Goal: Information Seeking & Learning: Learn about a topic

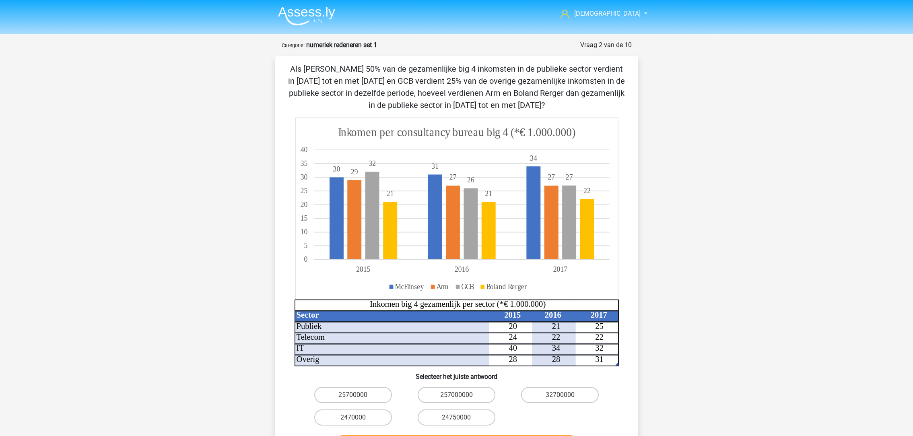
scroll to position [60, 0]
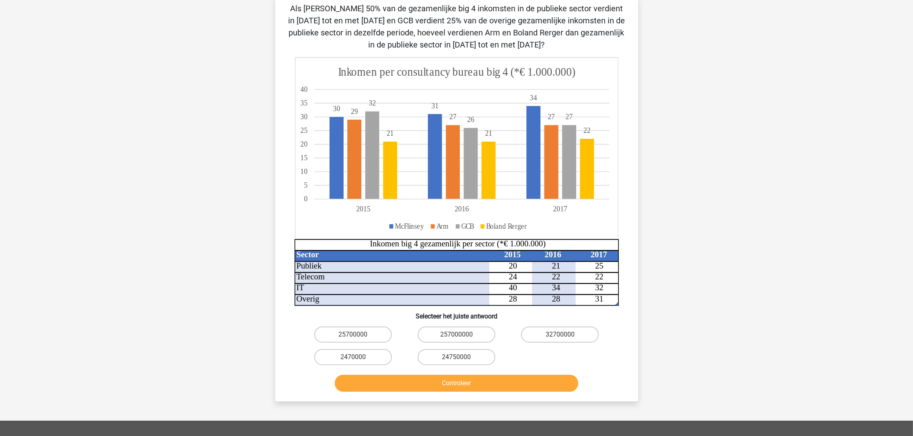
click at [369, 352] on label "2470000" at bounding box center [353, 357] width 78 height 16
click at [358, 357] on input "2470000" at bounding box center [355, 359] width 5 height 5
radio input "true"
click at [411, 388] on button "Controleer" at bounding box center [457, 383] width 244 height 17
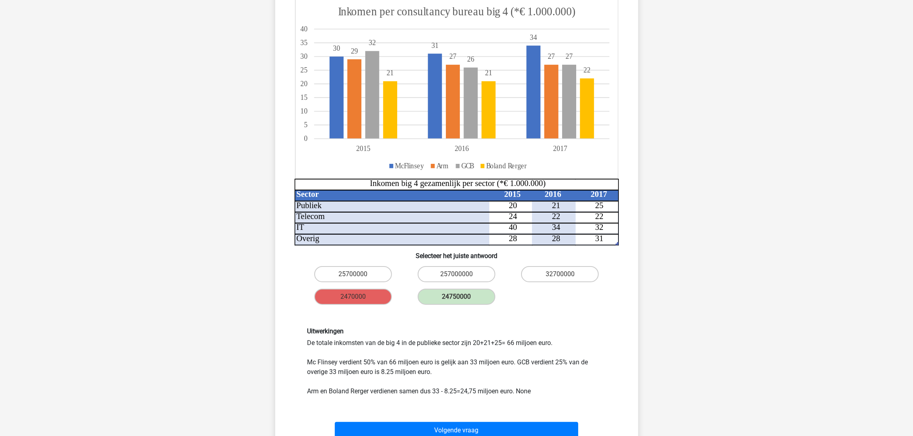
scroll to position [181, 0]
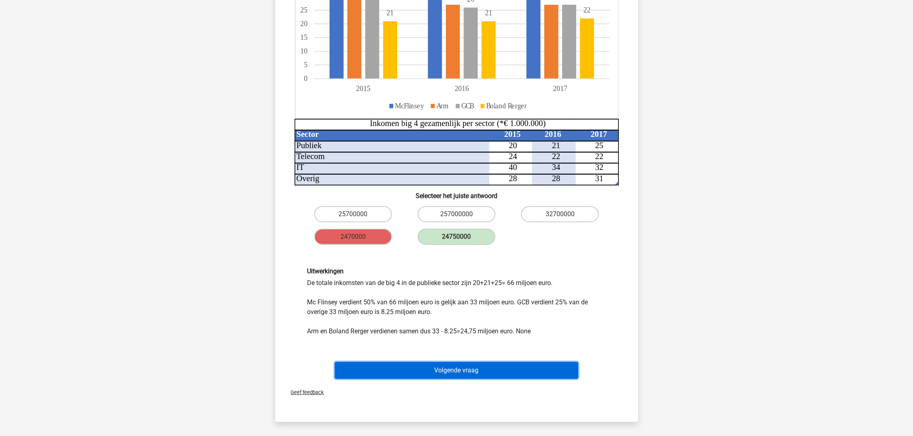
click at [473, 368] on button "Volgende vraag" at bounding box center [457, 370] width 244 height 17
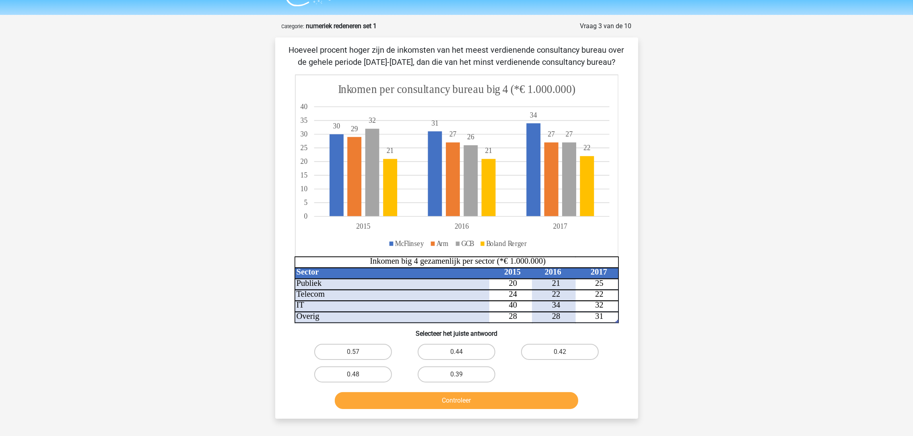
scroll to position [0, 0]
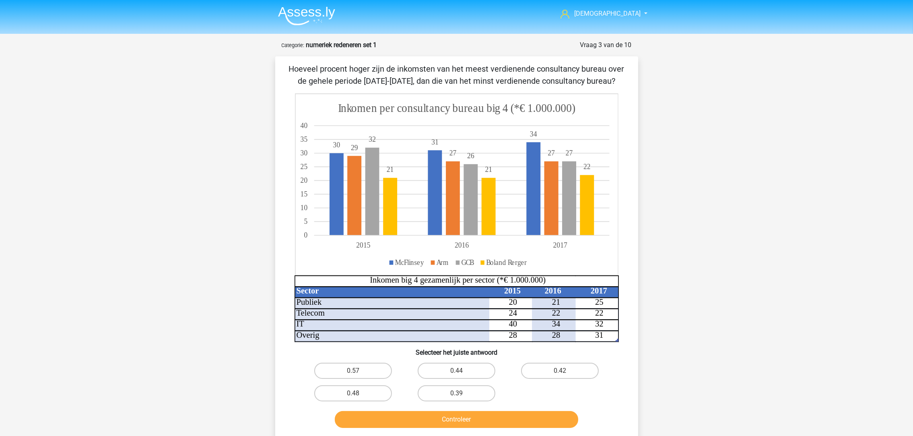
click at [536, 376] on label "0.42" at bounding box center [560, 371] width 78 height 16
click at [560, 376] on input "0.42" at bounding box center [562, 373] width 5 height 5
radio input "true"
click at [500, 419] on button "Controleer" at bounding box center [457, 419] width 244 height 17
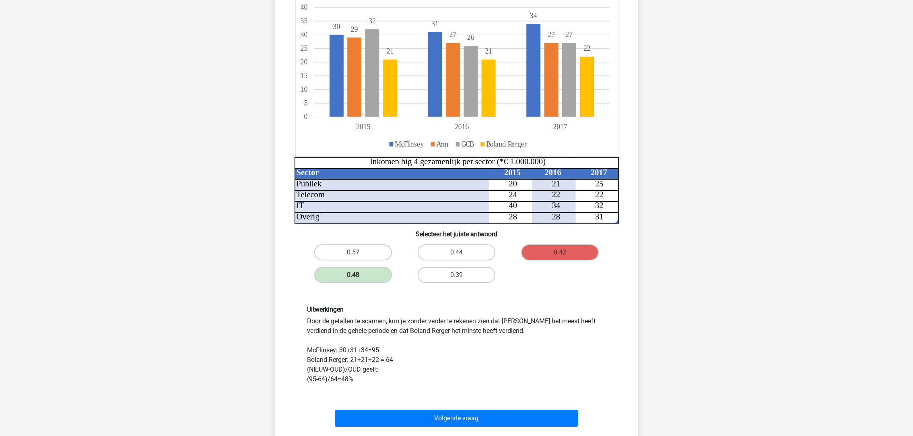
scroll to position [121, 0]
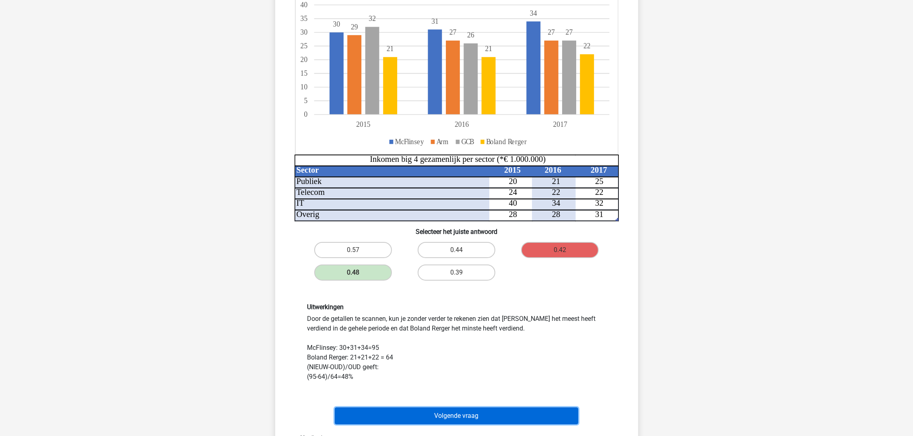
click at [457, 411] on button "Volgende vraag" at bounding box center [457, 415] width 244 height 17
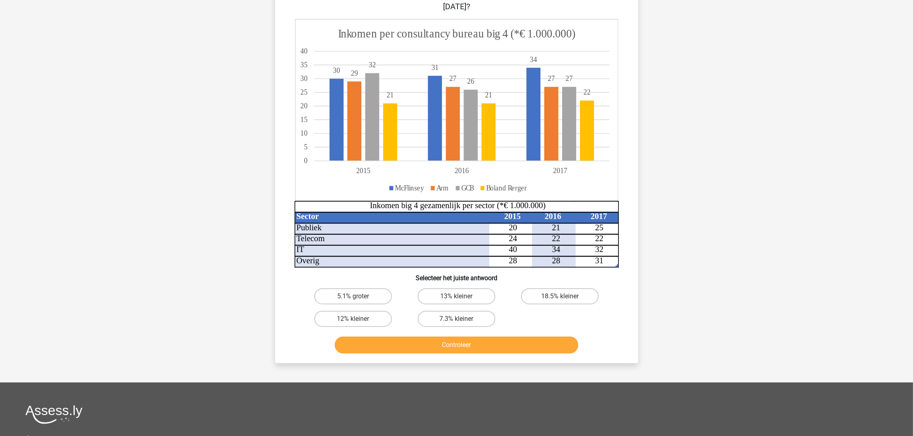
scroll to position [40, 0]
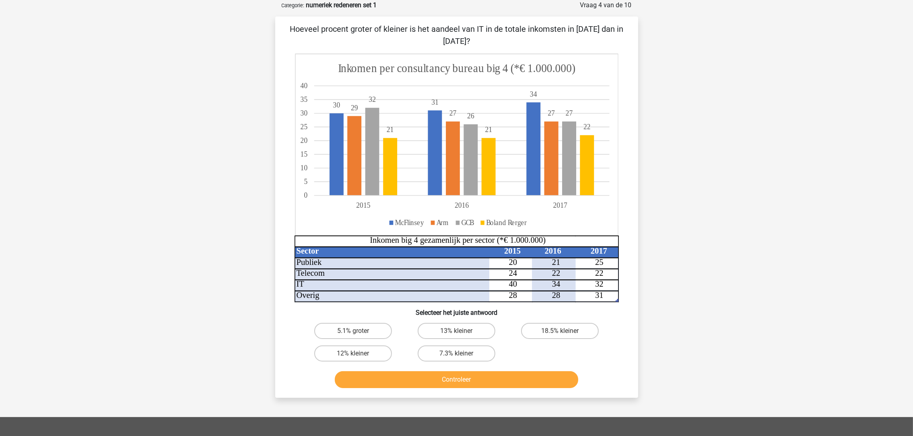
click at [352, 352] on label "12% kleiner" at bounding box center [353, 353] width 78 height 16
click at [353, 353] on input "12% kleiner" at bounding box center [355, 355] width 5 height 5
radio input "true"
click at [406, 378] on button "Controleer" at bounding box center [457, 379] width 244 height 17
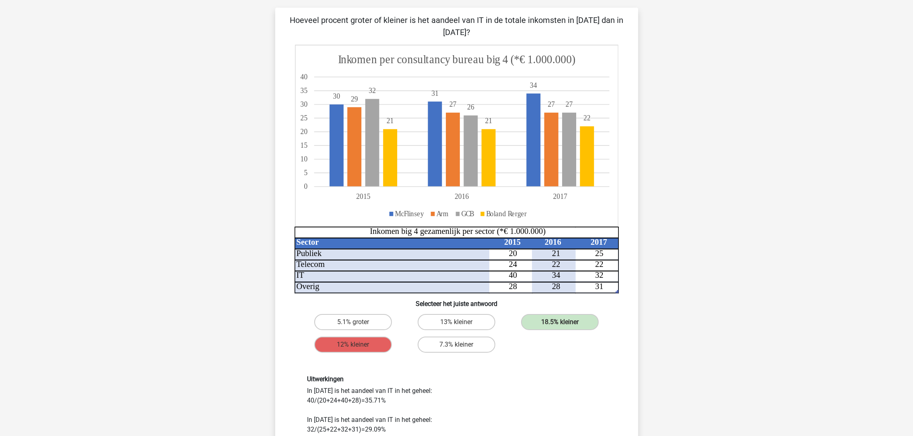
scroll to position [121, 0]
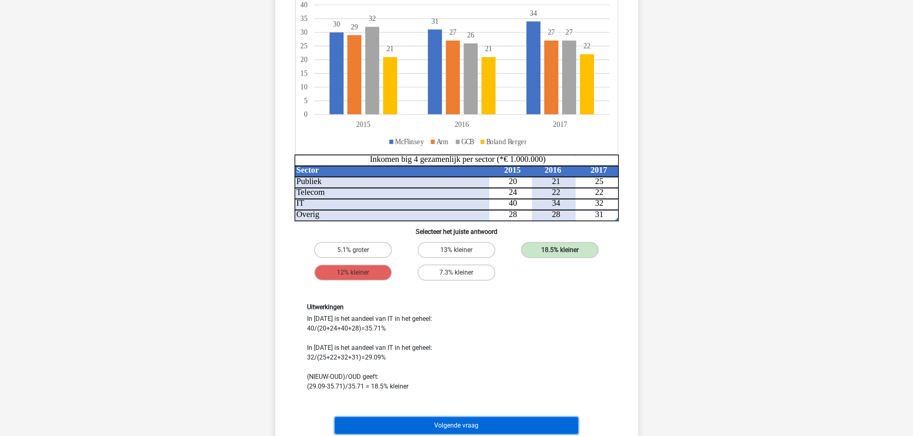
click at [490, 421] on button "Volgende vraag" at bounding box center [457, 425] width 244 height 17
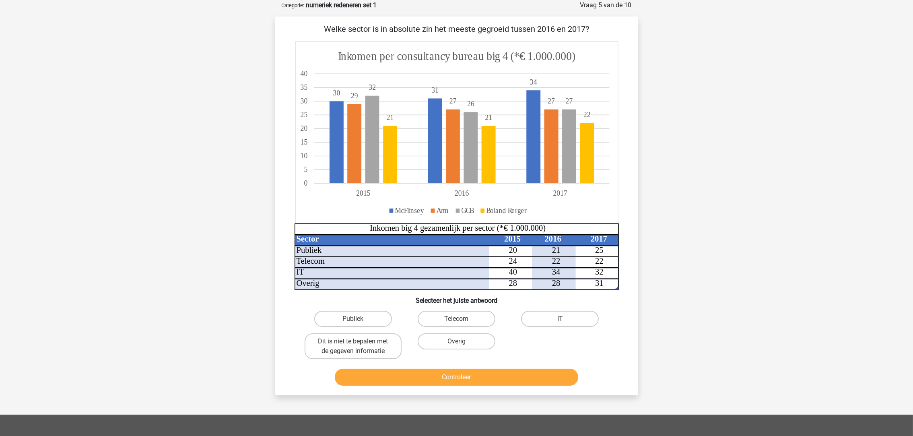
scroll to position [0, 0]
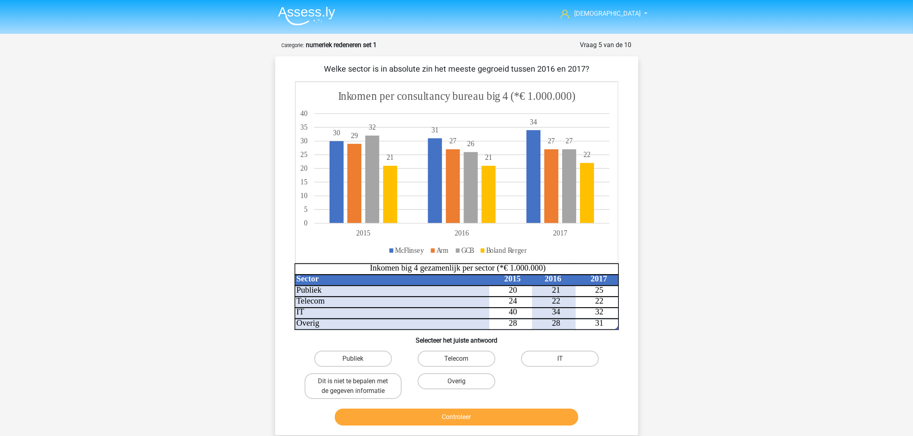
click at [368, 355] on label "Publiek" at bounding box center [353, 359] width 78 height 16
click at [358, 359] on input "Publiek" at bounding box center [355, 361] width 5 height 5
radio input "true"
click at [434, 414] on button "Controleer" at bounding box center [457, 417] width 244 height 17
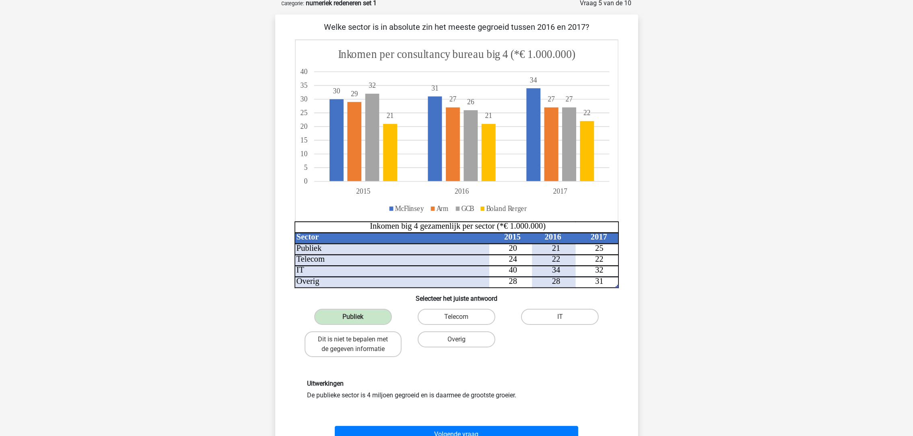
scroll to position [181, 0]
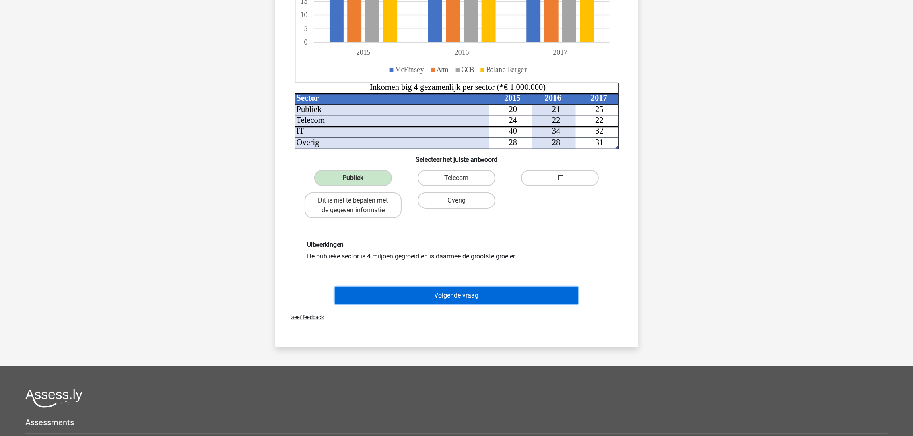
click at [475, 293] on button "Volgende vraag" at bounding box center [457, 295] width 244 height 17
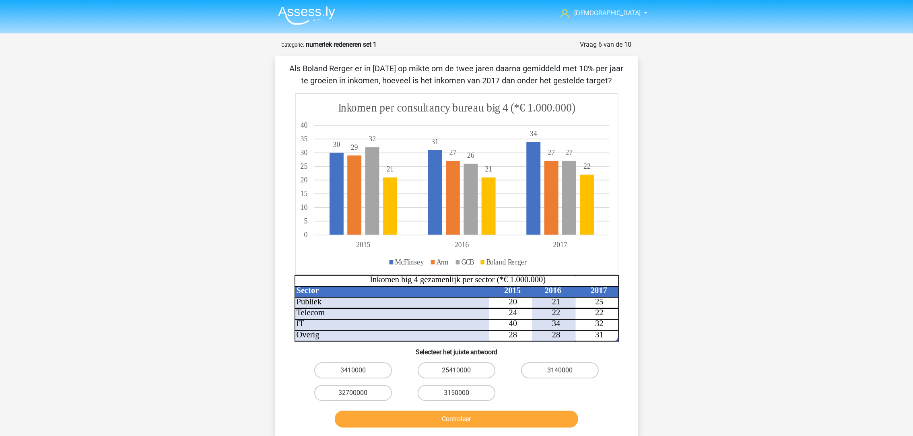
scroll to position [0, 0]
click at [358, 370] on label "3410000" at bounding box center [353, 371] width 78 height 16
click at [358, 371] on input "3410000" at bounding box center [355, 373] width 5 height 5
radio input "true"
click at [367, 412] on button "Controleer" at bounding box center [457, 419] width 244 height 17
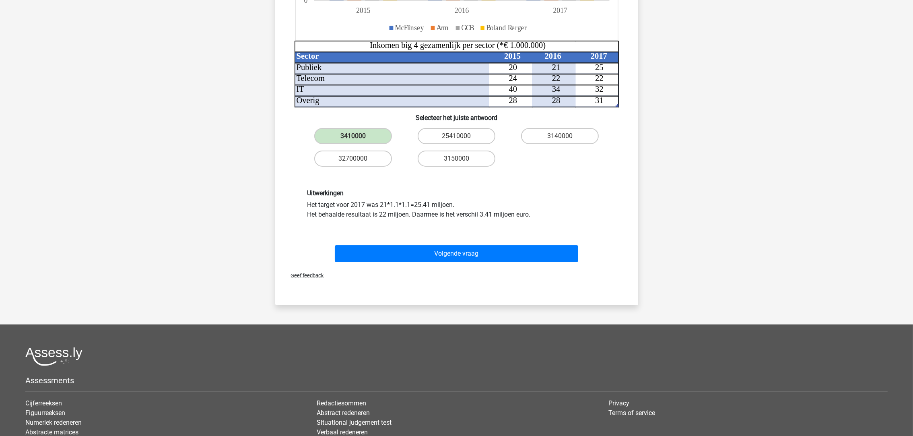
scroll to position [242, 0]
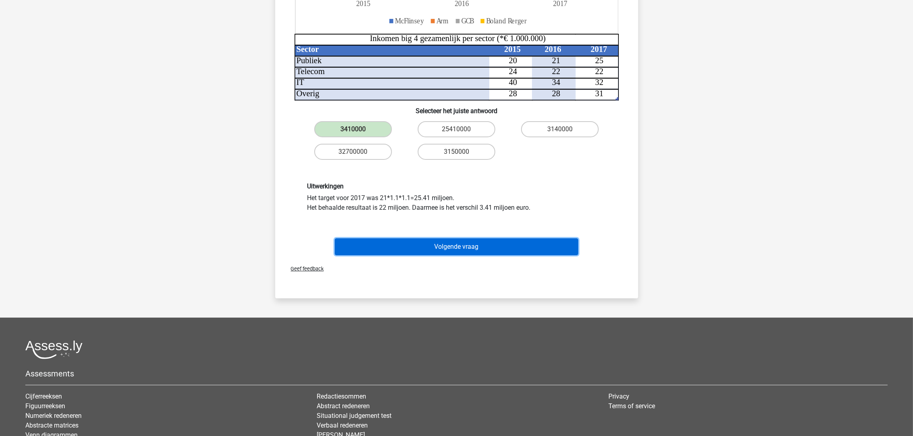
click at [415, 238] on button "Volgende vraag" at bounding box center [457, 246] width 244 height 17
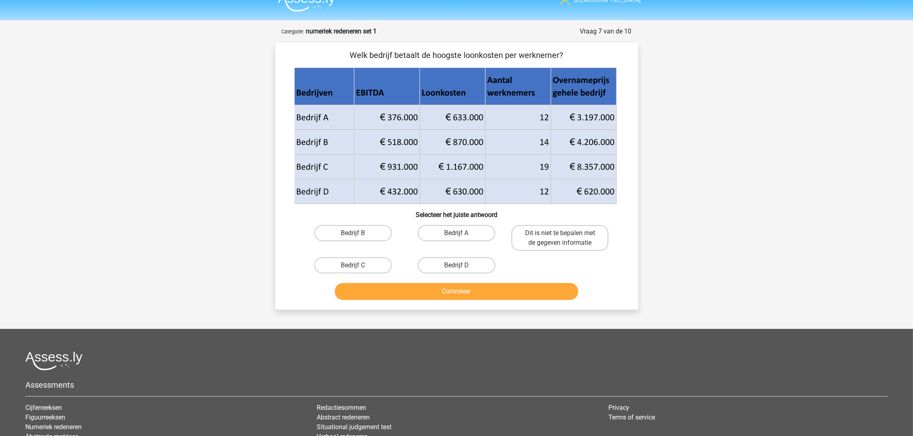
scroll to position [0, 0]
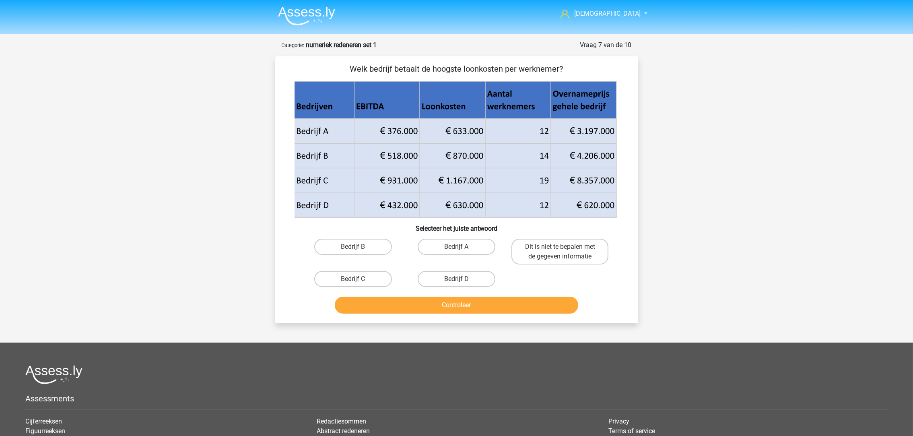
click at [359, 248] on label "Bedrijf B" at bounding box center [353, 247] width 78 height 16
click at [358, 248] on input "Bedrijf B" at bounding box center [355, 249] width 5 height 5
radio input "true"
click at [394, 299] on button "Controleer" at bounding box center [457, 305] width 244 height 17
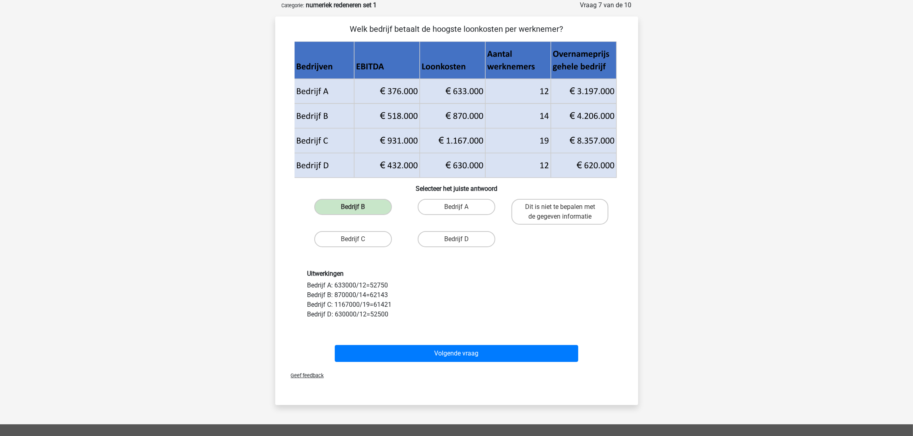
scroll to position [60, 0]
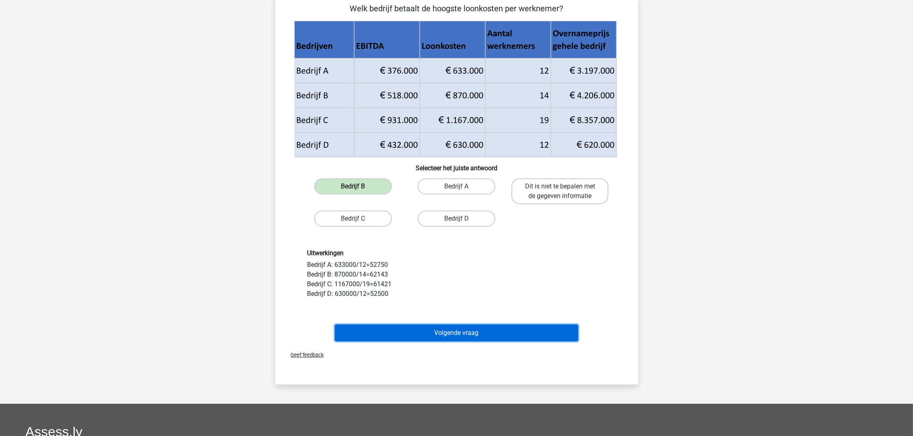
click at [438, 324] on button "Volgende vraag" at bounding box center [457, 332] width 244 height 17
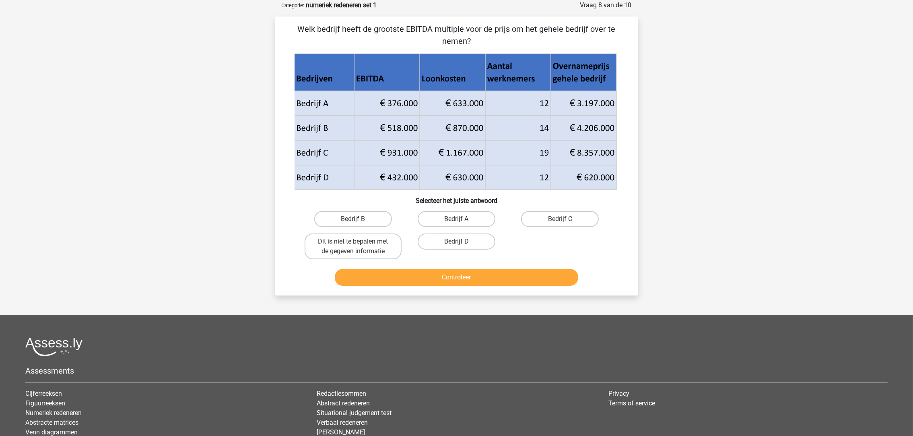
scroll to position [0, 0]
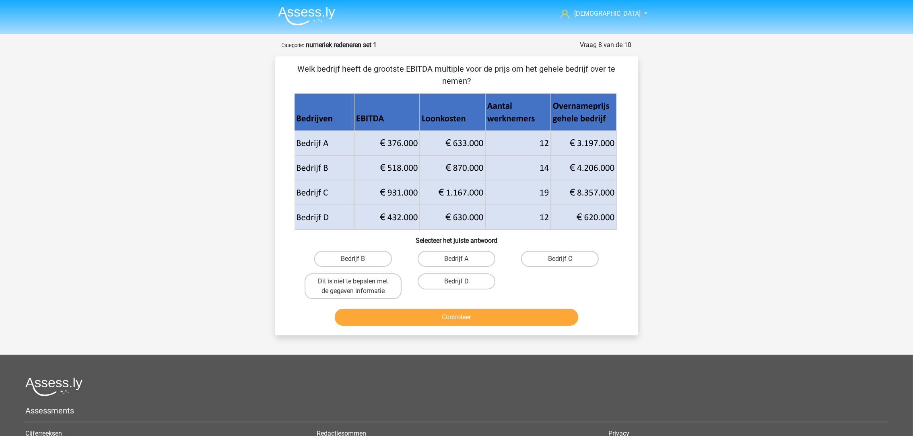
click at [550, 258] on label "Bedrijf C" at bounding box center [560, 259] width 78 height 16
click at [560, 259] on input "Bedrijf C" at bounding box center [562, 261] width 5 height 5
radio input "true"
click at [543, 317] on button "Controleer" at bounding box center [457, 317] width 244 height 17
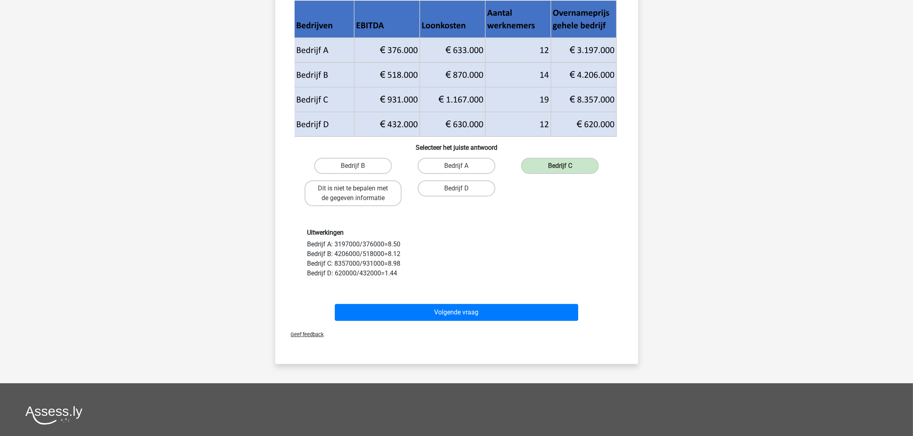
scroll to position [121, 0]
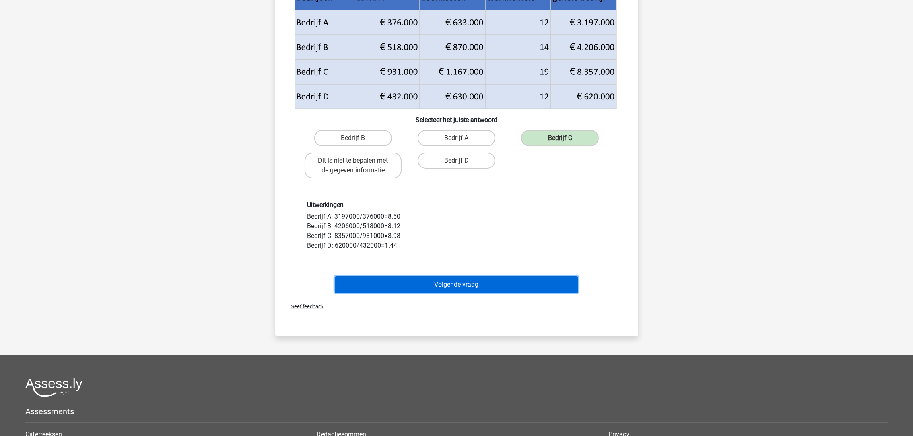
click at [486, 276] on button "Volgende vraag" at bounding box center [457, 284] width 244 height 17
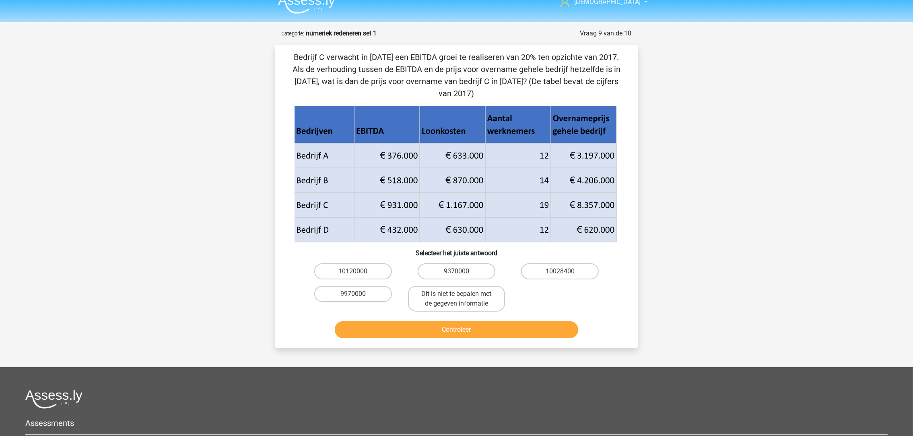
scroll to position [0, 0]
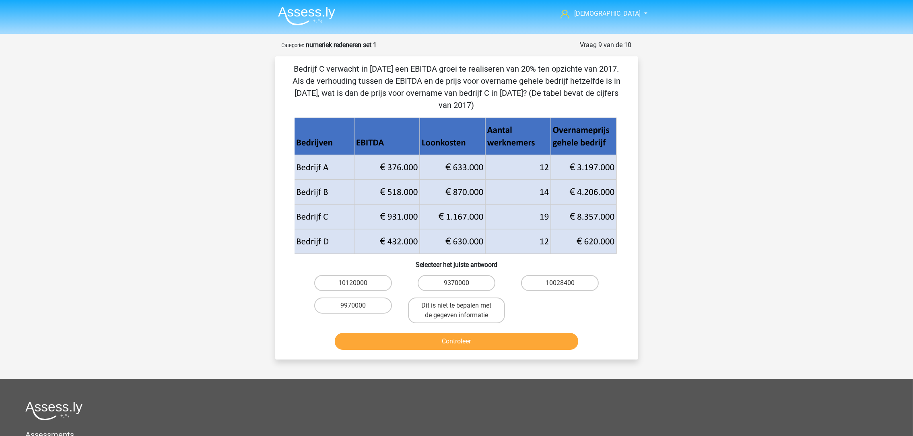
click at [551, 275] on label "10028400" at bounding box center [560, 283] width 78 height 16
click at [560, 283] on input "10028400" at bounding box center [562, 285] width 5 height 5
radio input "true"
click at [523, 333] on button "Controleer" at bounding box center [457, 341] width 244 height 17
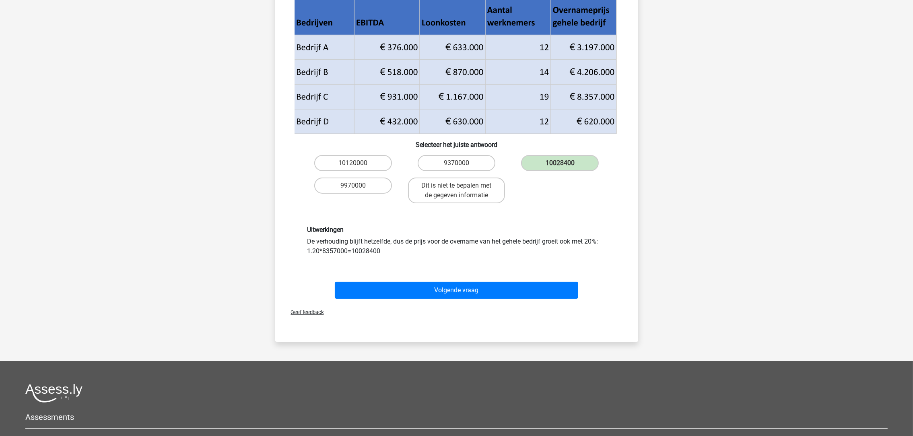
scroll to position [181, 0]
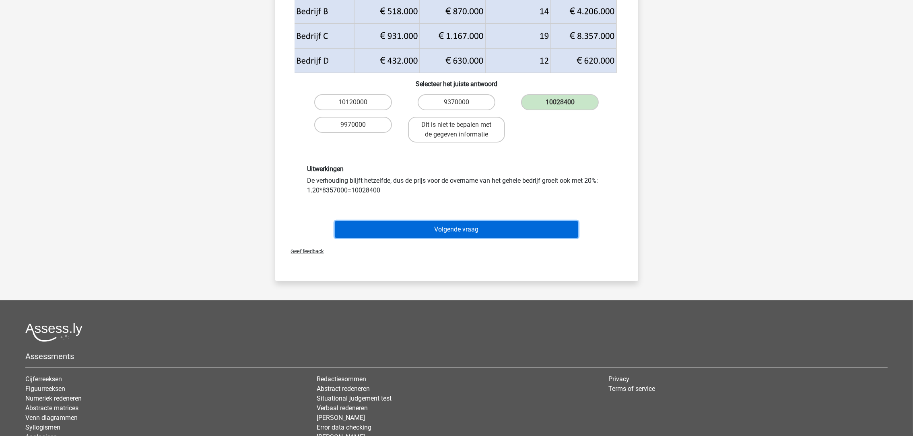
click at [512, 221] on button "Volgende vraag" at bounding box center [457, 229] width 244 height 17
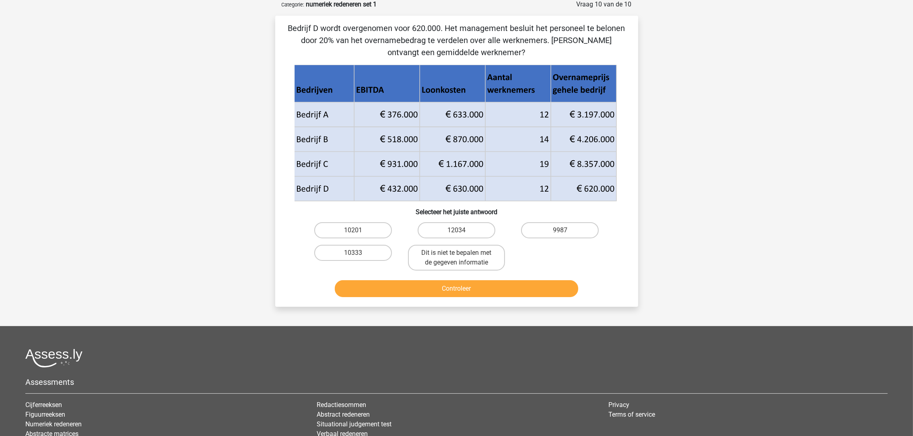
scroll to position [0, 0]
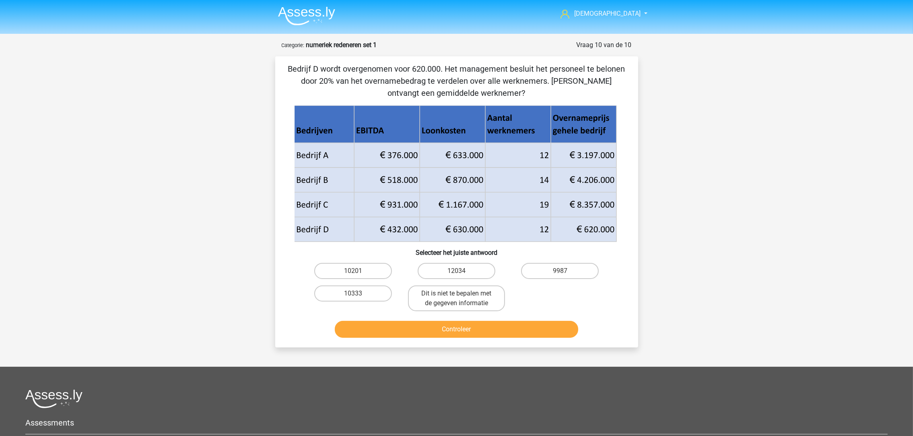
click at [341, 288] on label "10333" at bounding box center [353, 293] width 78 height 16
click at [353, 293] on input "10333" at bounding box center [355, 295] width 5 height 5
radio input "true"
click at [387, 329] on button "Controleer" at bounding box center [457, 329] width 244 height 17
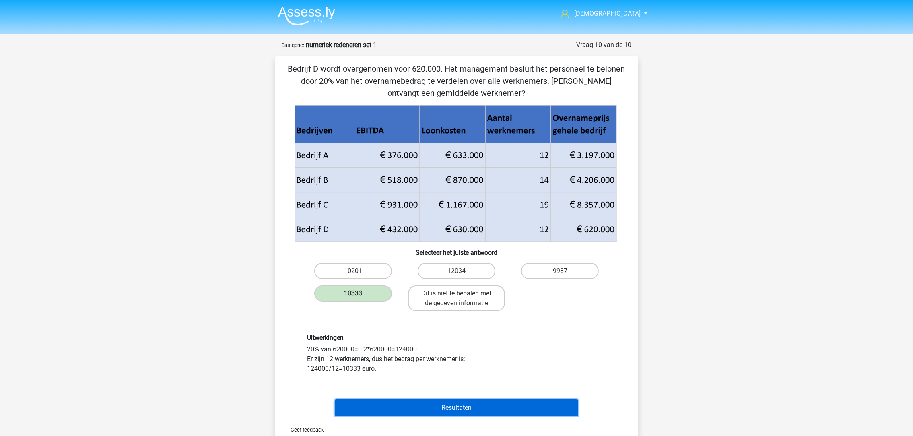
click at [455, 410] on button "Resultaten" at bounding box center [457, 407] width 244 height 17
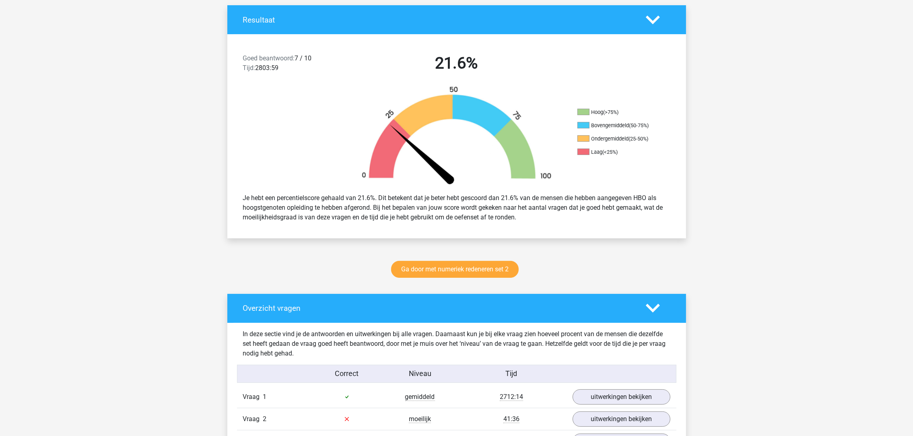
scroll to position [181, 0]
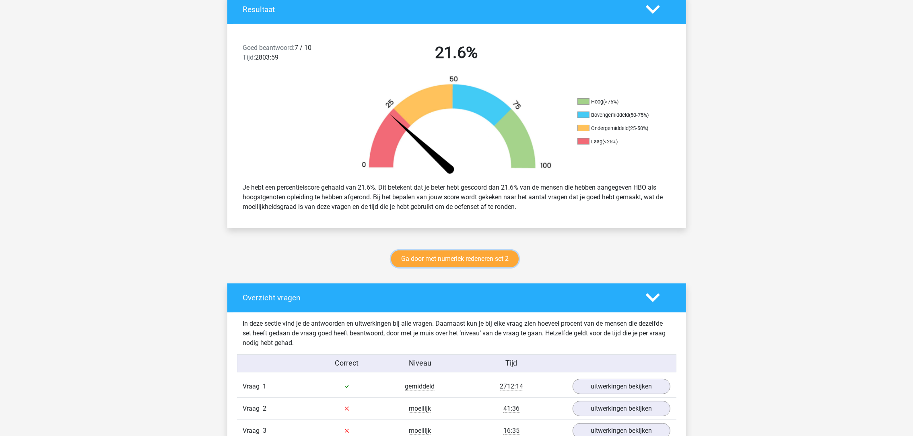
click at [456, 258] on link "Ga door met numeriek redeneren set 2" at bounding box center [455, 258] width 128 height 17
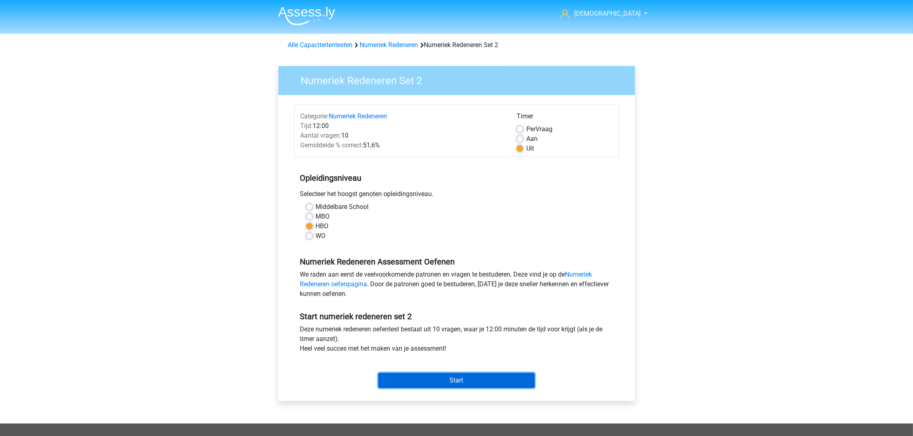
click at [457, 376] on input "Start" at bounding box center [456, 380] width 157 height 15
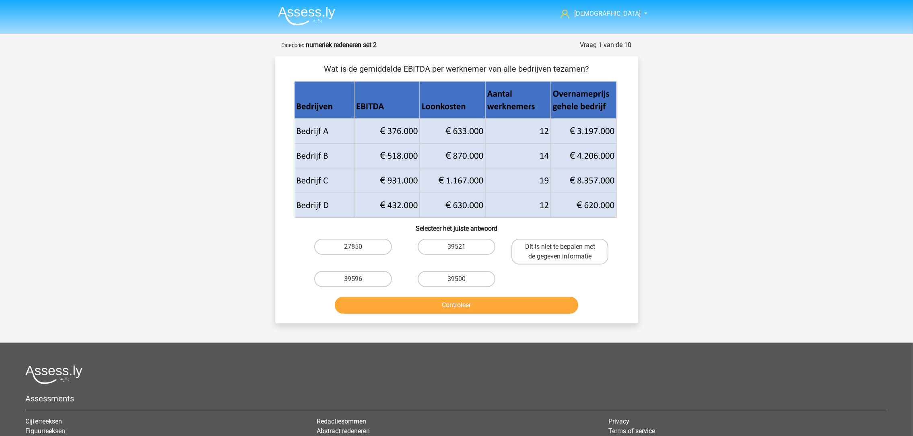
click at [343, 278] on label "39596" at bounding box center [353, 279] width 78 height 16
click at [353, 279] on input "39596" at bounding box center [355, 281] width 5 height 5
radio input "true"
click at [378, 302] on button "Controleer" at bounding box center [457, 305] width 244 height 17
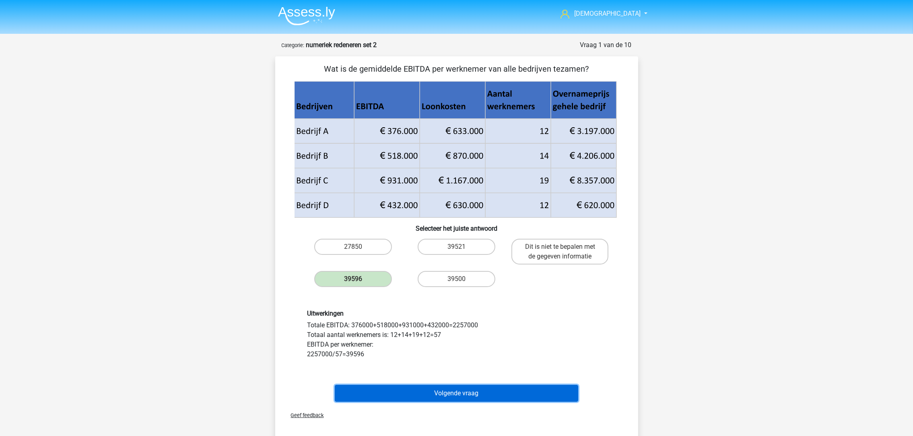
click at [454, 391] on button "Volgende vraag" at bounding box center [457, 393] width 244 height 17
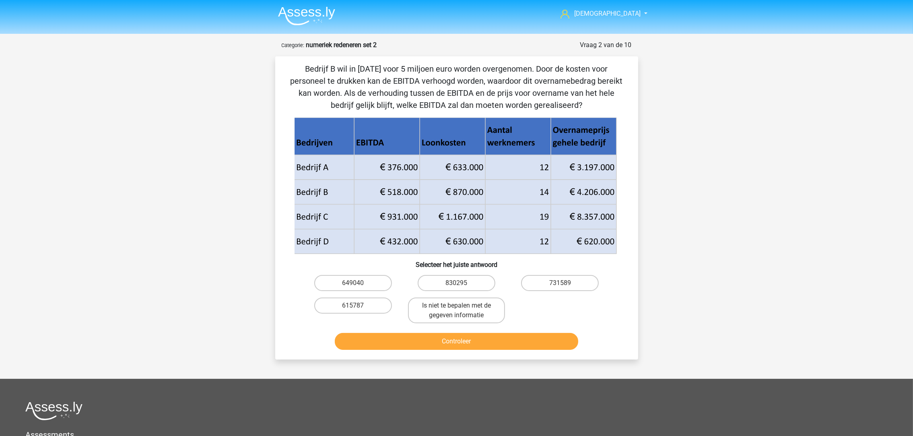
click at [439, 290] on label "830295" at bounding box center [457, 283] width 78 height 16
click at [457, 288] on input "830295" at bounding box center [459, 285] width 5 height 5
radio input "true"
click at [446, 299] on label "Is niet te bepalen met de gegeven informatie" at bounding box center [456, 310] width 97 height 26
click at [457, 306] on input "Is niet te bepalen met de gegeven informatie" at bounding box center [459, 308] width 5 height 5
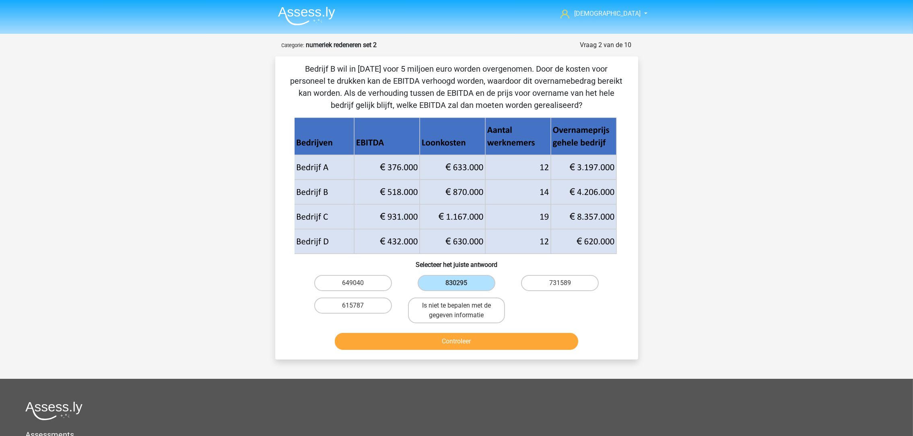
radio input "true"
click at [455, 338] on button "Controleer" at bounding box center [457, 341] width 244 height 17
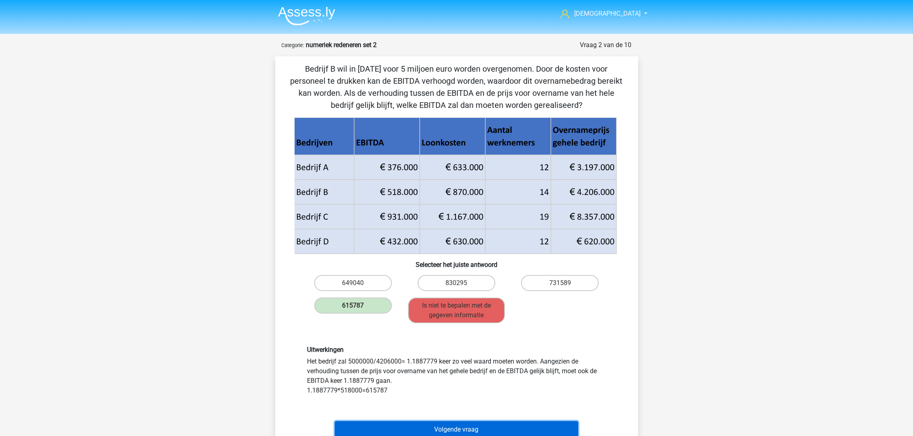
click at [463, 429] on button "Volgende vraag" at bounding box center [457, 429] width 244 height 17
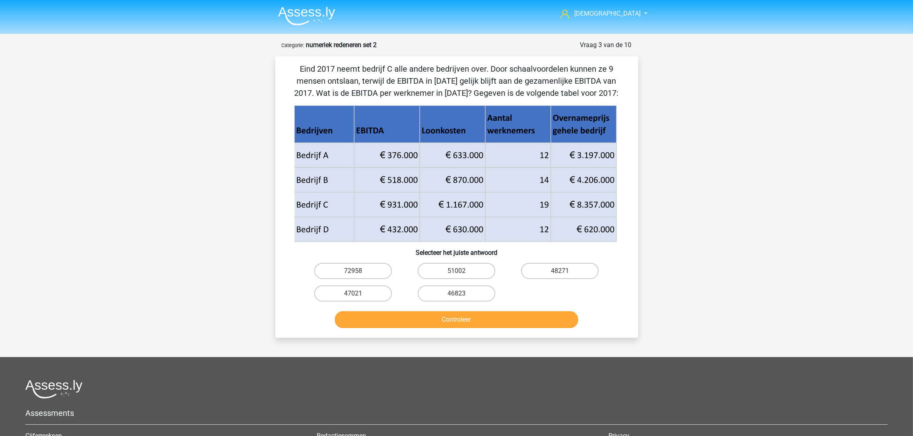
click at [372, 289] on label "47021" at bounding box center [353, 293] width 78 height 16
click at [358, 293] on input "47021" at bounding box center [355, 295] width 5 height 5
radio input "true"
click at [393, 312] on button "Controleer" at bounding box center [457, 319] width 244 height 17
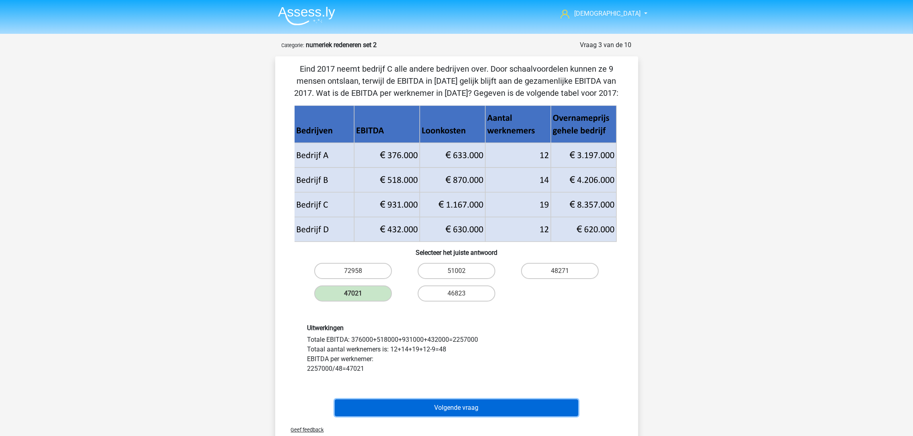
click at [440, 405] on button "Volgende vraag" at bounding box center [457, 407] width 244 height 17
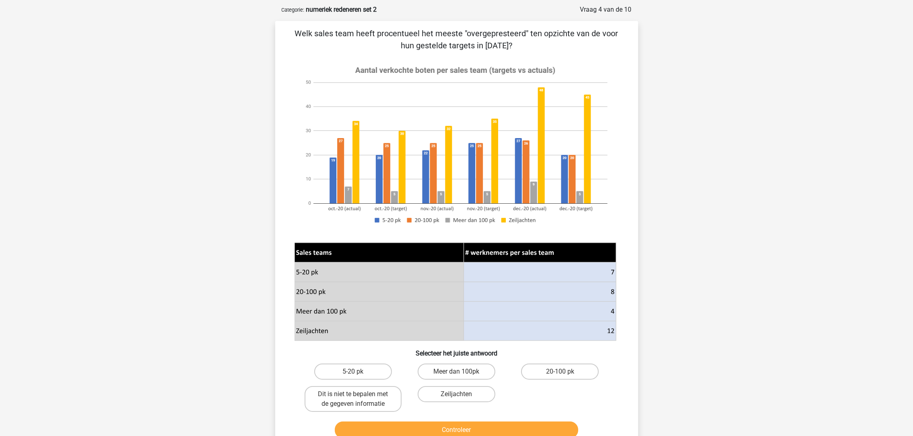
scroll to position [40, 0]
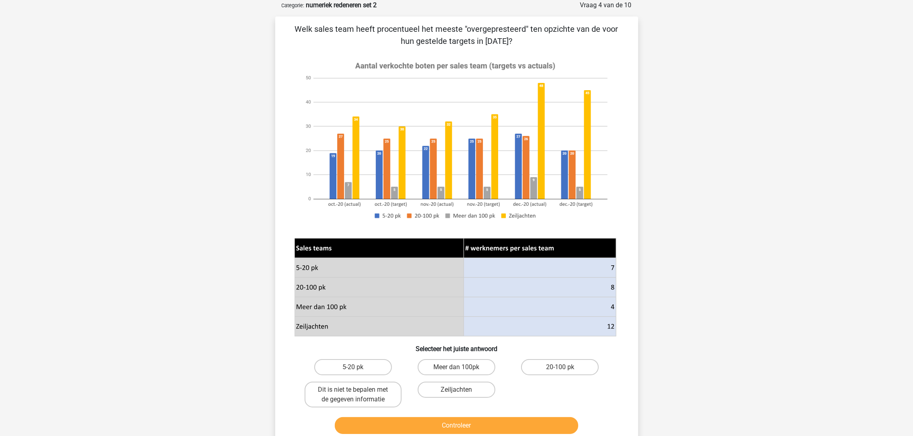
click at [373, 387] on label "Dit is niet te bepalen met de gegeven informatie" at bounding box center [353, 395] width 97 height 26
click at [358, 390] on input "Dit is niet te bepalen met de gegeven informatie" at bounding box center [355, 392] width 5 height 5
radio input "true"
click at [405, 419] on button "Controleer" at bounding box center [457, 425] width 244 height 17
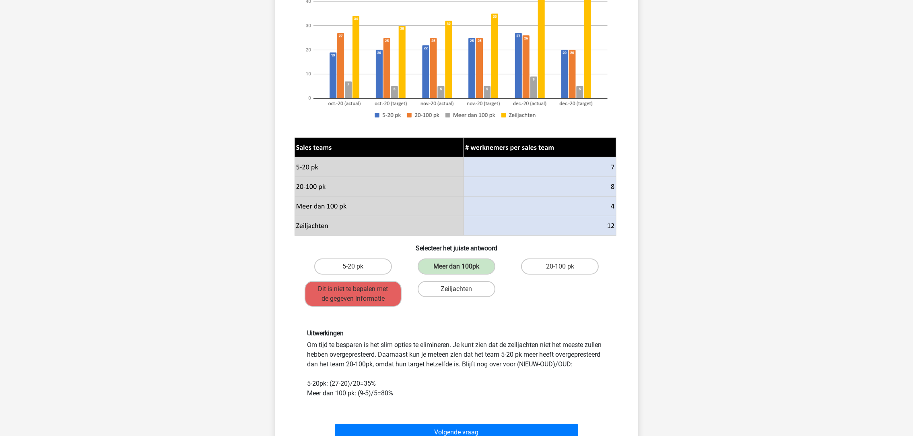
scroll to position [161, 0]
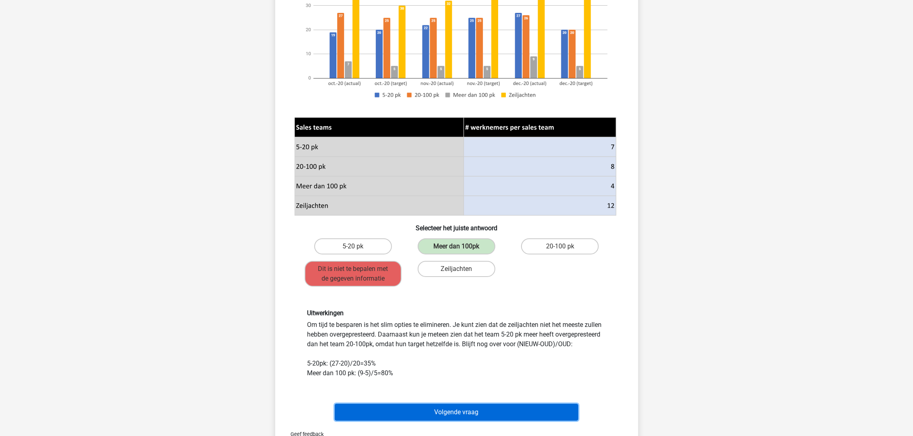
click at [510, 404] on button "Volgende vraag" at bounding box center [457, 412] width 244 height 17
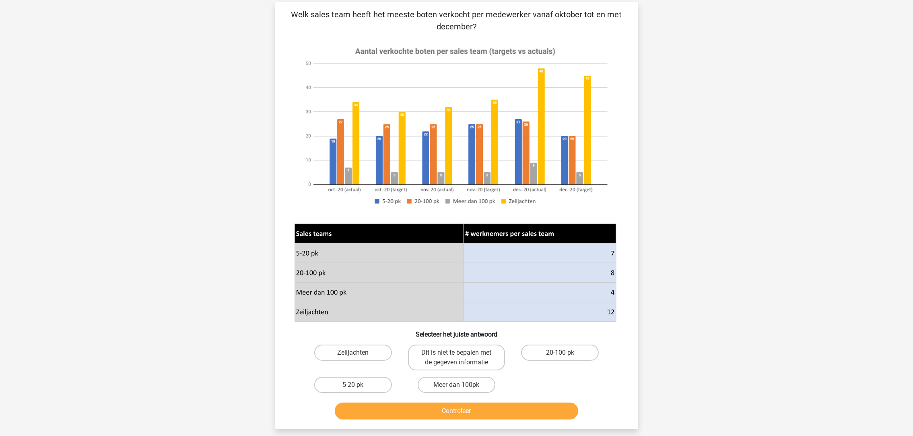
scroll to position [40, 0]
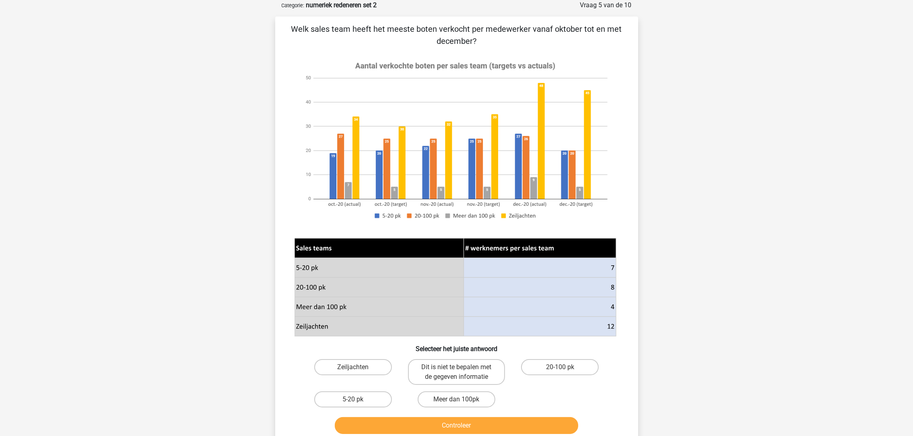
click at [368, 399] on label "5-20 pk" at bounding box center [353, 399] width 78 height 16
click at [358, 399] on input "5-20 pk" at bounding box center [355, 401] width 5 height 5
radio input "true"
click at [383, 422] on button "Controleer" at bounding box center [457, 425] width 244 height 17
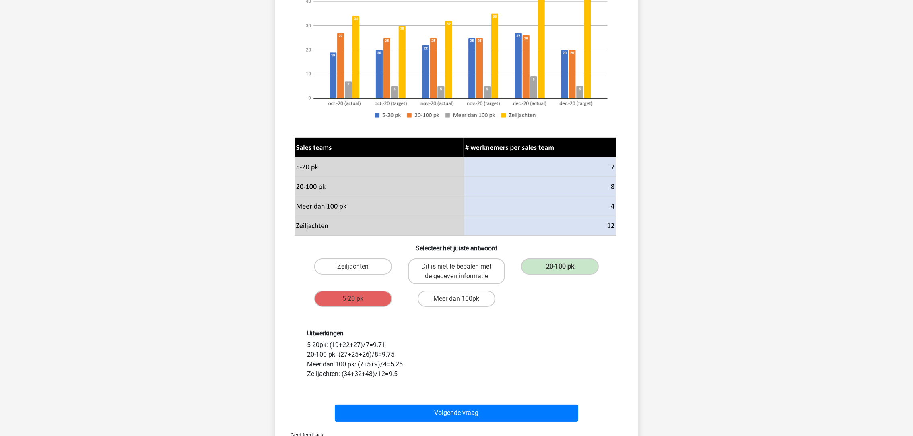
scroll to position [161, 0]
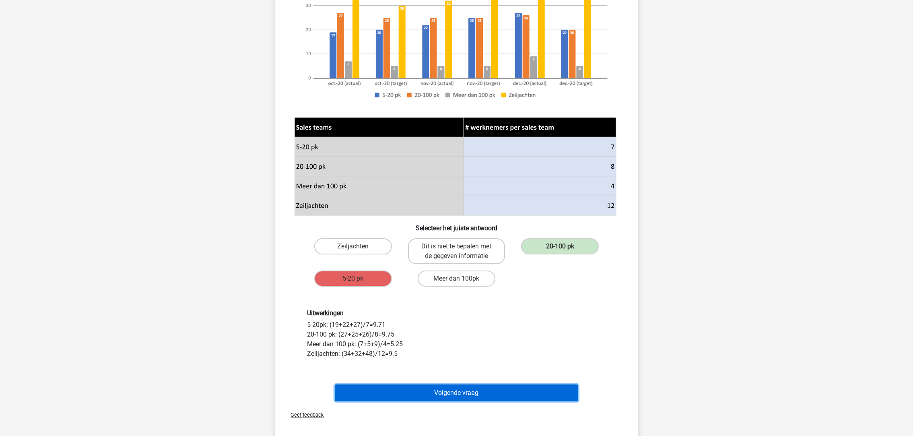
click at [455, 389] on button "Volgende vraag" at bounding box center [457, 392] width 244 height 17
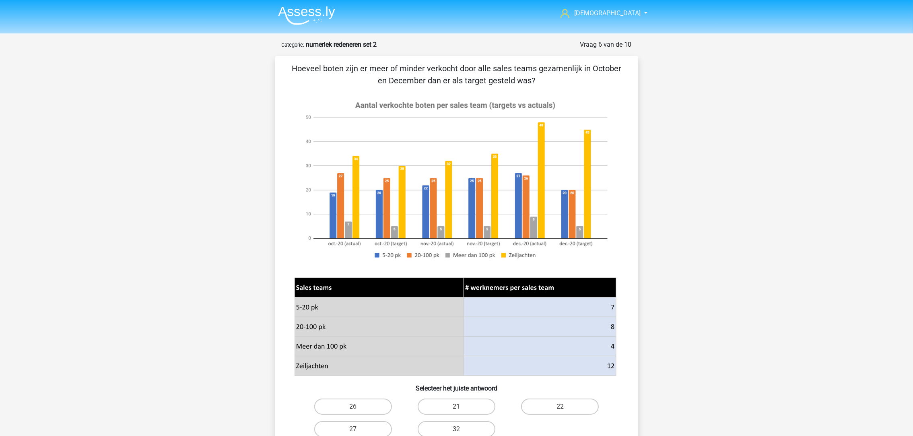
scroll to position [0, 0]
click at [320, 14] on img at bounding box center [306, 15] width 57 height 19
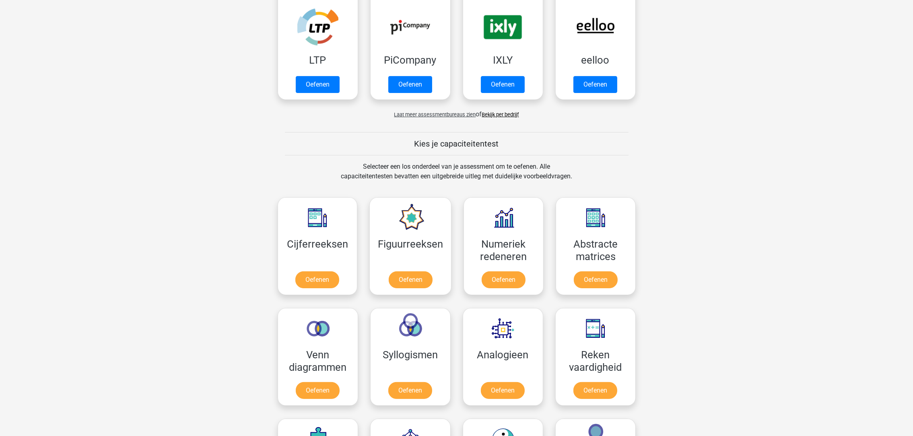
scroll to position [181, 0]
click at [323, 85] on link "Oefenen" at bounding box center [318, 84] width 44 height 17
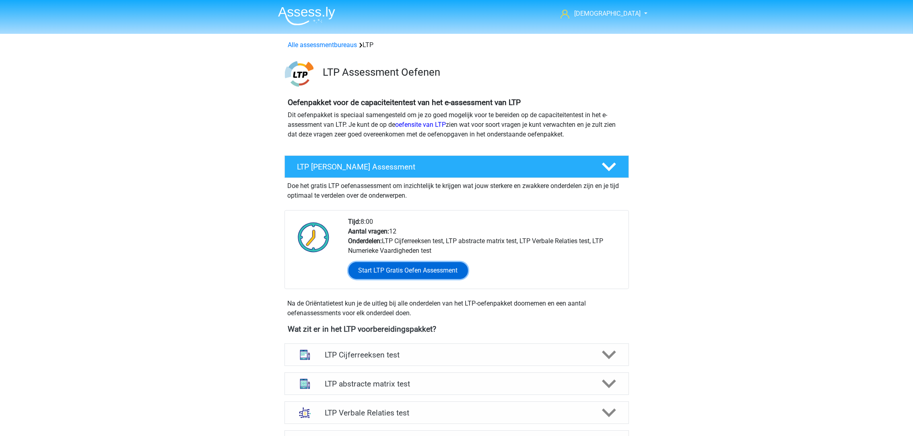
click at [448, 263] on link "Start LTP Gratis Oefen Assessment" at bounding box center [409, 270] width 120 height 17
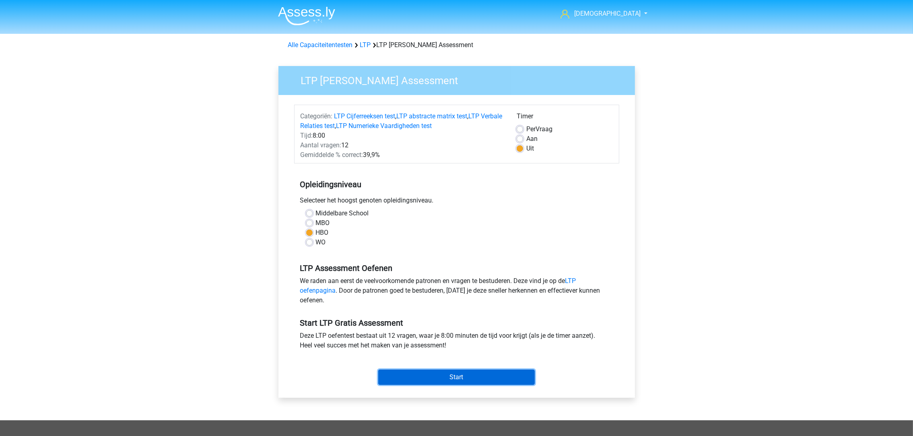
click at [475, 370] on input "Start" at bounding box center [456, 377] width 157 height 15
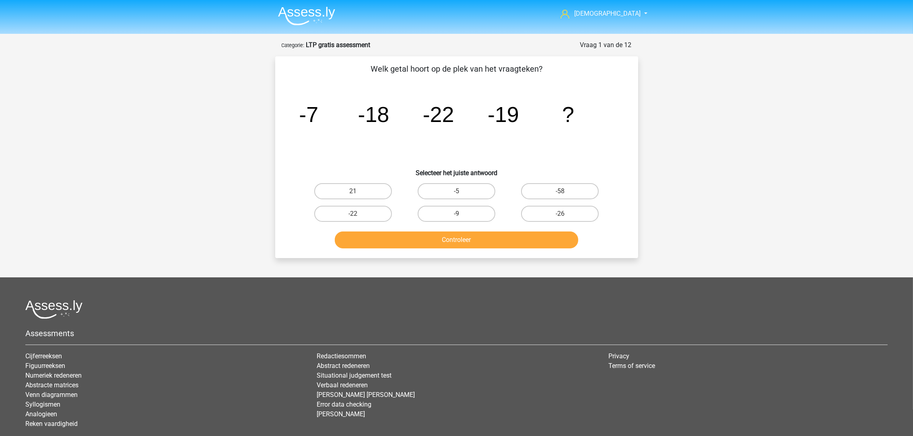
click at [464, 213] on label "-9" at bounding box center [457, 214] width 78 height 16
click at [462, 214] on input "-9" at bounding box center [459, 216] width 5 height 5
radio input "true"
click at [483, 239] on button "Controleer" at bounding box center [457, 239] width 244 height 17
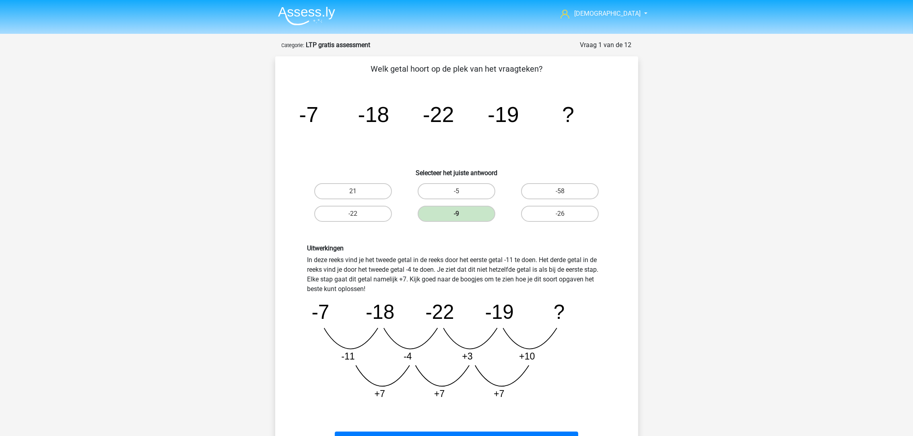
scroll to position [181, 0]
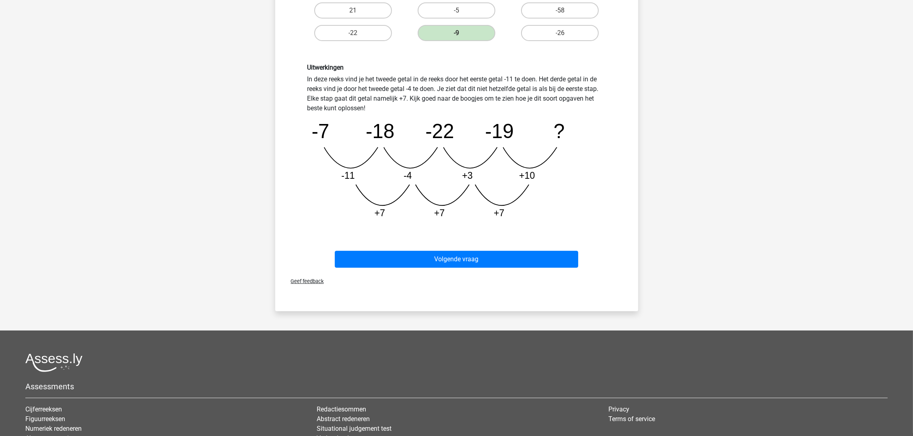
click at [476, 246] on div "Volgende vraag" at bounding box center [456, 257] width 337 height 27
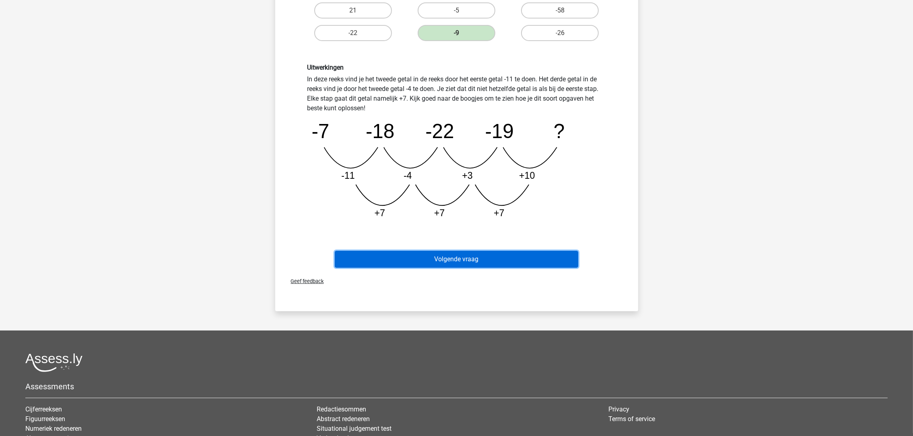
click at [477, 259] on button "Volgende vraag" at bounding box center [457, 259] width 244 height 17
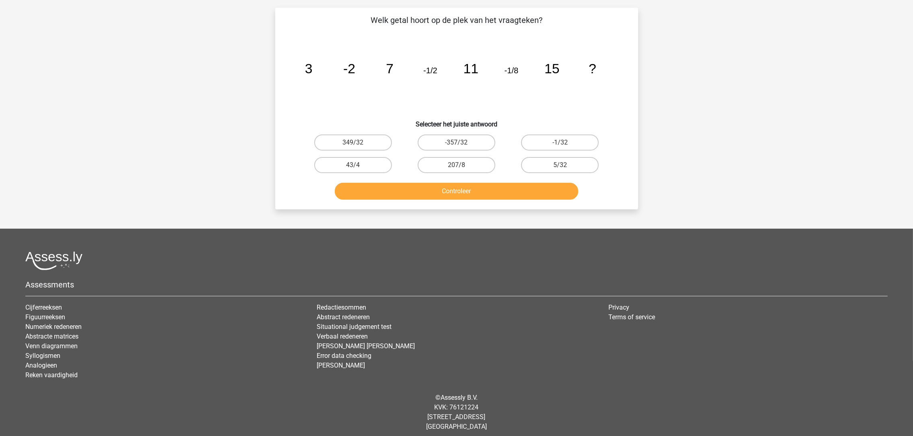
scroll to position [40, 0]
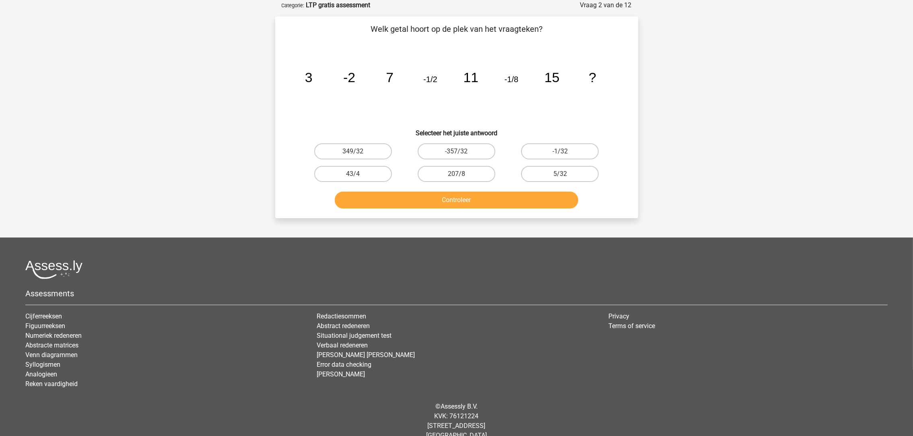
click at [541, 154] on label "-1/32" at bounding box center [560, 151] width 78 height 16
click at [560, 154] on input "-1/32" at bounding box center [562, 153] width 5 height 5
radio input "true"
click at [525, 206] on button "Controleer" at bounding box center [457, 200] width 244 height 17
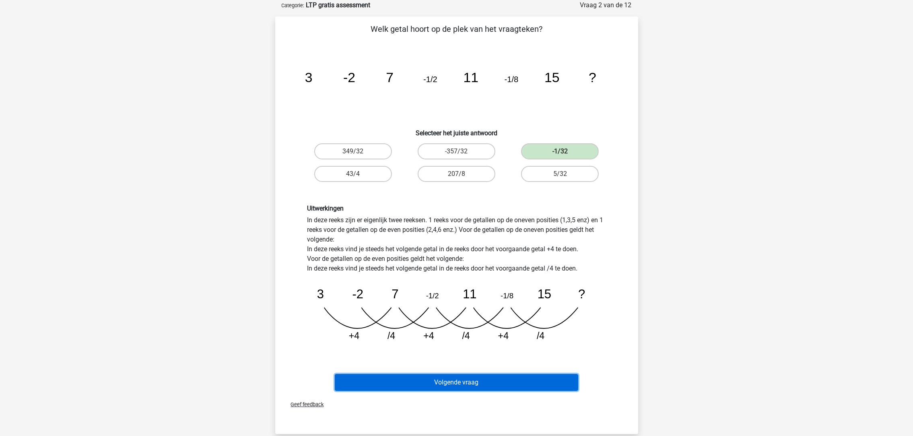
click at [496, 378] on button "Volgende vraag" at bounding box center [457, 382] width 244 height 17
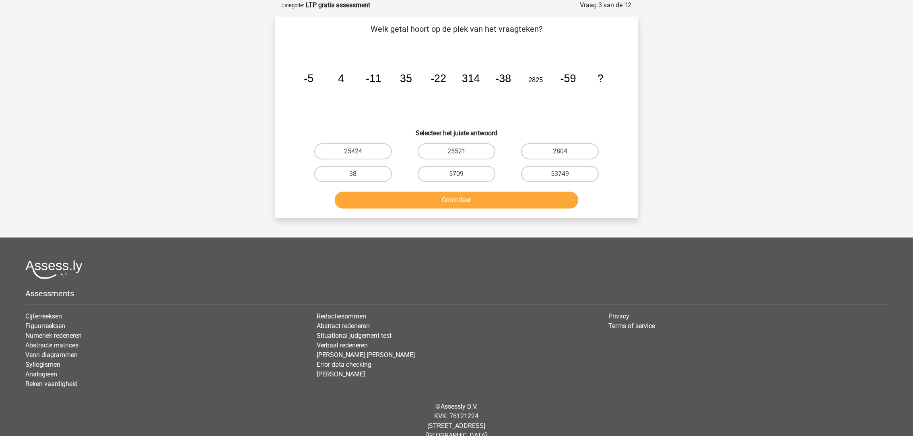
click at [374, 149] on label "25424" at bounding box center [353, 151] width 78 height 16
click at [358, 151] on input "25424" at bounding box center [355, 153] width 5 height 5
radio input "true"
click at [420, 202] on button "Controleer" at bounding box center [457, 200] width 244 height 17
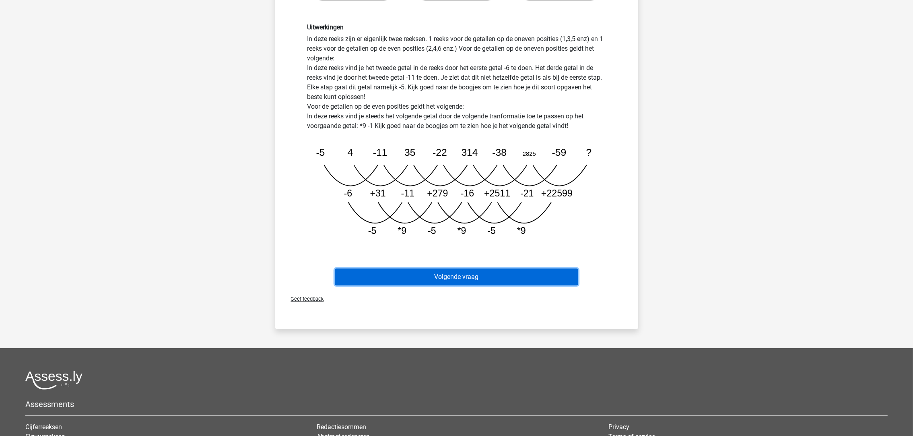
click at [431, 280] on button "Volgende vraag" at bounding box center [457, 277] width 244 height 17
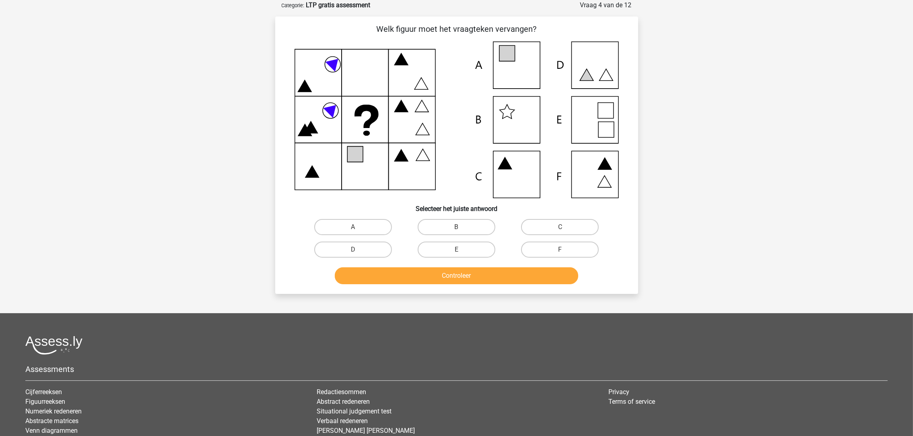
click at [373, 226] on label "A" at bounding box center [353, 227] width 78 height 16
click at [358, 227] on input "A" at bounding box center [355, 229] width 5 height 5
radio input "true"
click at [404, 272] on button "Controleer" at bounding box center [457, 275] width 244 height 17
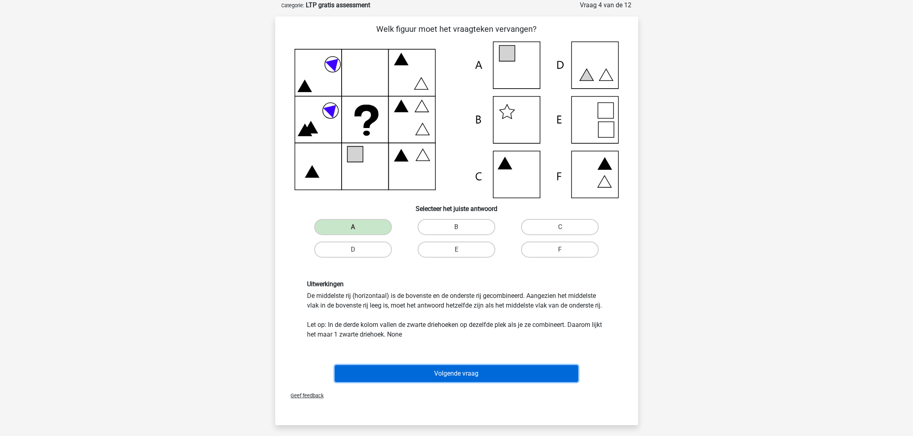
click at [416, 374] on button "Volgende vraag" at bounding box center [457, 373] width 244 height 17
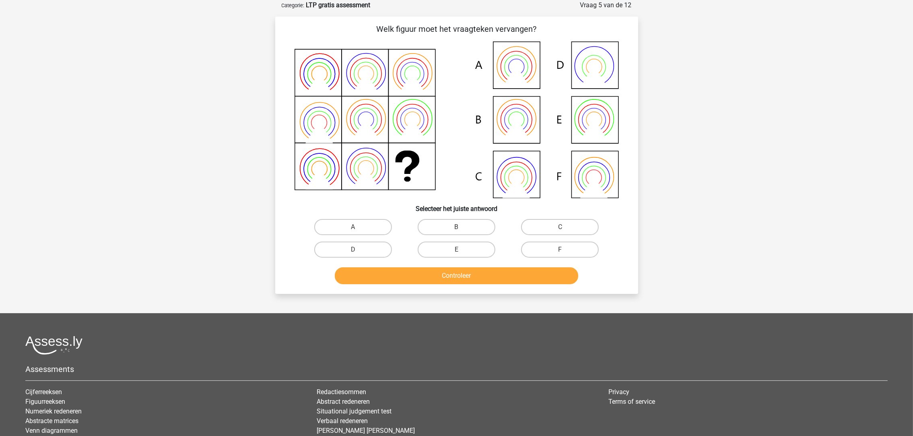
click at [459, 225] on label "B" at bounding box center [457, 227] width 78 height 16
click at [459, 227] on input "B" at bounding box center [459, 229] width 5 height 5
radio input "true"
click at [475, 286] on div "Welk figuur moet het vraagteken vervangen?" at bounding box center [456, 155] width 363 height 277
click at [477, 276] on button "Controleer" at bounding box center [457, 275] width 244 height 17
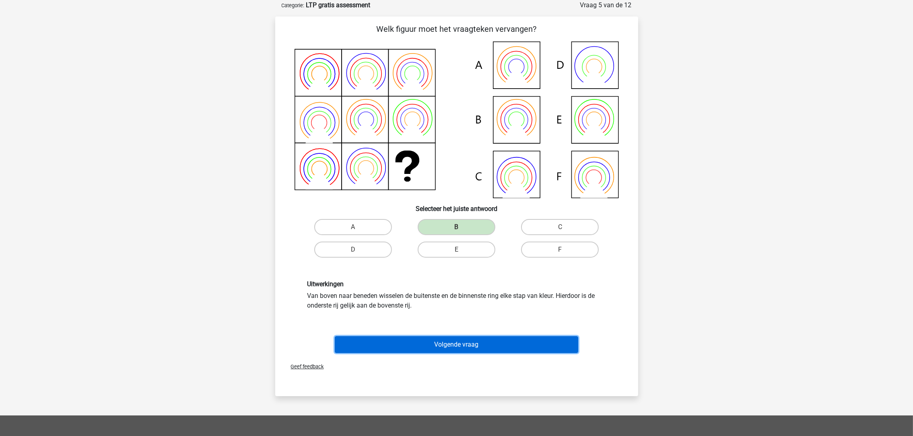
click at [441, 347] on button "Volgende vraag" at bounding box center [457, 344] width 244 height 17
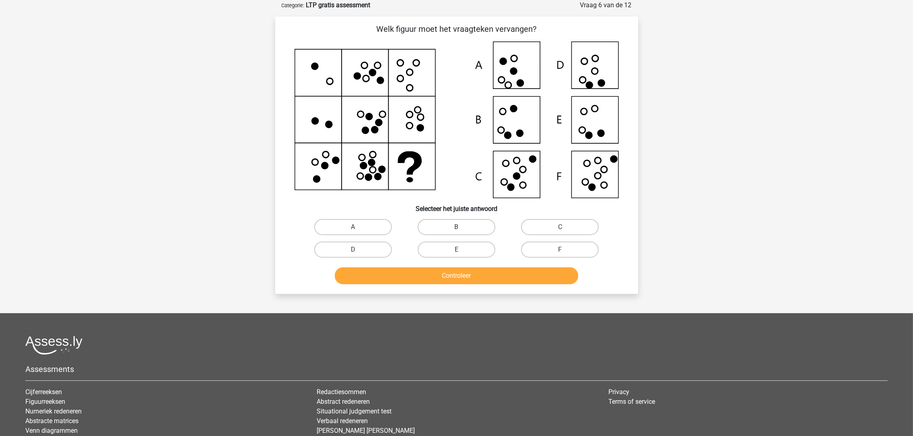
click at [539, 244] on label "F" at bounding box center [560, 250] width 78 height 16
click at [560, 250] on input "F" at bounding box center [562, 252] width 5 height 5
radio input "true"
click at [538, 276] on button "Controleer" at bounding box center [457, 275] width 244 height 17
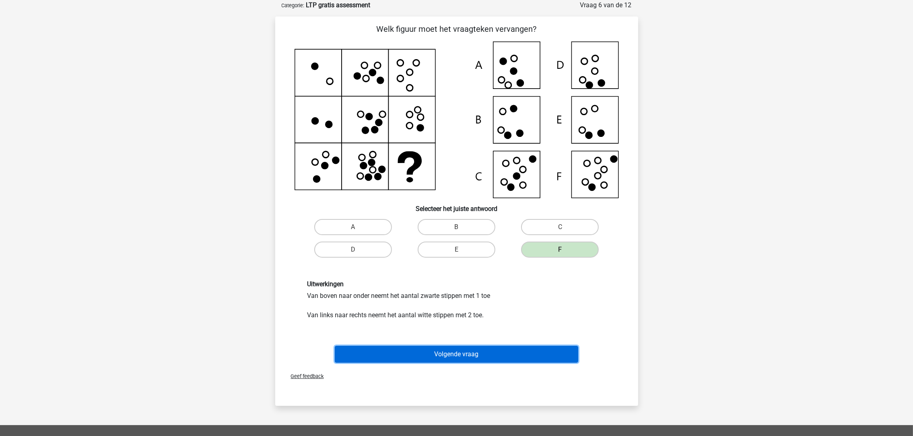
drag, startPoint x: 538, startPoint y: 353, endPoint x: 539, endPoint y: 345, distance: 7.7
click at [539, 351] on button "Volgende vraag" at bounding box center [457, 354] width 244 height 17
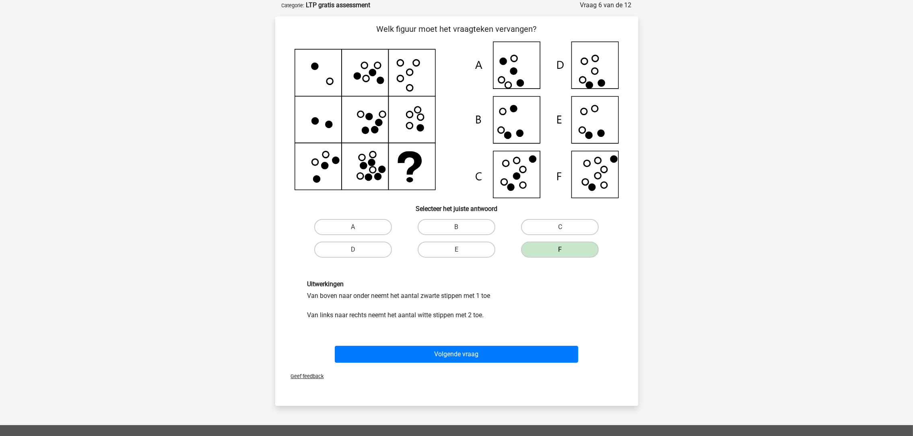
scroll to position [0, 0]
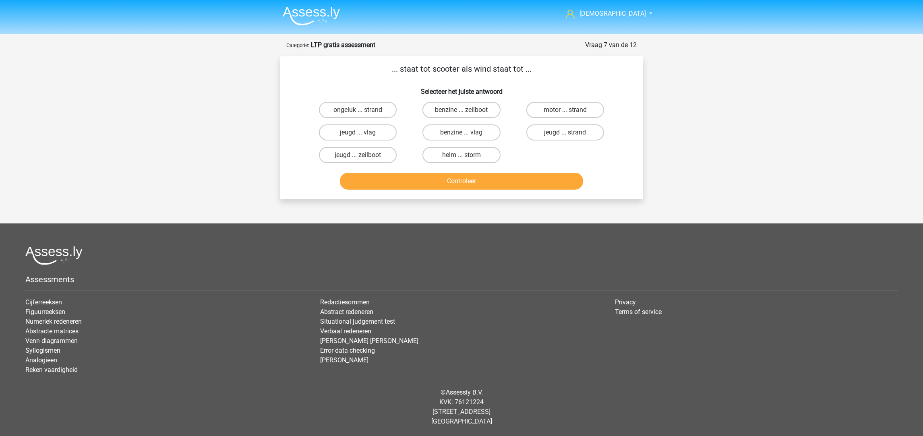
click at [474, 109] on label "benzine ... zeilboot" at bounding box center [461, 110] width 78 height 16
click at [467, 110] on input "benzine ... zeilboot" at bounding box center [463, 112] width 5 height 5
radio input "true"
click at [475, 174] on button "Controleer" at bounding box center [462, 181] width 244 height 17
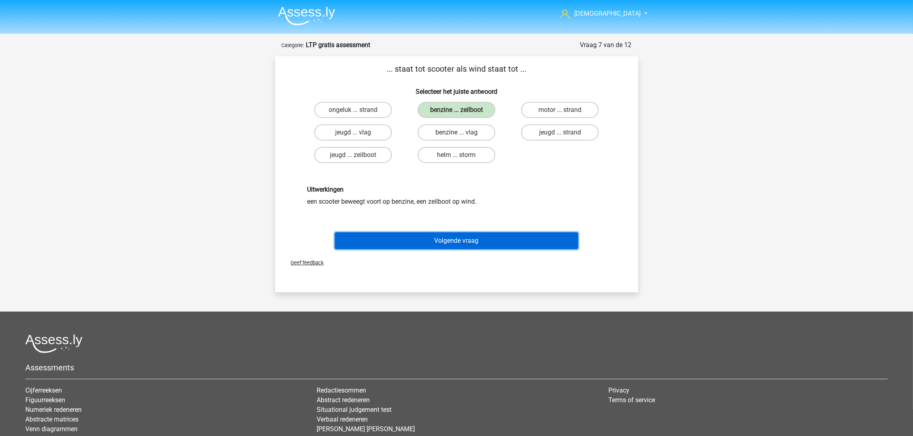
click at [475, 241] on button "Volgende vraag" at bounding box center [457, 240] width 244 height 17
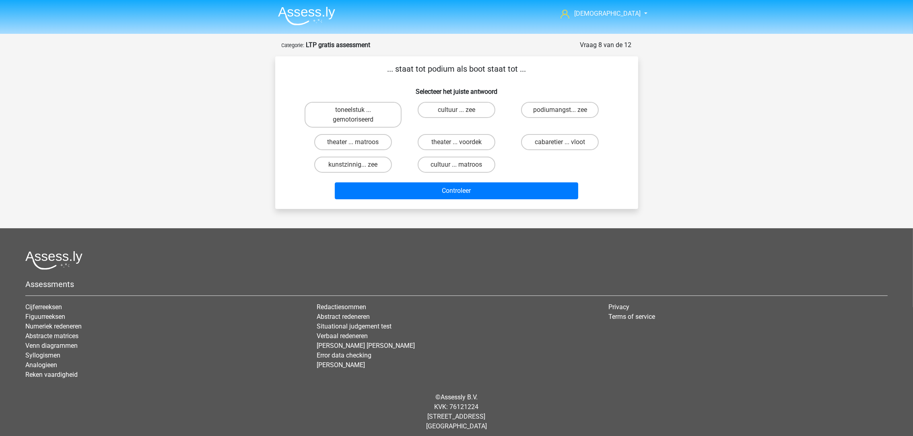
scroll to position [3, 0]
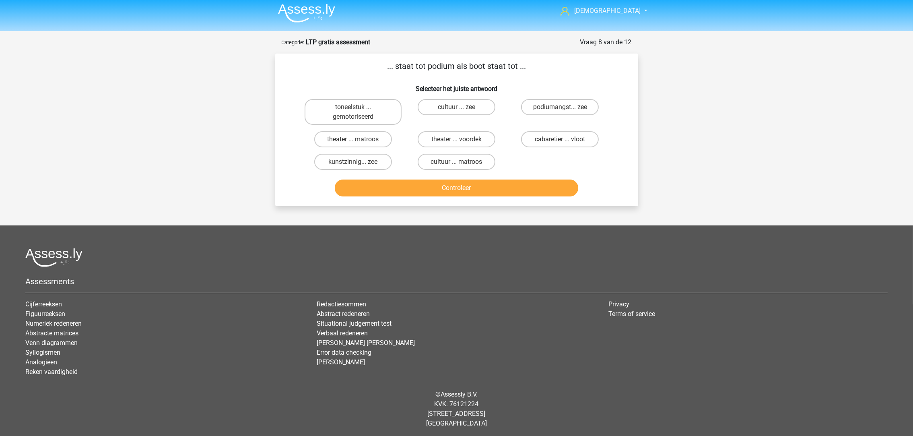
click at [444, 140] on label "theater ... voordek" at bounding box center [457, 139] width 78 height 16
click at [457, 140] on input "theater ... voordek" at bounding box center [459, 141] width 5 height 5
radio input "true"
click at [446, 187] on button "Controleer" at bounding box center [457, 188] width 244 height 17
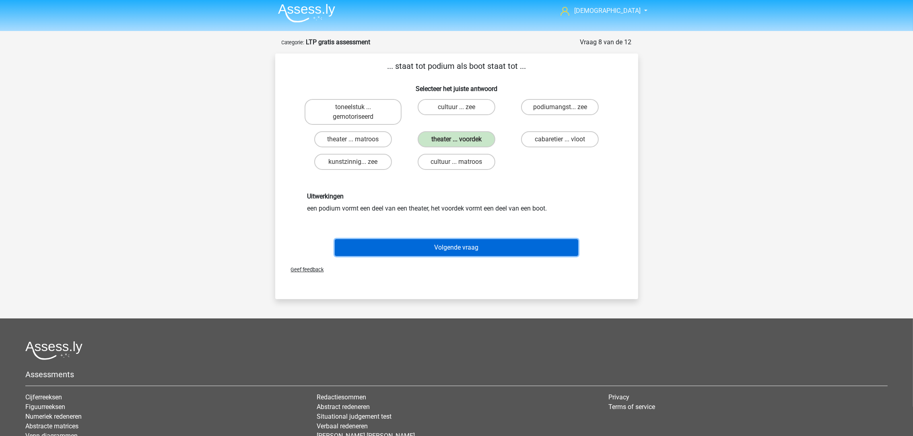
click at [471, 242] on button "Volgende vraag" at bounding box center [457, 247] width 244 height 17
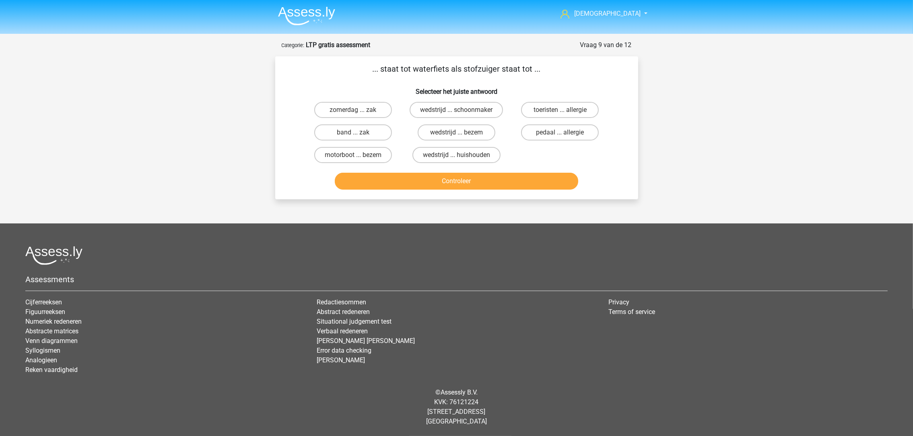
scroll to position [0, 0]
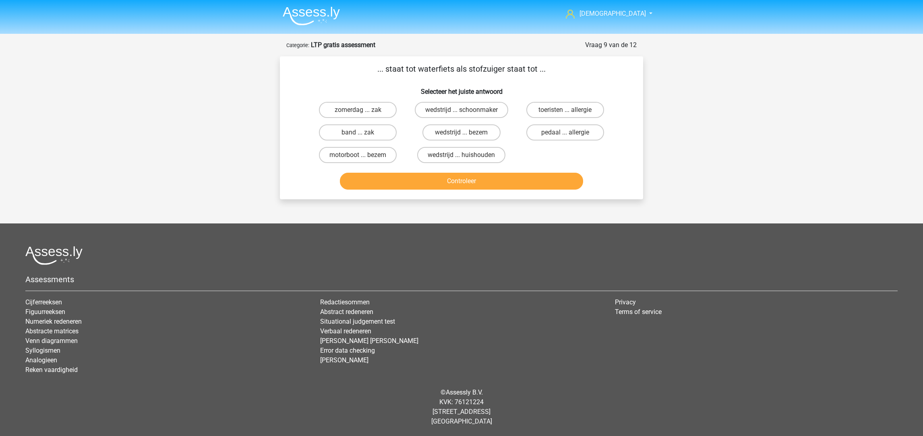
click at [379, 154] on label "motorboot ... bezem" at bounding box center [358, 155] width 78 height 16
click at [363, 155] on input "motorboot ... bezem" at bounding box center [360, 157] width 5 height 5
radio input "true"
click at [407, 180] on button "Controleer" at bounding box center [462, 181] width 244 height 17
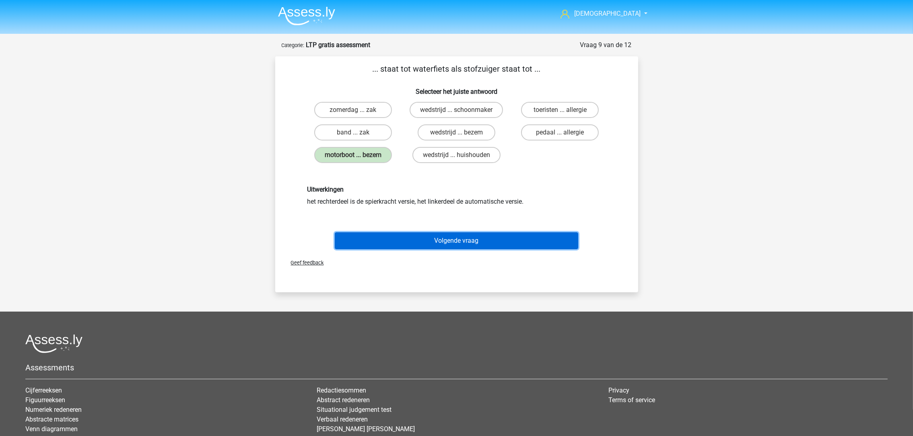
click at [432, 238] on button "Volgende vraag" at bounding box center [457, 240] width 244 height 17
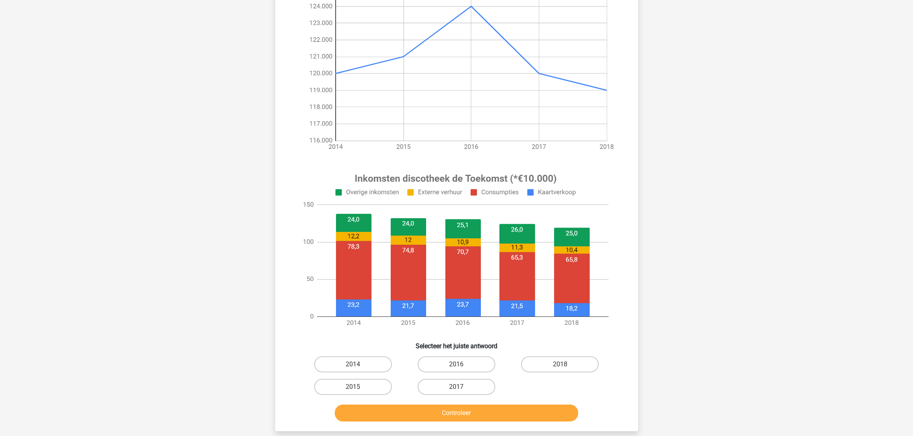
scroll to position [161, 0]
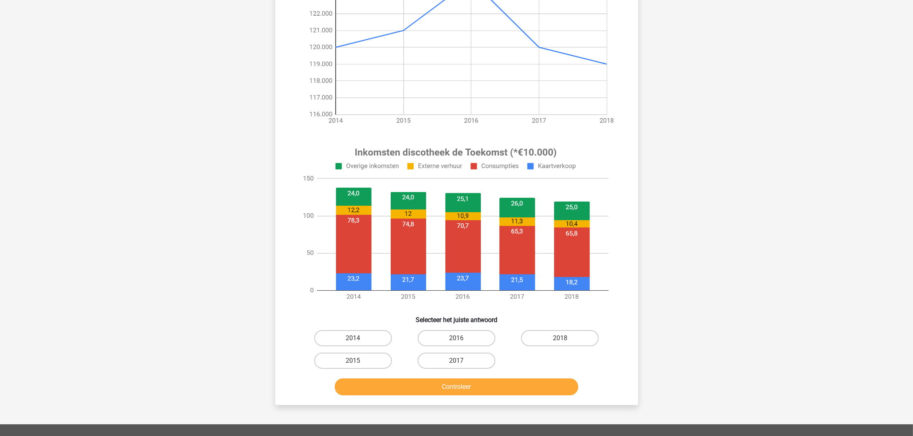
click at [351, 340] on label "2014" at bounding box center [353, 338] width 78 height 16
click at [353, 340] on input "2014" at bounding box center [355, 340] width 5 height 5
radio input "true"
click at [395, 384] on button "Controleer" at bounding box center [457, 386] width 244 height 17
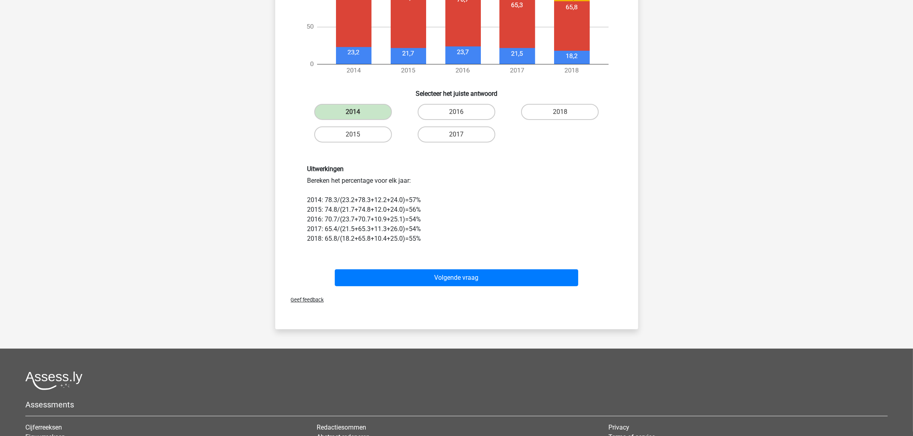
scroll to position [402, 0]
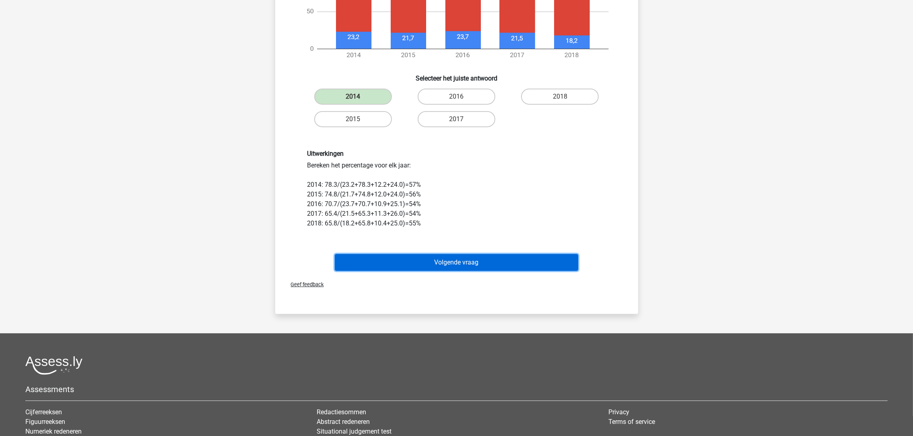
click at [438, 268] on button "Volgende vraag" at bounding box center [457, 262] width 244 height 17
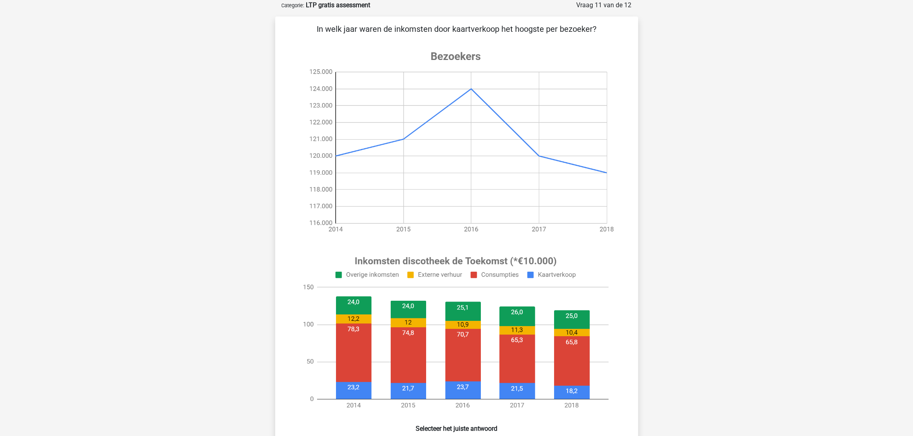
scroll to position [100, 0]
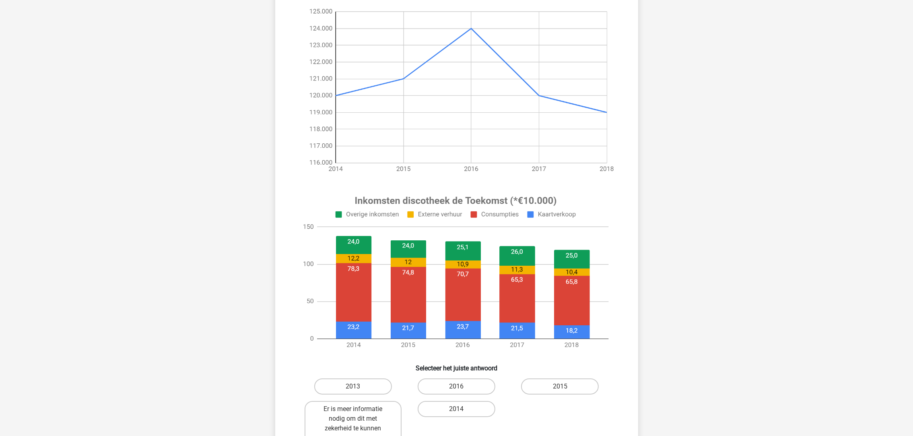
click at [439, 386] on label "2016" at bounding box center [457, 386] width 78 height 16
click at [457, 386] on input "2016" at bounding box center [459, 388] width 5 height 5
radio input "true"
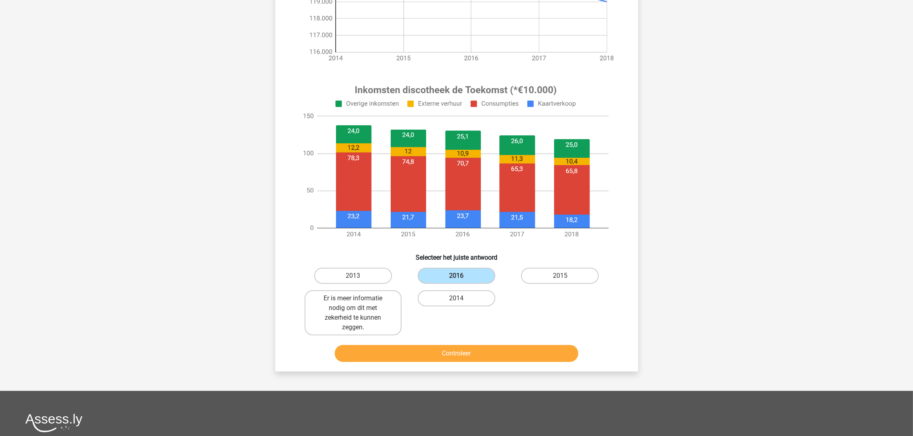
scroll to position [221, 0]
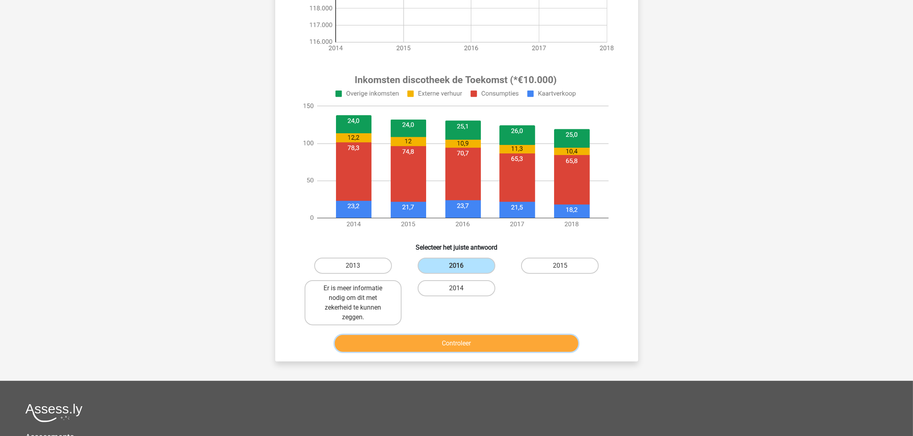
click at [440, 338] on button "Controleer" at bounding box center [457, 343] width 244 height 17
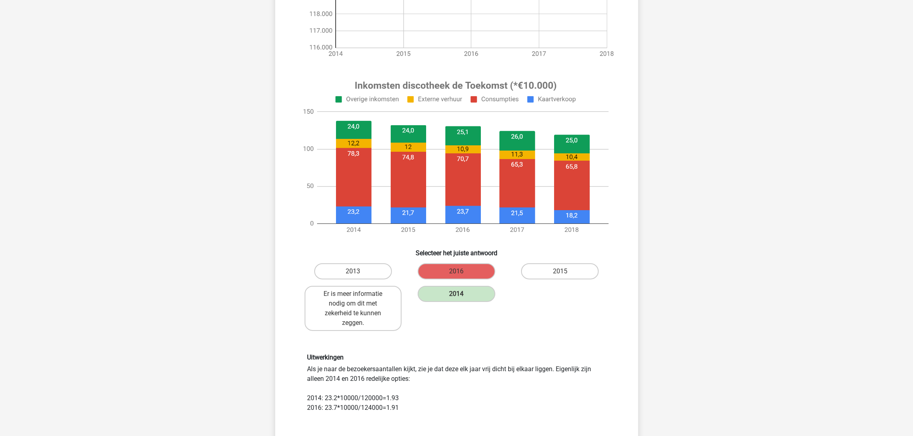
scroll to position [242, 0]
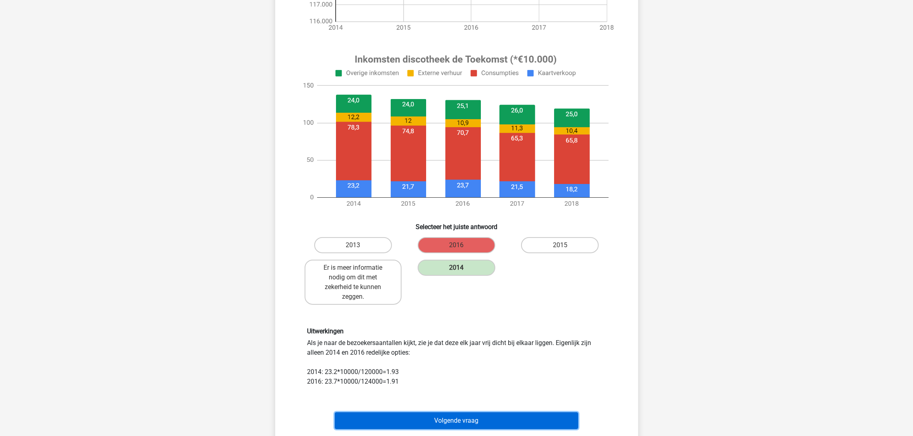
click at [432, 425] on button "Volgende vraag" at bounding box center [457, 420] width 244 height 17
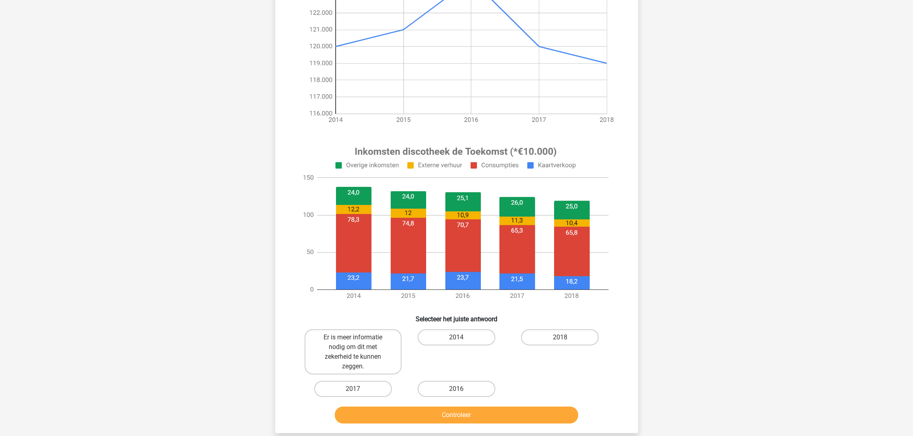
scroll to position [181, 0]
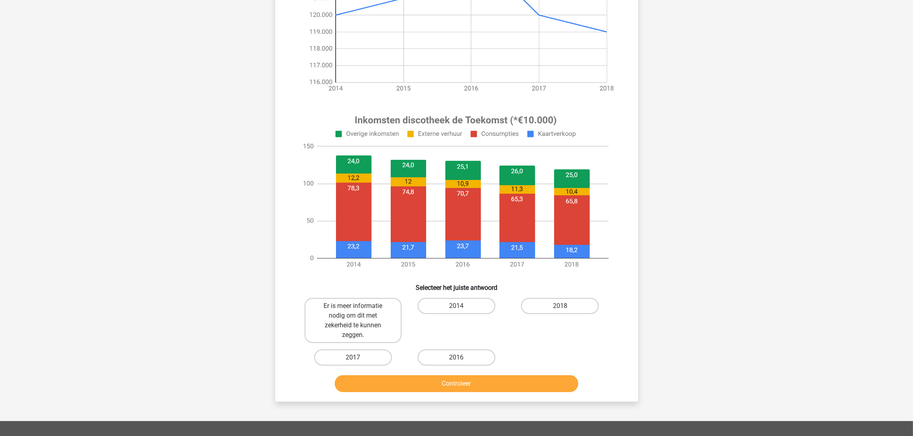
click at [471, 304] on label "2014" at bounding box center [457, 306] width 78 height 16
click at [462, 306] on input "2014" at bounding box center [459, 308] width 5 height 5
radio input "true"
click at [475, 388] on button "Controleer" at bounding box center [457, 383] width 244 height 17
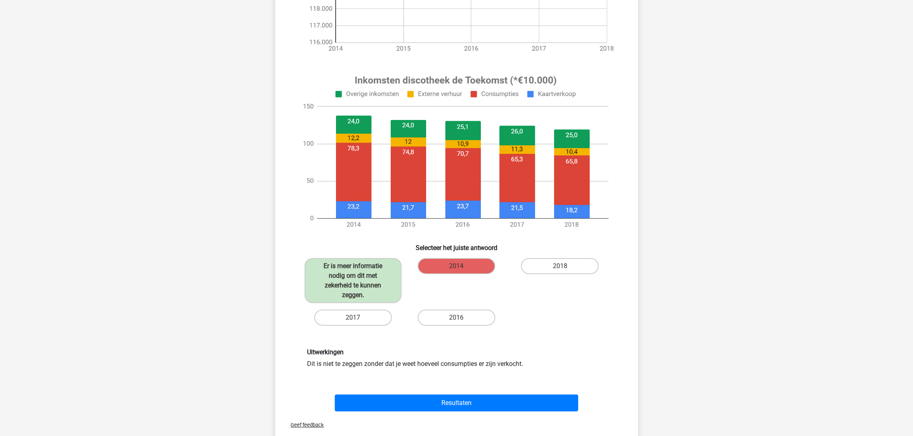
scroll to position [242, 0]
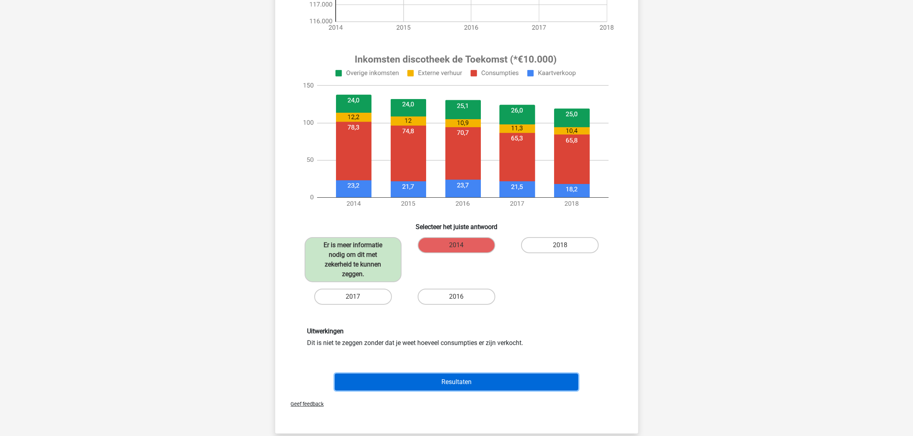
click at [482, 382] on button "Resultaten" at bounding box center [457, 382] width 244 height 17
click at [482, 379] on button "Resultaten" at bounding box center [457, 382] width 244 height 17
click at [458, 378] on button "Resultaten" at bounding box center [457, 382] width 244 height 17
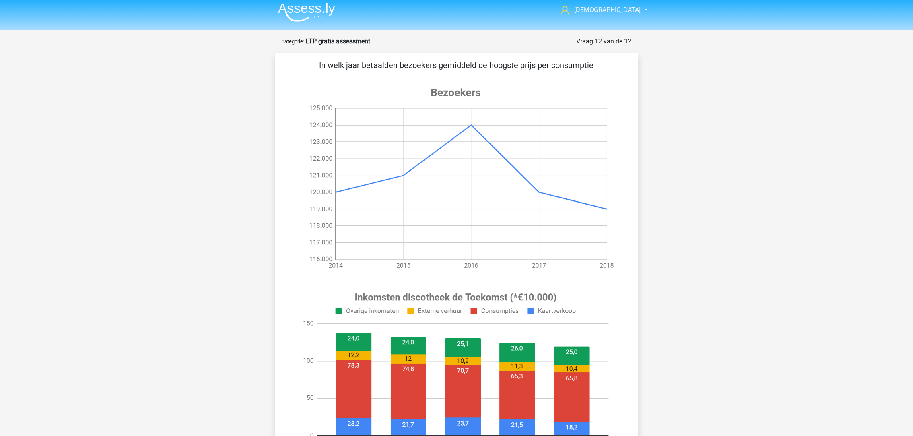
scroll to position [0, 0]
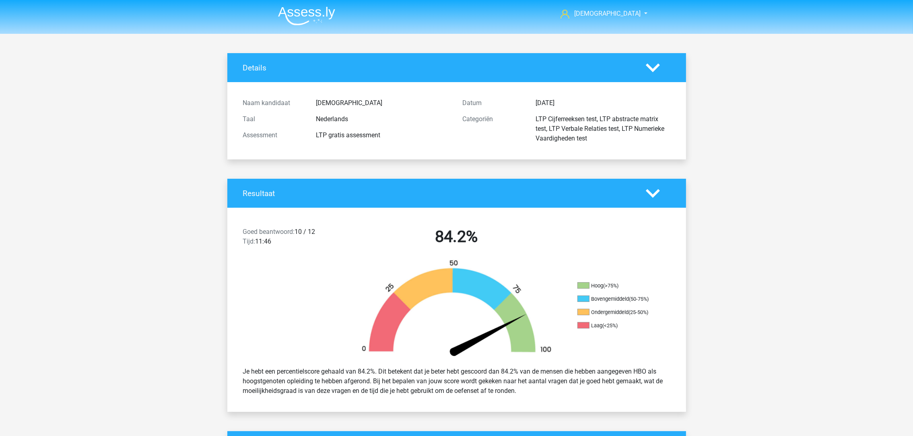
click at [316, 5] on li at bounding box center [304, 14] width 64 height 22
click at [315, 22] on img at bounding box center [306, 15] width 57 height 19
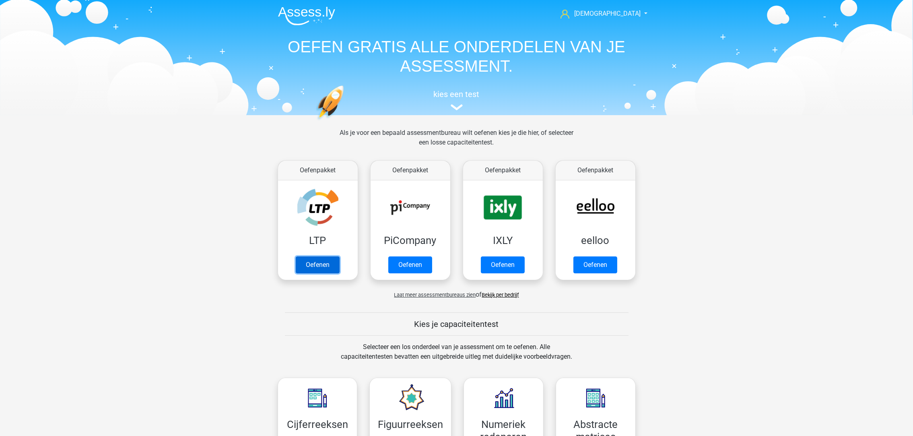
click at [322, 269] on link "Oefenen" at bounding box center [318, 264] width 44 height 17
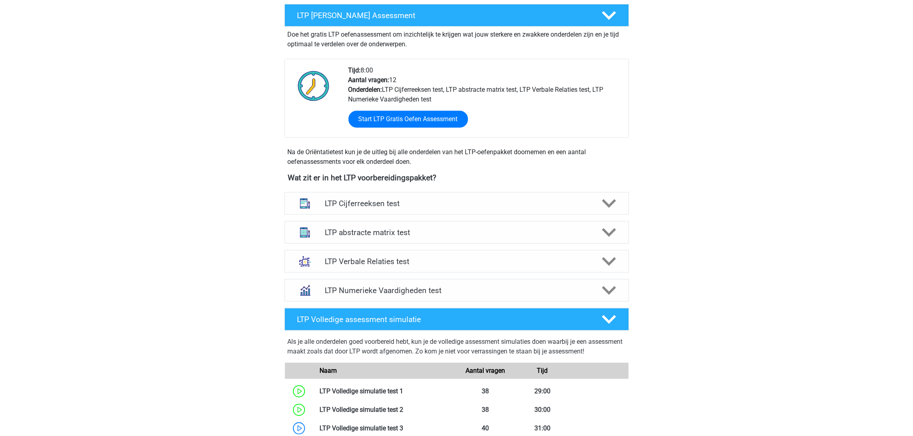
scroll to position [181, 0]
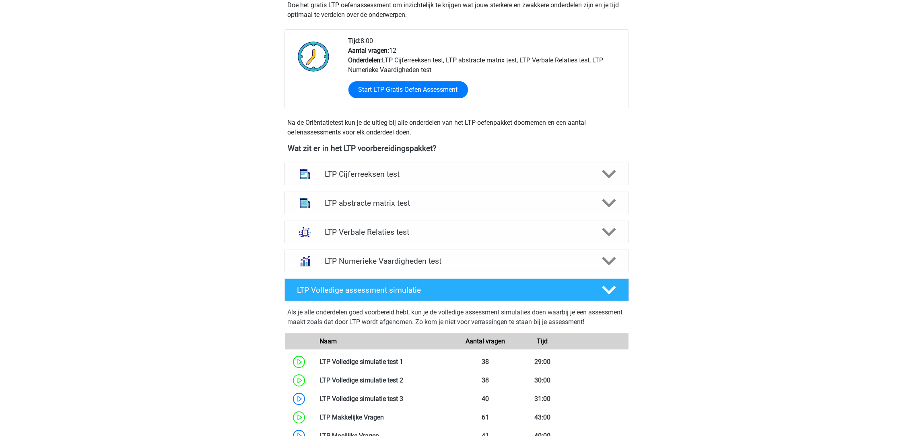
click at [380, 238] on div "LTP Verbale Relaties test" at bounding box center [457, 232] width 345 height 23
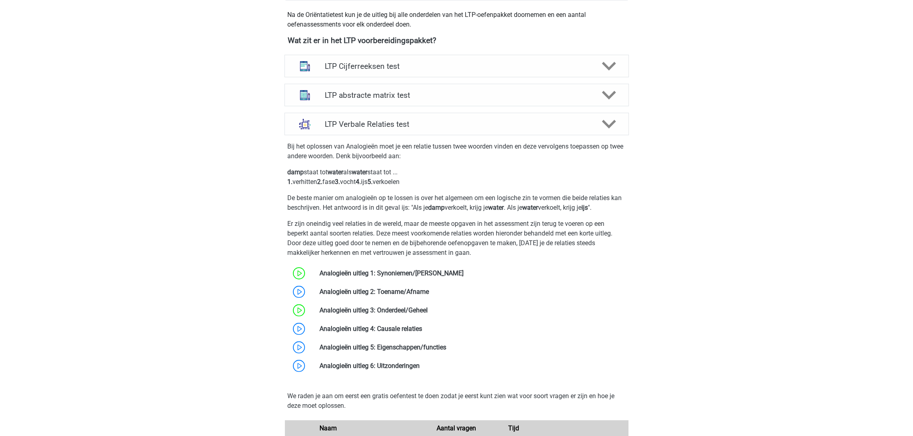
scroll to position [302, 0]
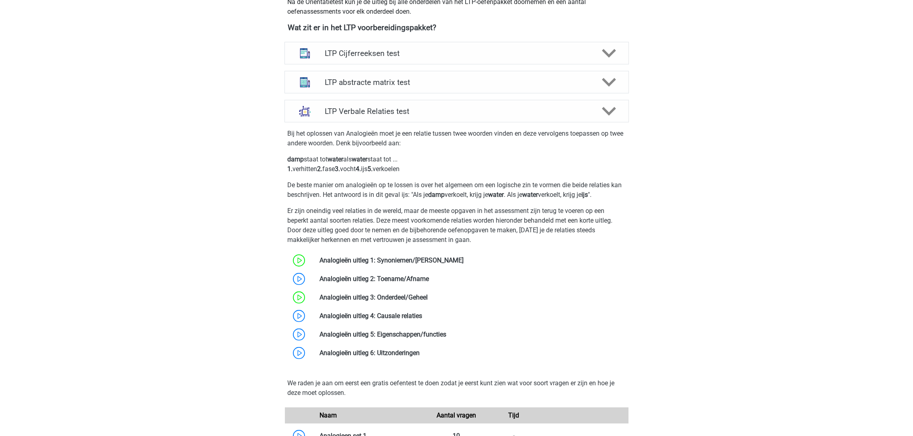
click at [422, 316] on link at bounding box center [422, 316] width 0 height 8
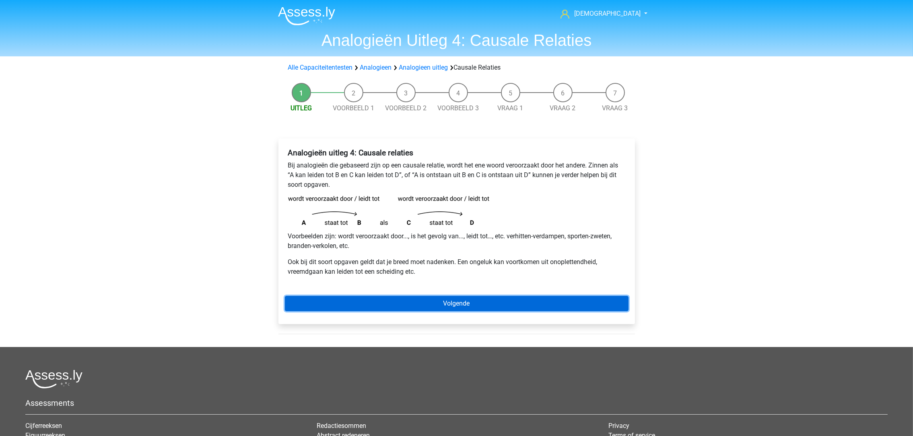
click at [410, 302] on link "Volgende" at bounding box center [457, 303] width 344 height 15
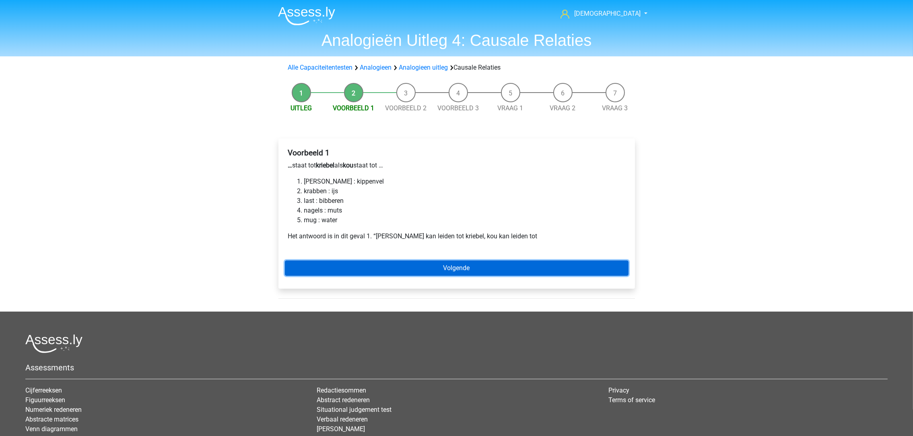
click at [404, 272] on link "Volgende" at bounding box center [457, 267] width 344 height 15
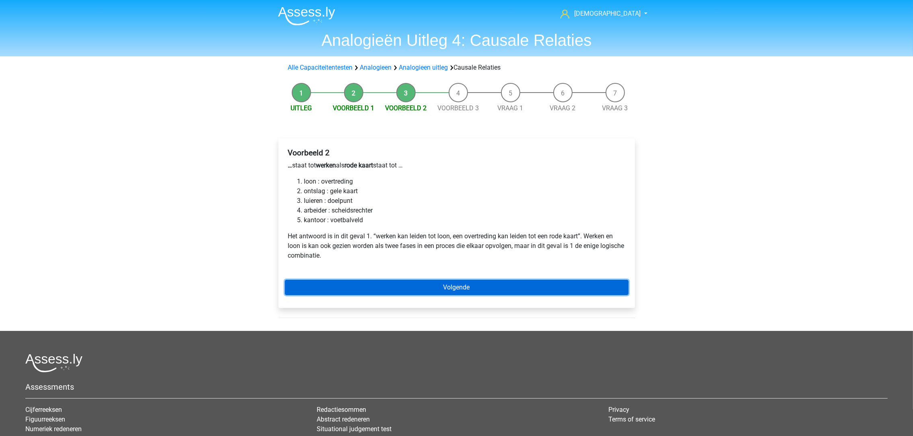
click at [400, 285] on link "Volgende" at bounding box center [457, 287] width 344 height 15
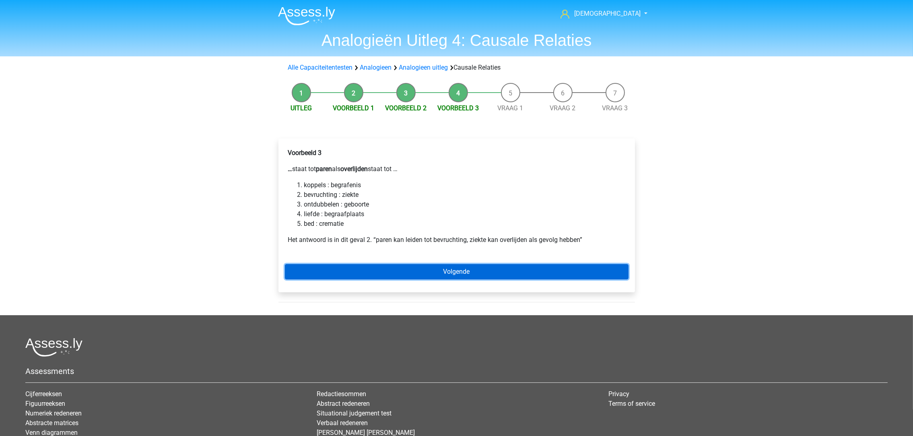
click at [401, 277] on link "Volgende" at bounding box center [457, 271] width 344 height 15
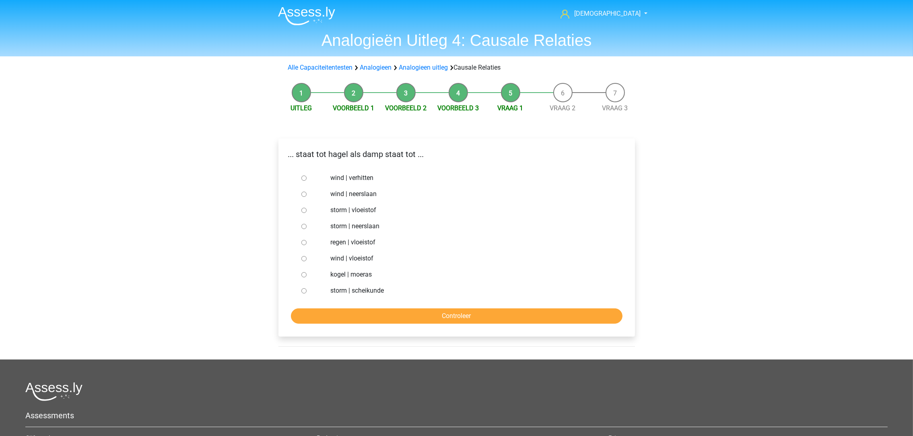
click at [371, 242] on label "regen | vloeistof" at bounding box center [470, 243] width 279 height 10
click at [307, 242] on input "regen | vloeistof" at bounding box center [304, 242] width 5 height 5
radio input "true"
click at [409, 320] on input "Controleer" at bounding box center [457, 315] width 332 height 15
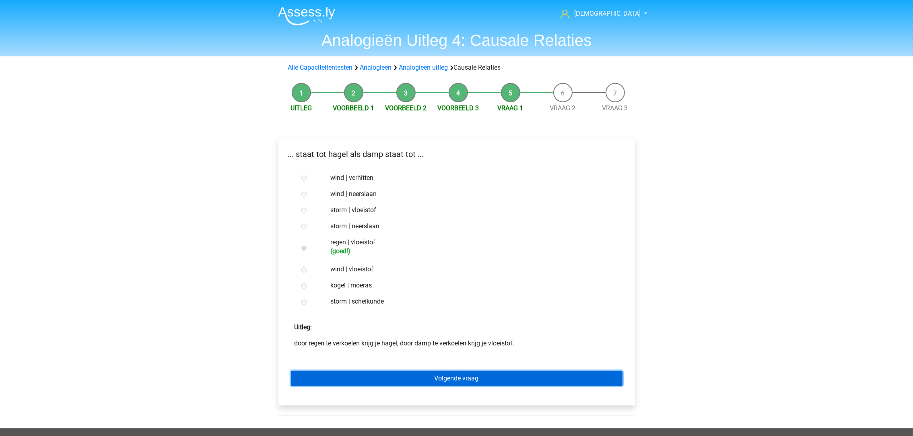
drag, startPoint x: 428, startPoint y: 382, endPoint x: 422, endPoint y: 367, distance: 16.2
click at [428, 382] on link "Volgende vraag" at bounding box center [457, 378] width 332 height 15
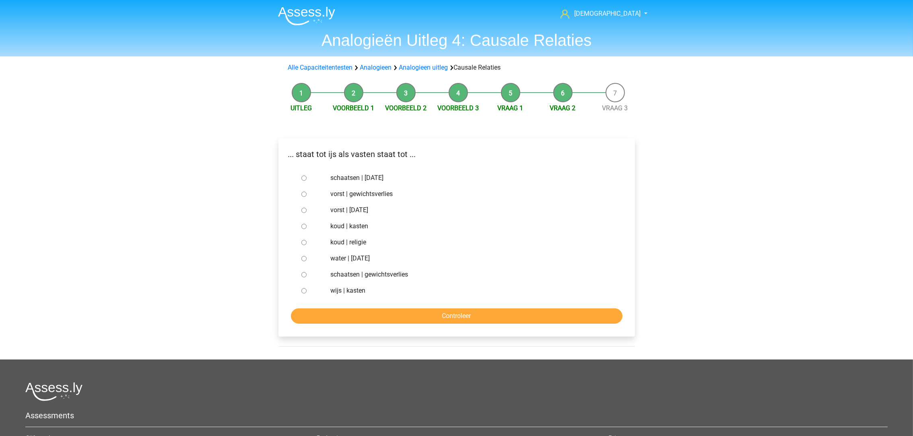
click at [371, 212] on label "vorst | [DATE]" at bounding box center [470, 210] width 279 height 10
click at [307, 212] on input "vorst | [DATE]" at bounding box center [304, 210] width 5 height 5
radio input "true"
click at [395, 314] on input "Controleer" at bounding box center [457, 315] width 332 height 15
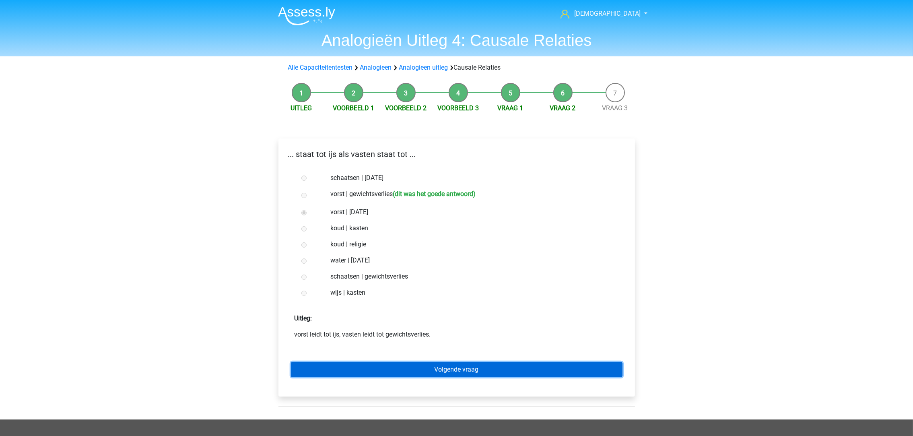
click at [414, 371] on link "Volgende vraag" at bounding box center [457, 369] width 332 height 15
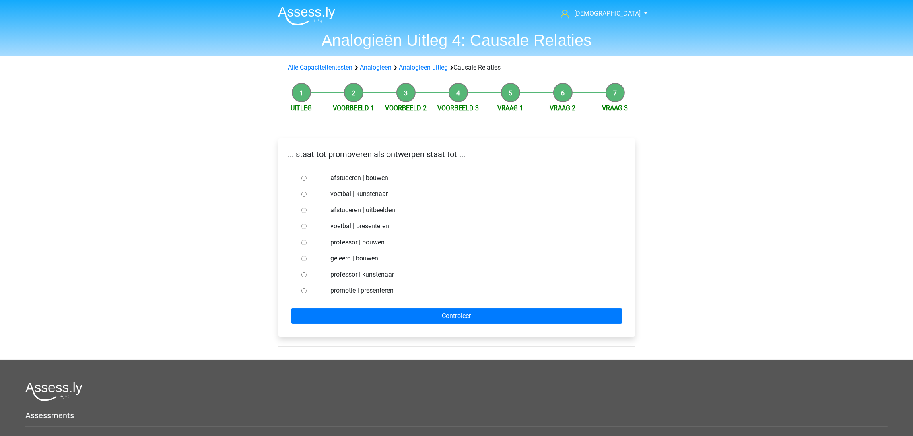
click at [372, 182] on label "afstuderen | bouwen" at bounding box center [470, 178] width 279 height 10
click at [307, 181] on input "afstuderen | bouwen" at bounding box center [304, 178] width 5 height 5
radio input "true"
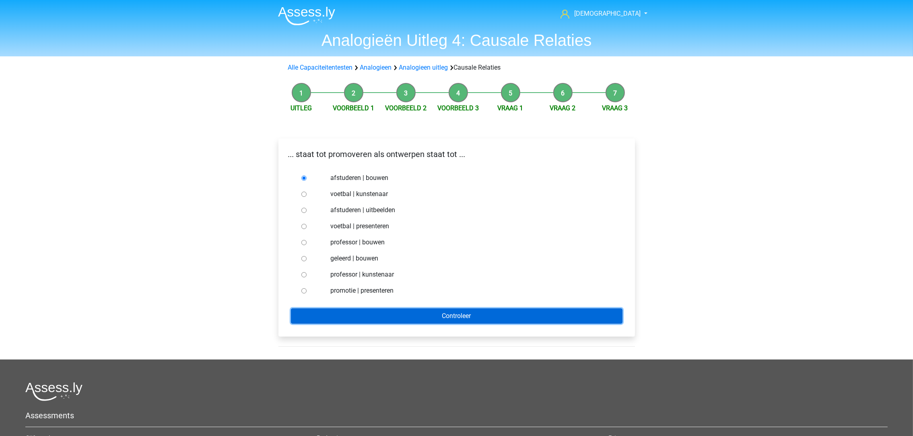
click at [417, 318] on input "Controleer" at bounding box center [457, 315] width 332 height 15
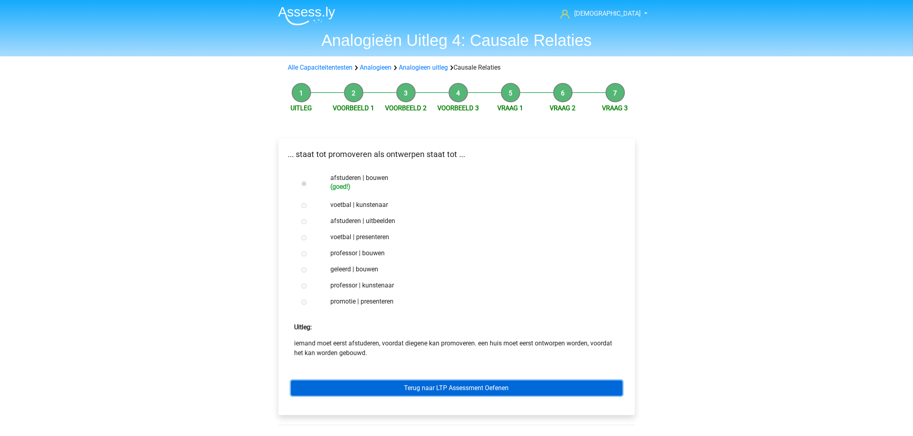
click at [411, 381] on link "Terug naar LTP Assessment Oefenen" at bounding box center [457, 387] width 332 height 15
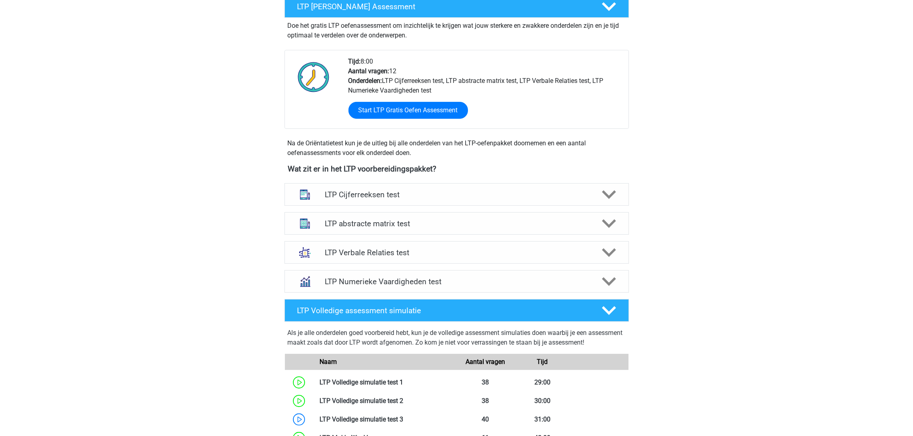
scroll to position [181, 0]
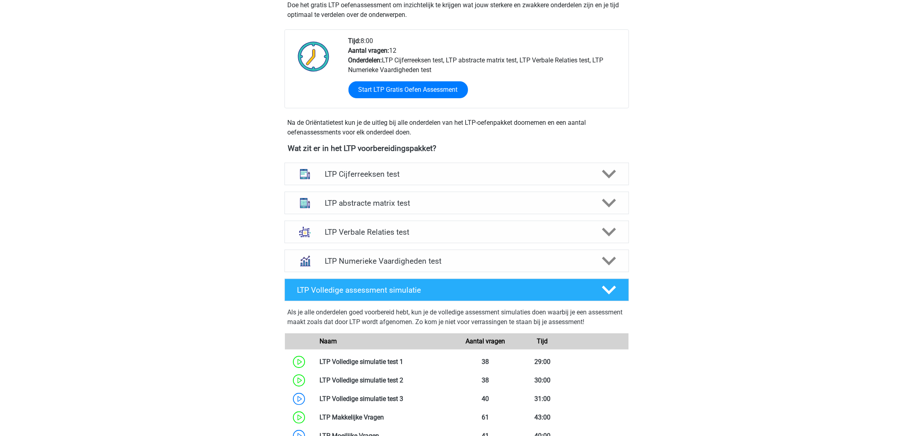
click at [439, 263] on h4 "LTP Numerieke Vaardigheden test" at bounding box center [457, 260] width 264 height 9
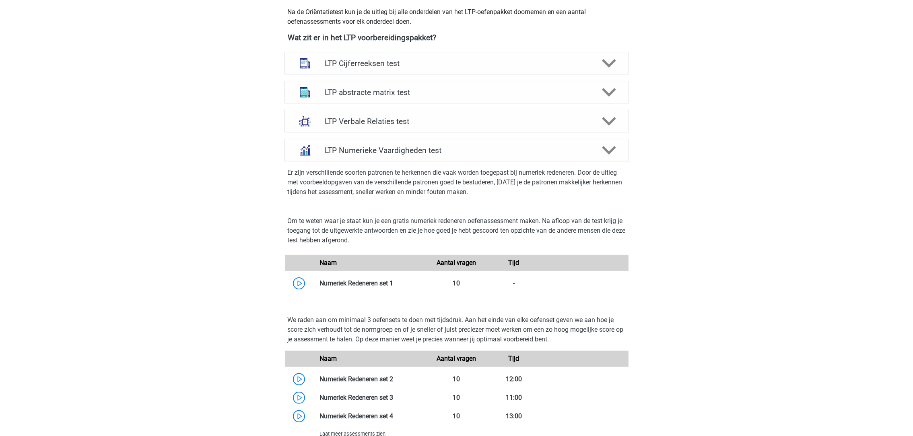
scroll to position [302, 0]
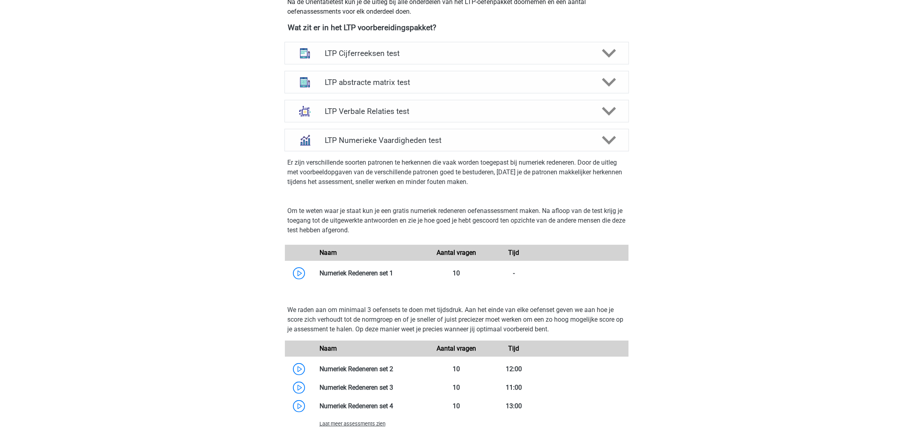
click at [393, 273] on link at bounding box center [393, 273] width 0 height 8
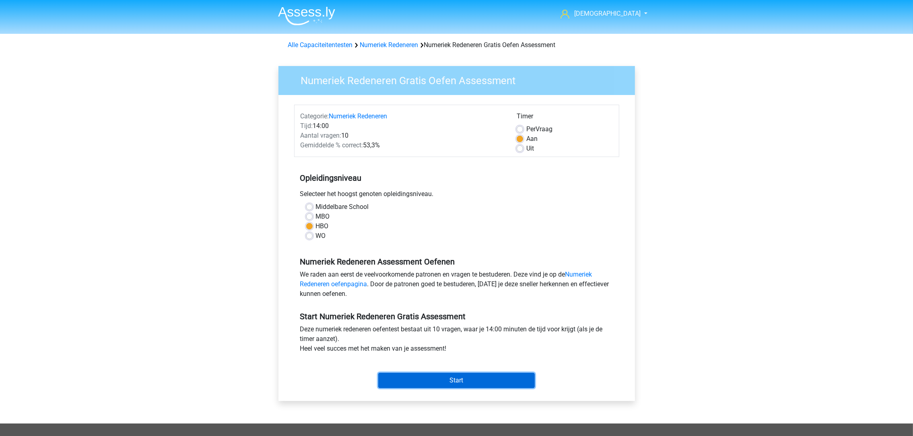
click at [440, 374] on input "Start" at bounding box center [456, 380] width 157 height 15
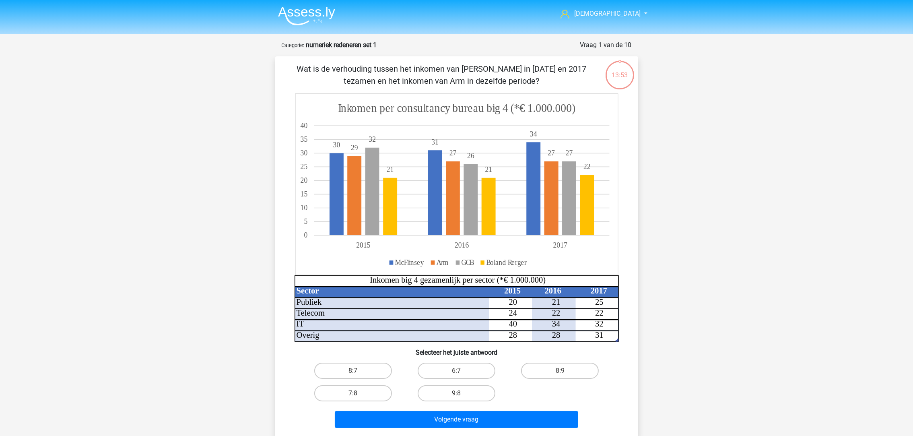
click at [306, 12] on img at bounding box center [306, 15] width 57 height 19
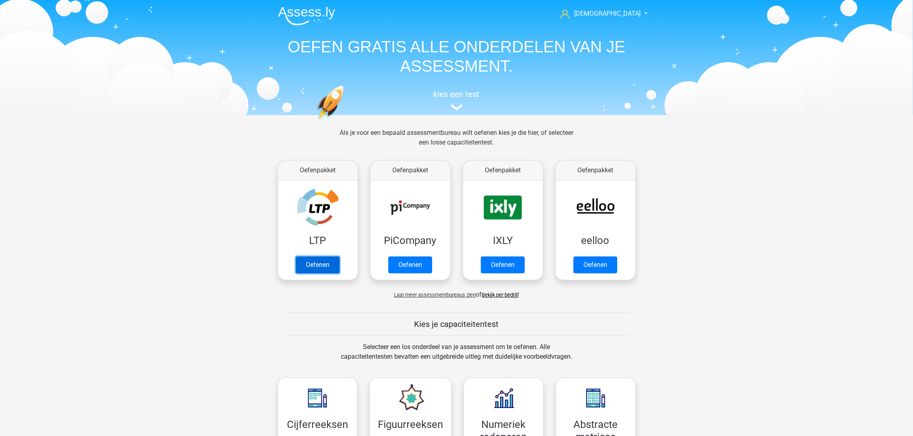
click at [337, 256] on link "Oefenen" at bounding box center [318, 264] width 44 height 17
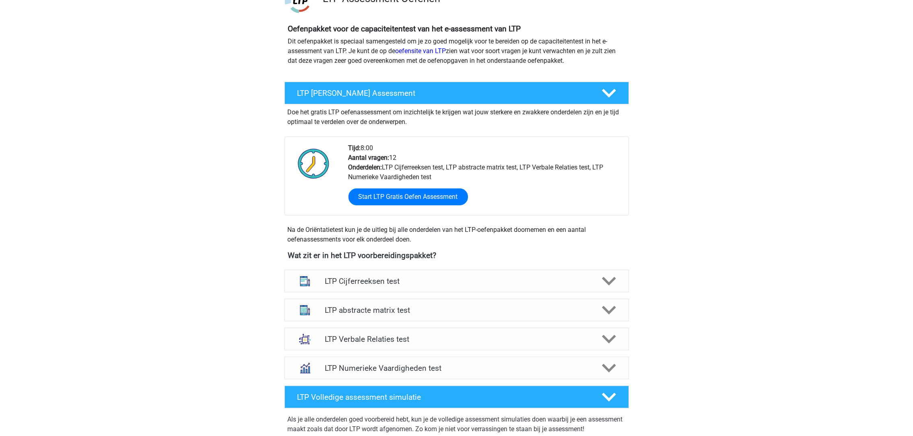
scroll to position [121, 0]
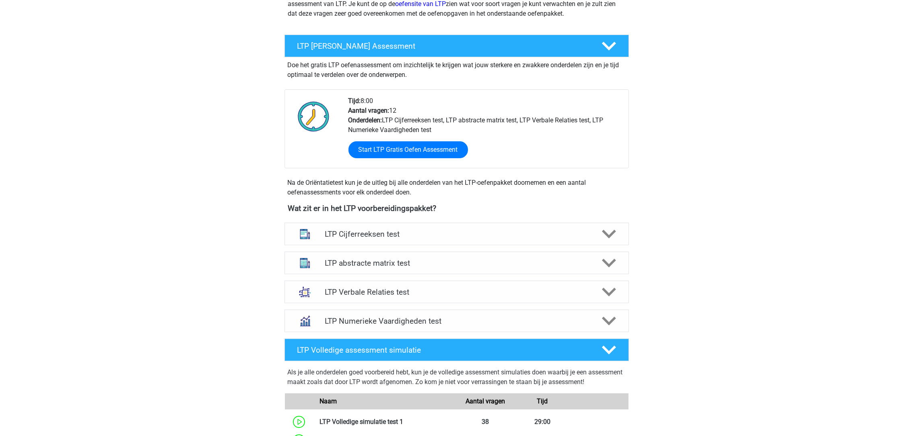
click at [378, 263] on h4 "LTP abstracte matrix test" at bounding box center [457, 262] width 264 height 9
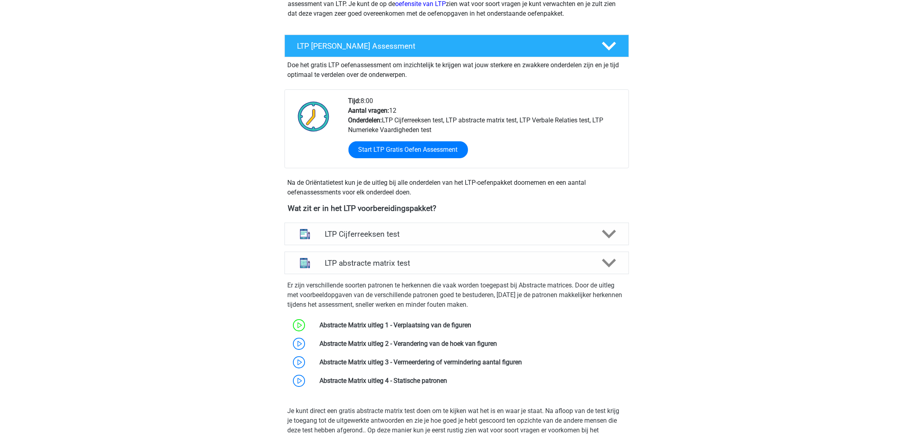
click at [447, 377] on link at bounding box center [447, 381] width 0 height 8
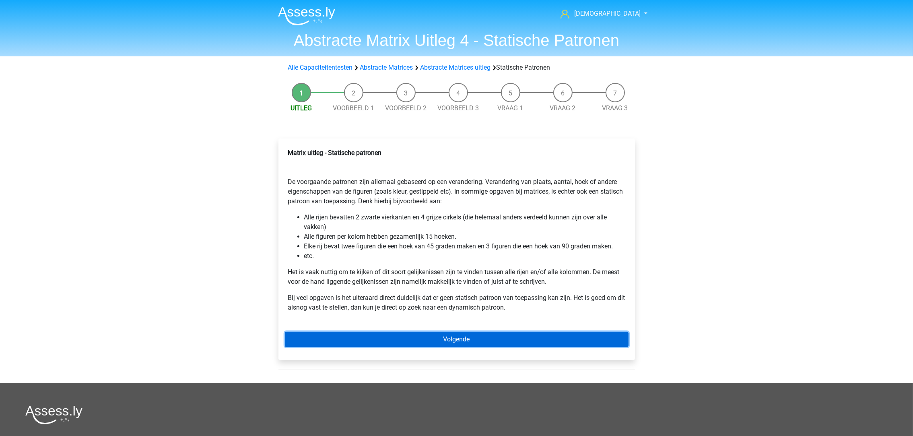
click at [403, 342] on link "Volgende" at bounding box center [457, 339] width 344 height 15
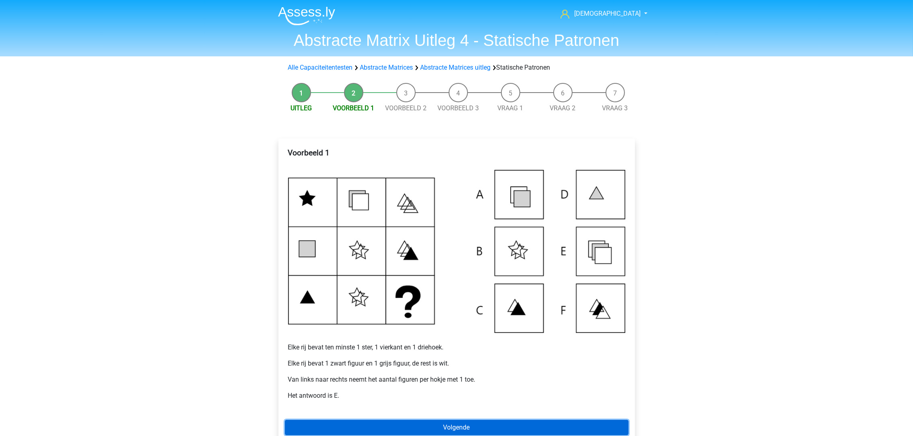
click at [376, 423] on link "Volgende" at bounding box center [457, 427] width 344 height 15
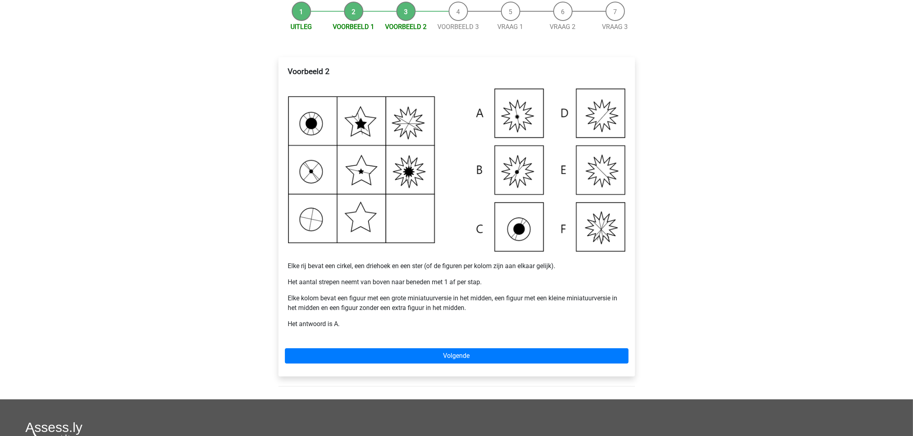
scroll to position [121, 0]
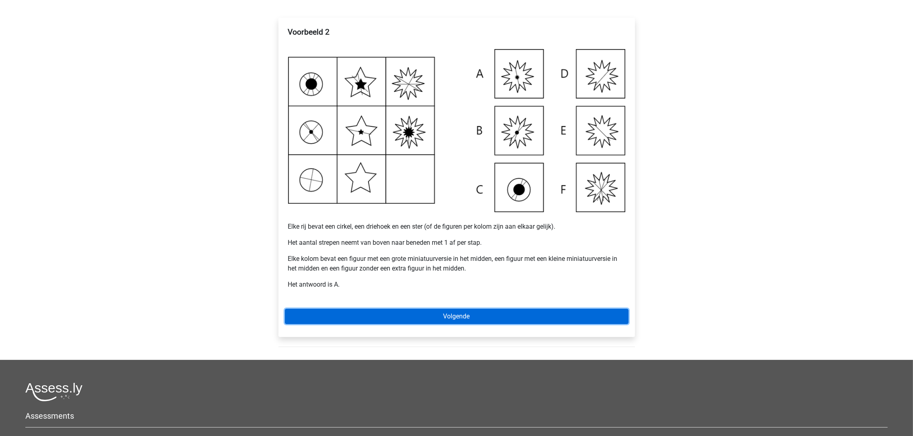
click at [415, 311] on link "Volgende" at bounding box center [457, 316] width 344 height 15
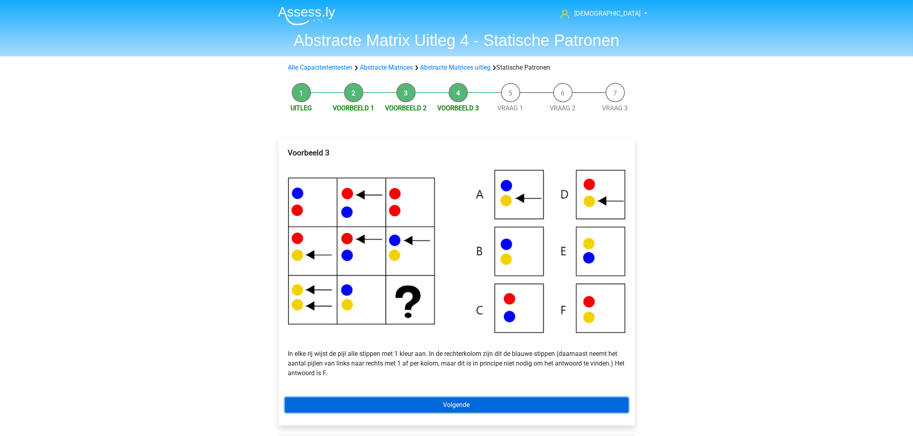
click at [449, 407] on link "Volgende" at bounding box center [457, 404] width 344 height 15
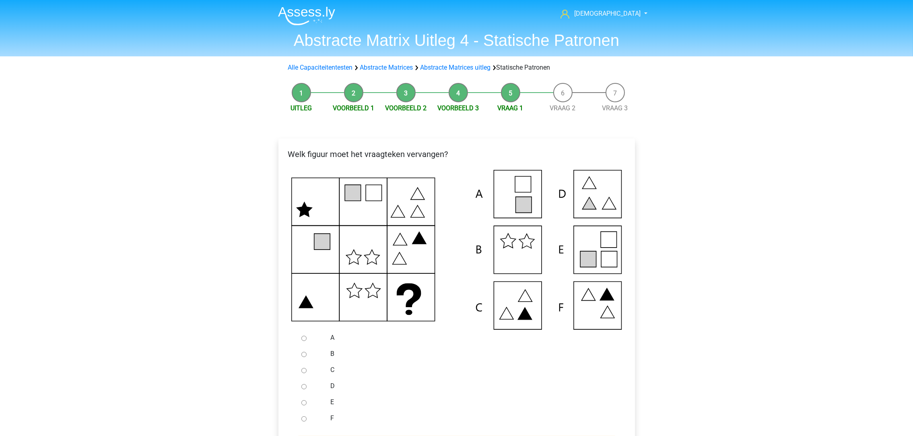
click at [588, 258] on icon at bounding box center [588, 259] width 16 height 16
click at [323, 403] on div at bounding box center [311, 402] width 27 height 16
click at [311, 403] on div at bounding box center [311, 402] width 27 height 16
click at [305, 404] on input "E" at bounding box center [304, 402] width 5 height 5
radio input "true"
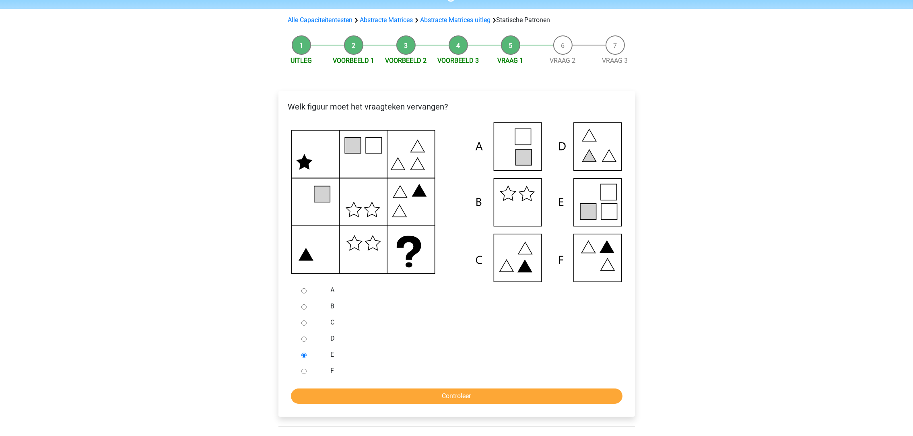
scroll to position [60, 0]
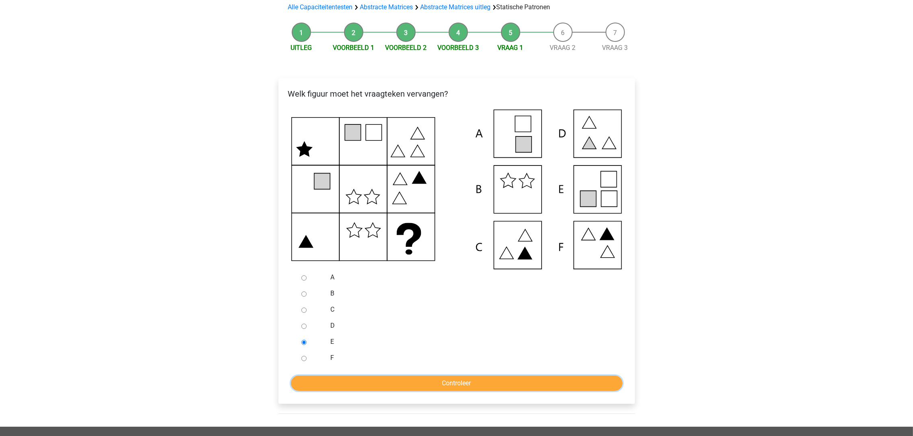
click at [368, 382] on input "Controleer" at bounding box center [457, 383] width 332 height 15
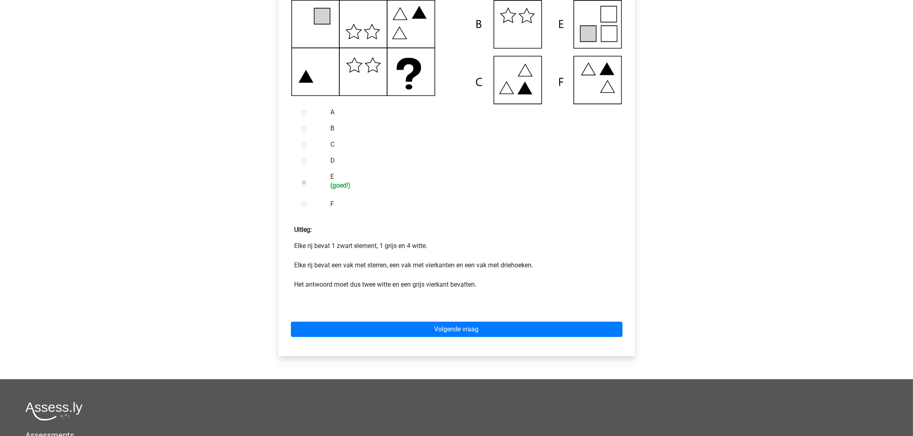
scroll to position [242, 0]
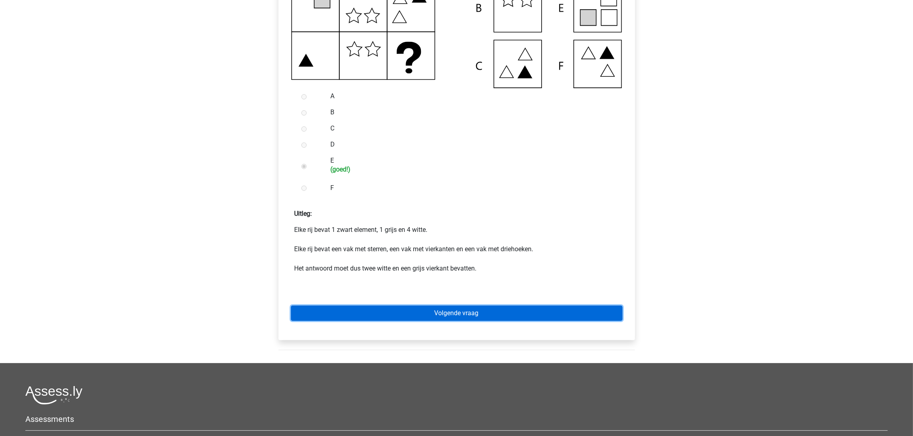
click at [424, 310] on link "Volgende vraag" at bounding box center [457, 313] width 332 height 15
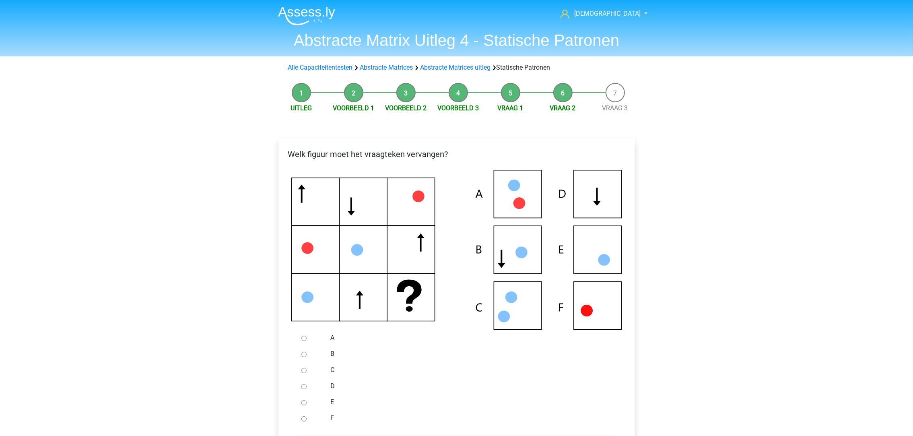
click at [311, 383] on div at bounding box center [311, 386] width 27 height 16
click at [302, 386] on input "D" at bounding box center [304, 386] width 5 height 5
radio input "true"
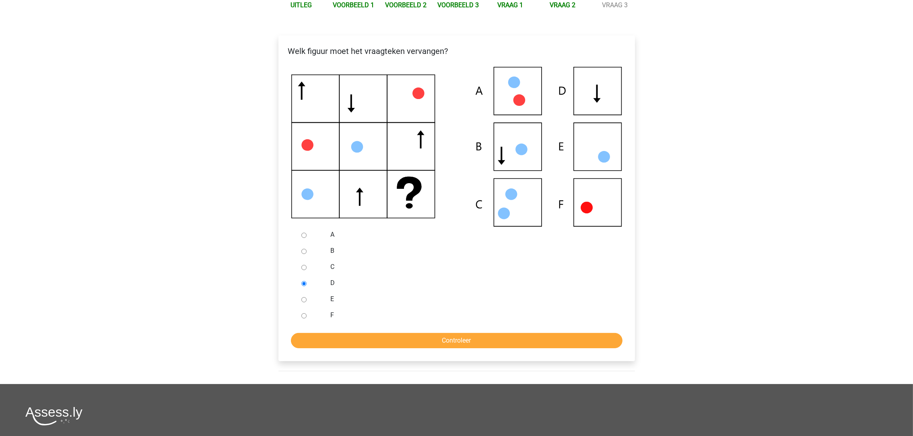
scroll to position [121, 0]
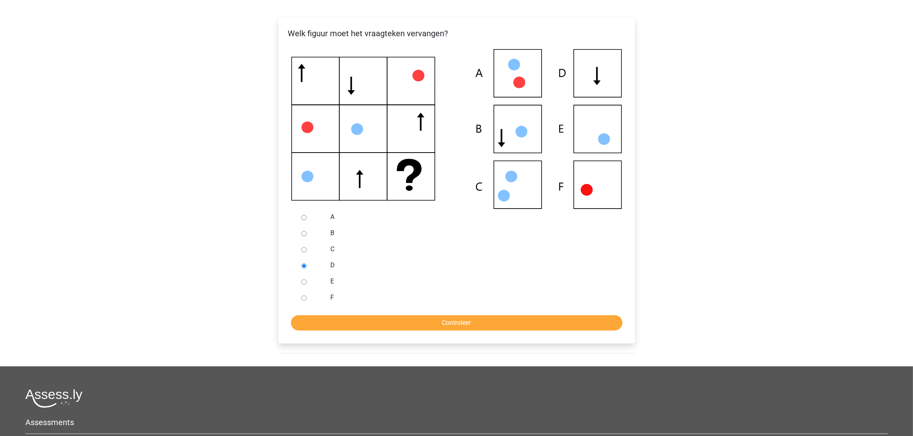
click at [349, 331] on div "Welk figuur moet het vraagteken vervangen? A B C D" at bounding box center [457, 181] width 357 height 326
click at [358, 324] on input "Controleer" at bounding box center [457, 322] width 332 height 15
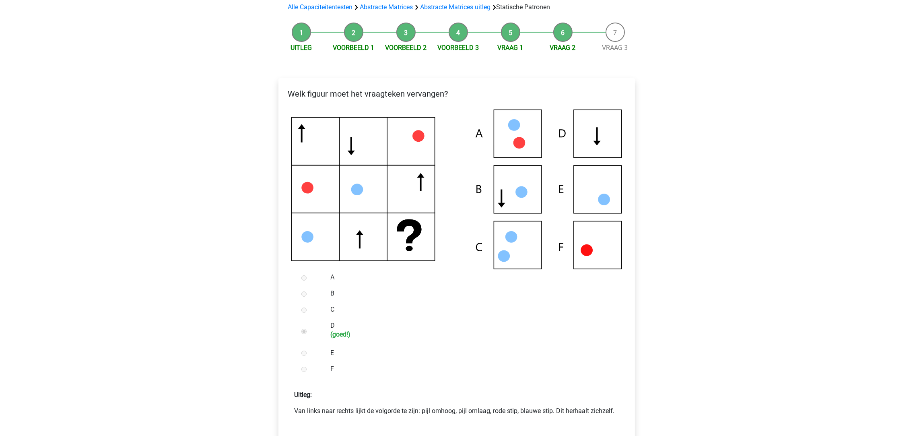
scroll to position [121, 0]
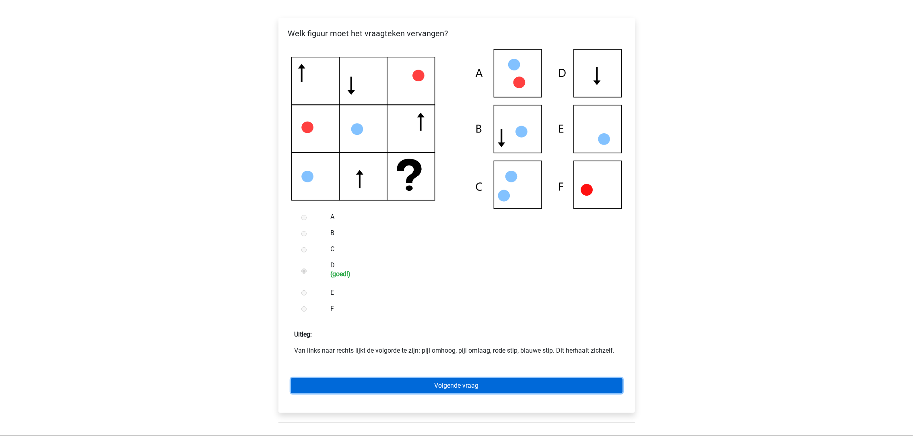
click at [440, 382] on link "Volgende vraag" at bounding box center [457, 385] width 332 height 15
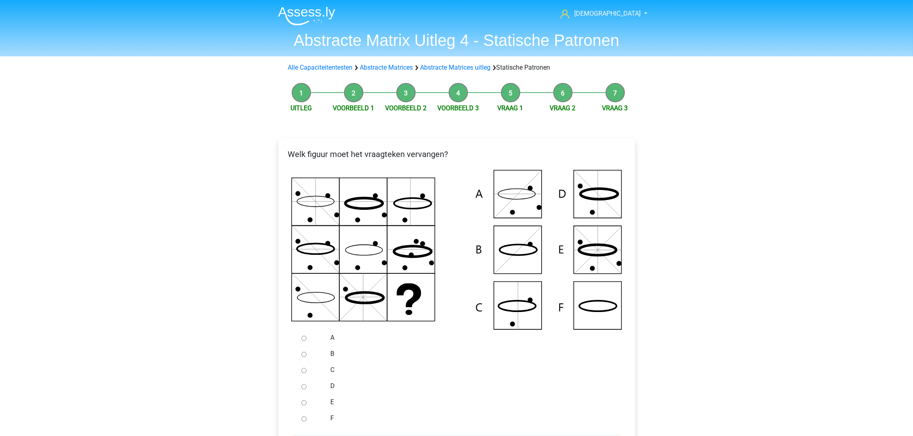
click at [306, 415] on div at bounding box center [311, 418] width 27 height 16
click at [303, 419] on input "F" at bounding box center [304, 418] width 5 height 5
radio input "true"
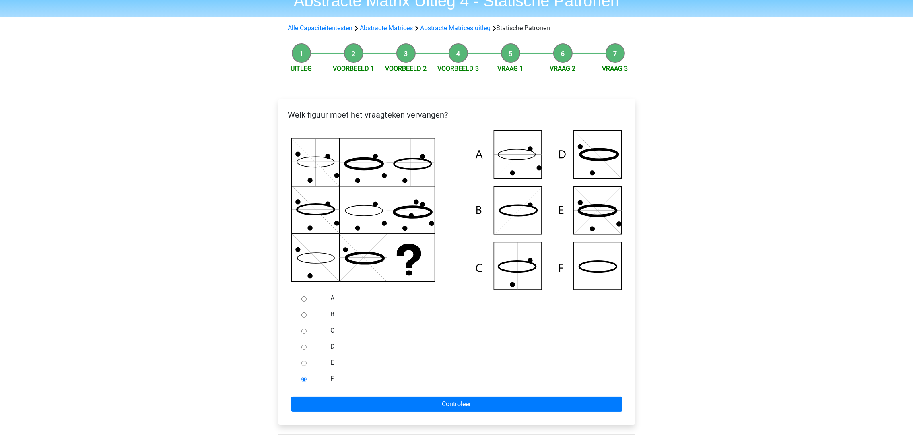
scroll to position [60, 0]
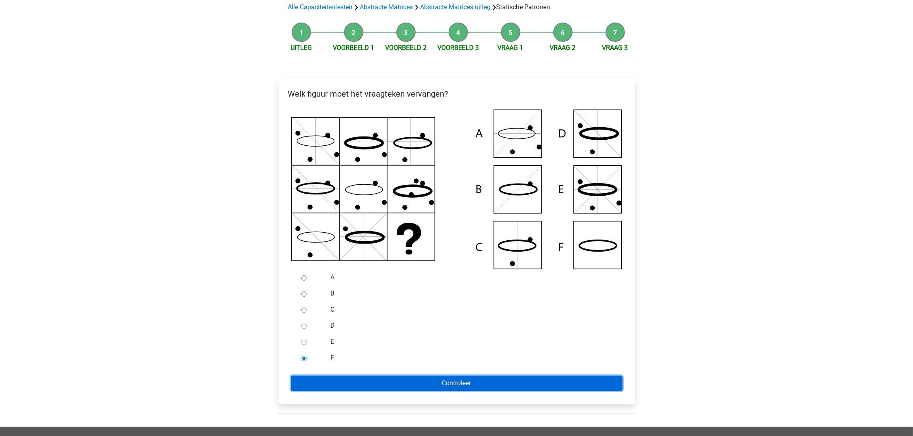
click at [376, 382] on input "Controleer" at bounding box center [457, 383] width 332 height 15
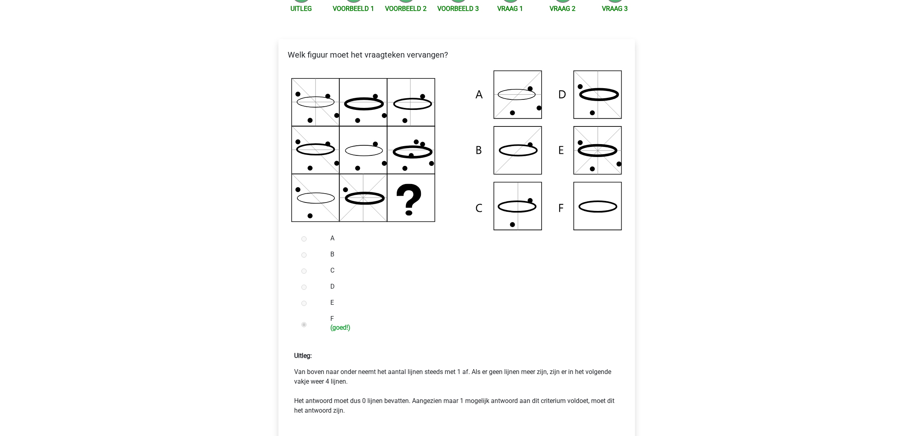
scroll to position [121, 0]
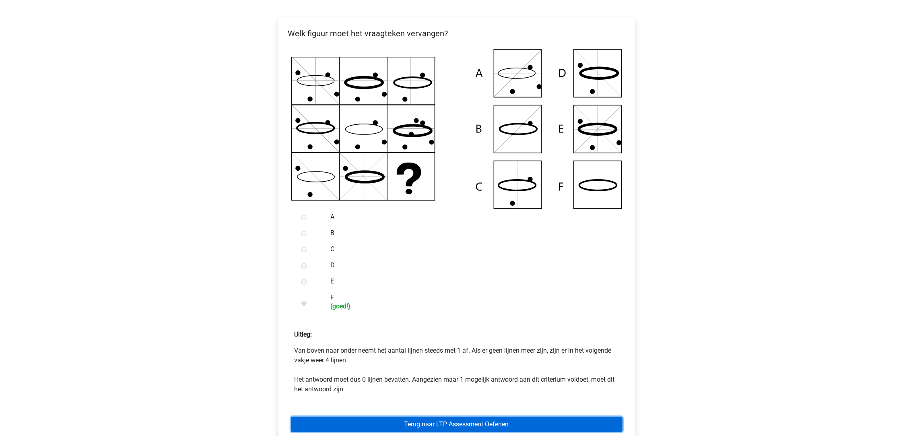
click at [428, 423] on link "Terug naar LTP Assessment Oefenen" at bounding box center [457, 424] width 332 height 15
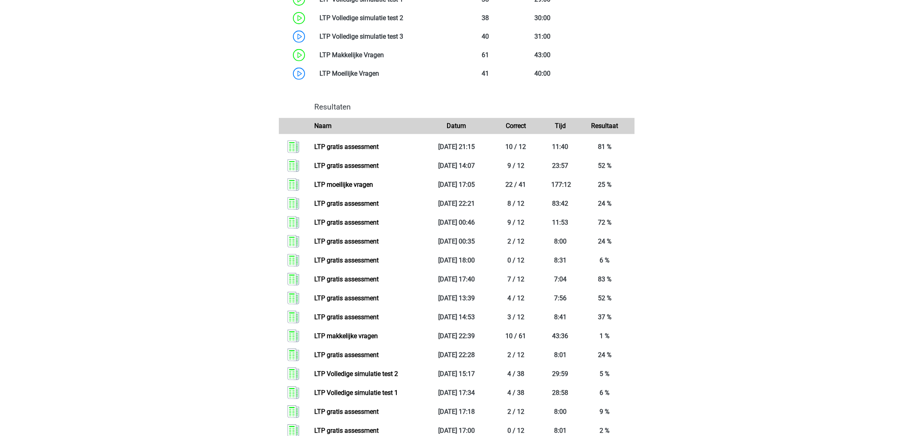
scroll to position [423, 0]
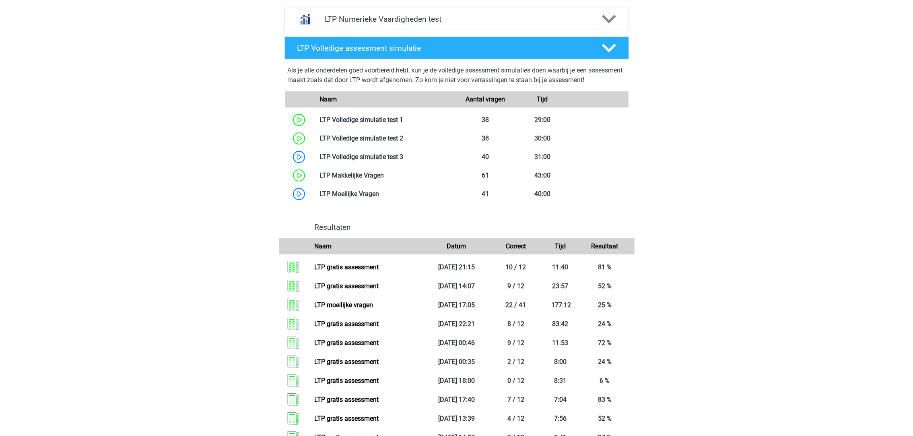
click at [379, 190] on link at bounding box center [379, 194] width 0 height 8
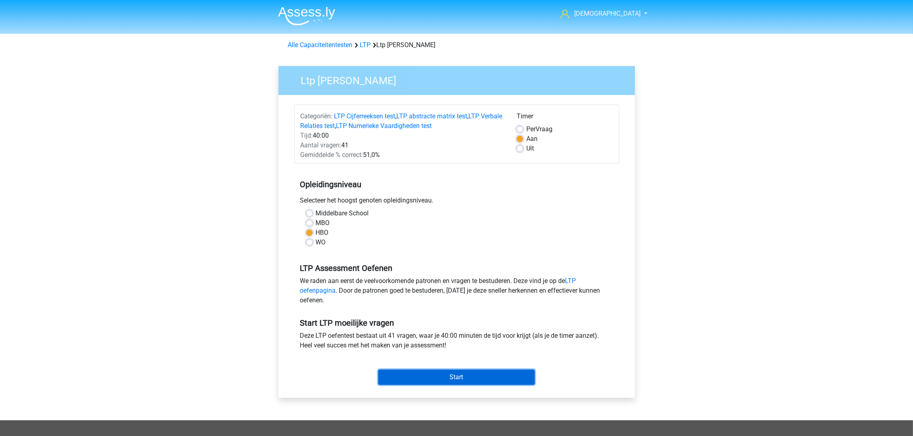
click at [434, 374] on input "Start" at bounding box center [456, 377] width 157 height 15
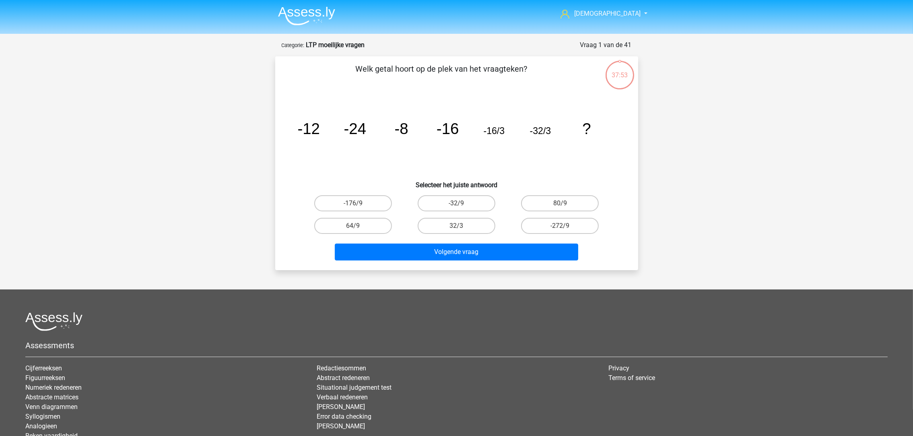
click at [461, 201] on label "-32/9" at bounding box center [457, 203] width 78 height 16
click at [461, 203] on input "-32/9" at bounding box center [459, 205] width 5 height 5
radio input "true"
drag, startPoint x: 468, startPoint y: 236, endPoint x: 473, endPoint y: 250, distance: 14.8
click at [470, 239] on div "Volgende vraag" at bounding box center [456, 250] width 337 height 27
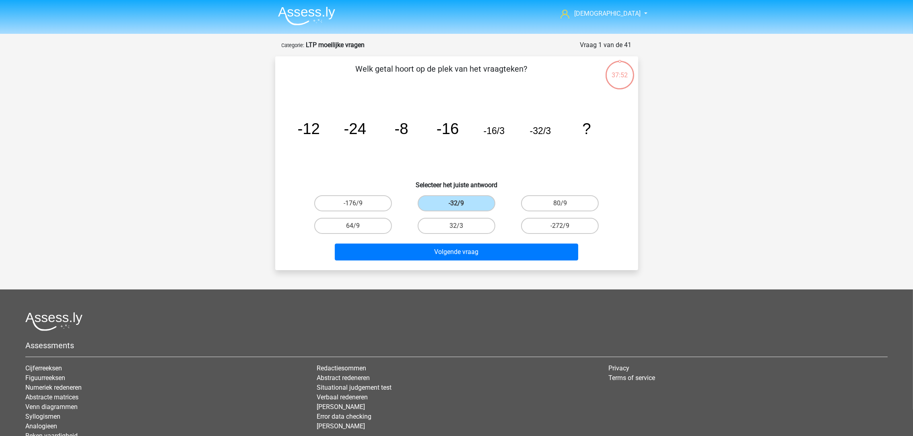
click at [476, 261] on div "Volgende vraag" at bounding box center [457, 254] width 311 height 20
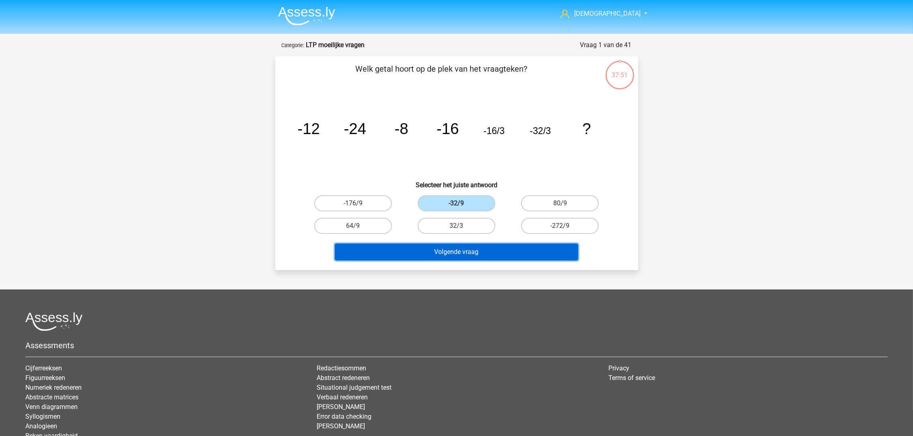
click at [476, 251] on button "Volgende vraag" at bounding box center [457, 252] width 244 height 17
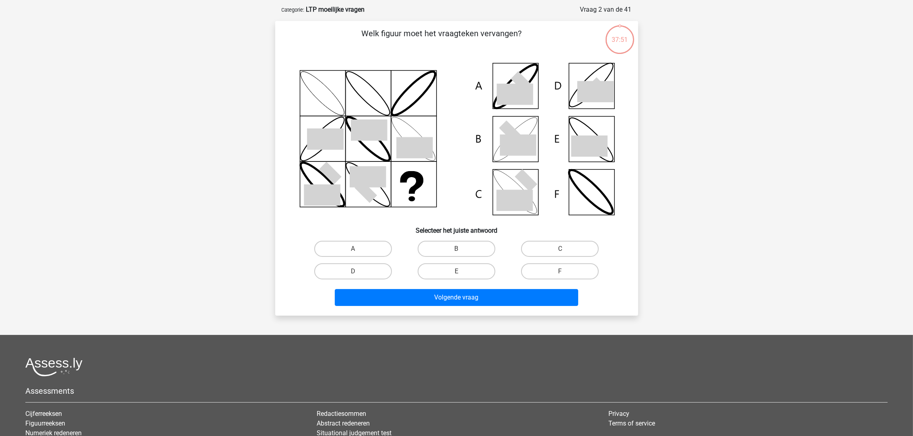
scroll to position [40, 0]
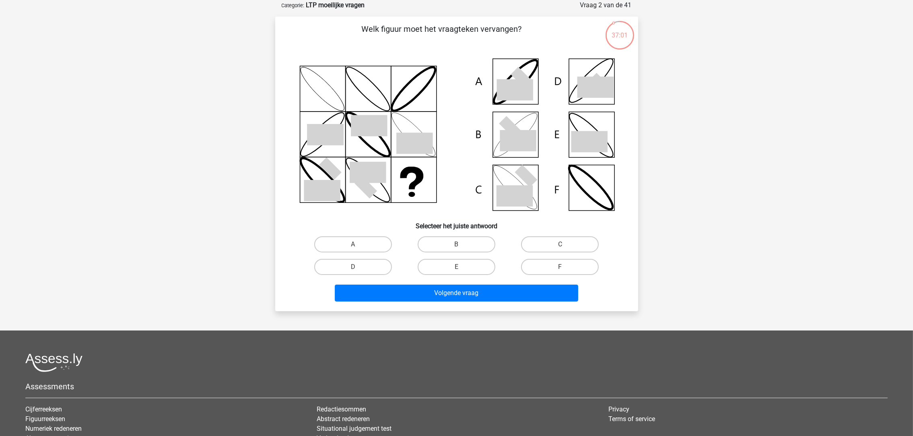
drag, startPoint x: 545, startPoint y: 248, endPoint x: 535, endPoint y: 265, distance: 19.8
click at [545, 247] on label "C" at bounding box center [560, 244] width 78 height 16
click at [560, 247] on input "C" at bounding box center [562, 246] width 5 height 5
radio input "true"
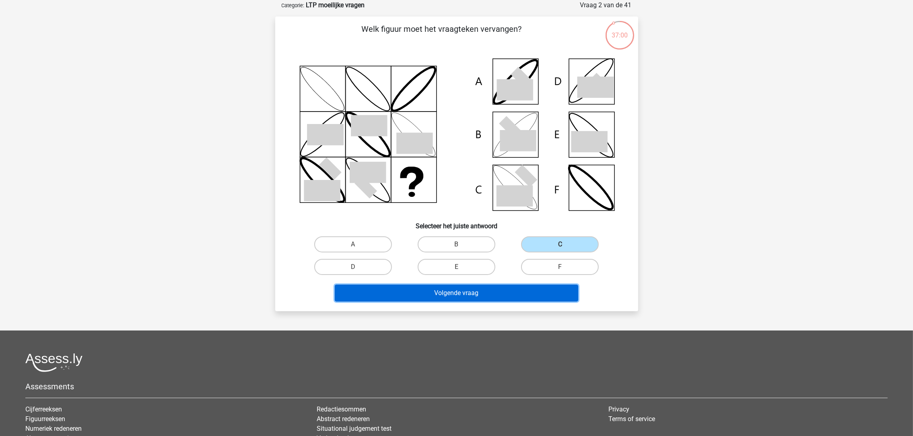
click at [521, 287] on button "Volgende vraag" at bounding box center [457, 293] width 244 height 17
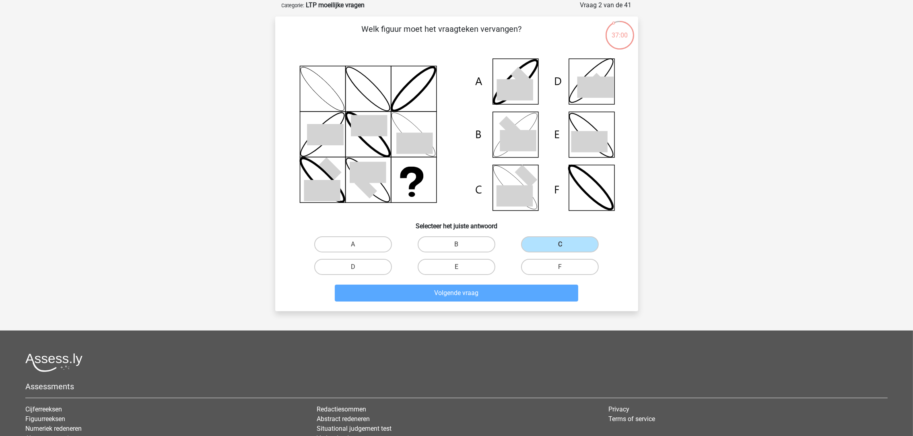
scroll to position [5, 0]
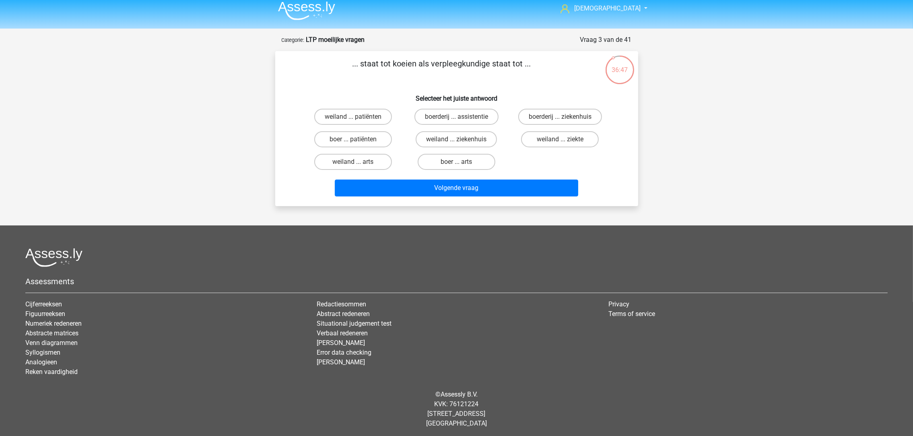
click at [434, 138] on label "weiland ... ziekenhuis" at bounding box center [456, 139] width 81 height 16
click at [457, 139] on input "weiland ... ziekenhuis" at bounding box center [459, 141] width 5 height 5
radio input "true"
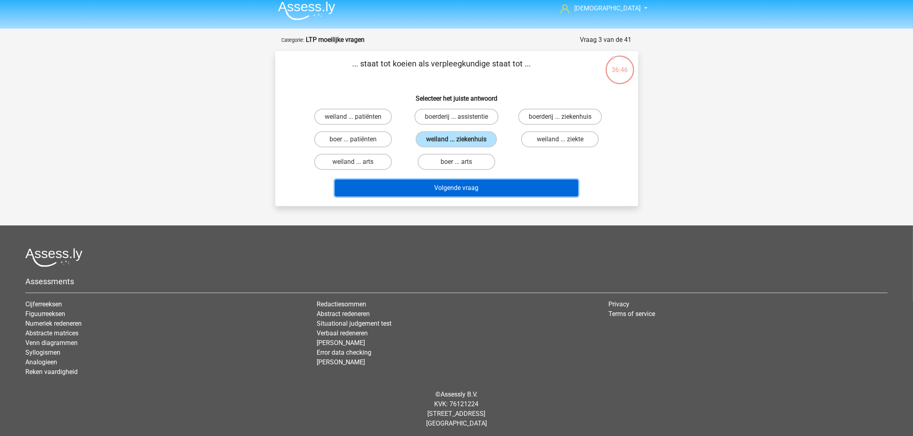
click at [439, 191] on button "Volgende vraag" at bounding box center [457, 188] width 244 height 17
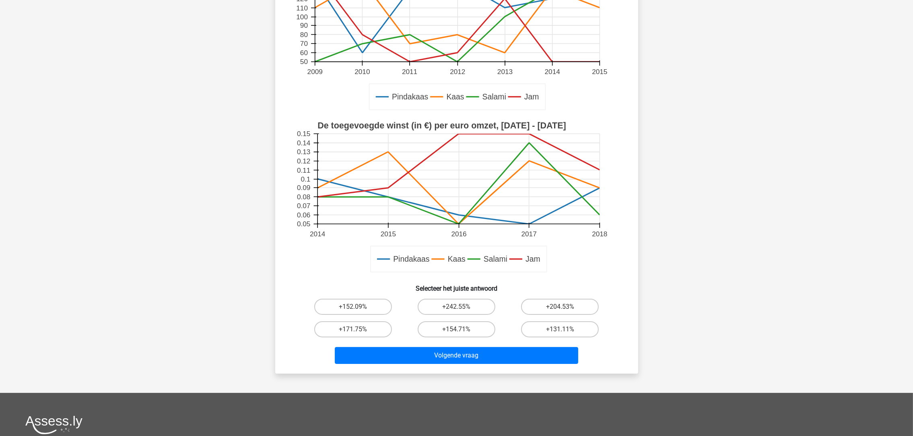
scroll to position [60, 0]
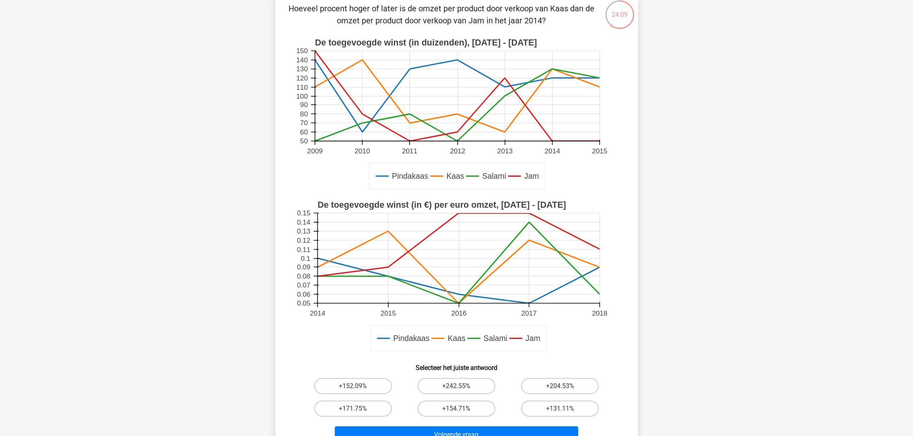
click at [330, 190] on rect at bounding box center [457, 114] width 324 height 162
click at [574, 410] on label "+131.11%" at bounding box center [560, 409] width 78 height 16
click at [566, 410] on input "+131.11%" at bounding box center [562, 411] width 5 height 5
radio input "true"
click at [533, 426] on button "Volgende vraag" at bounding box center [457, 434] width 244 height 17
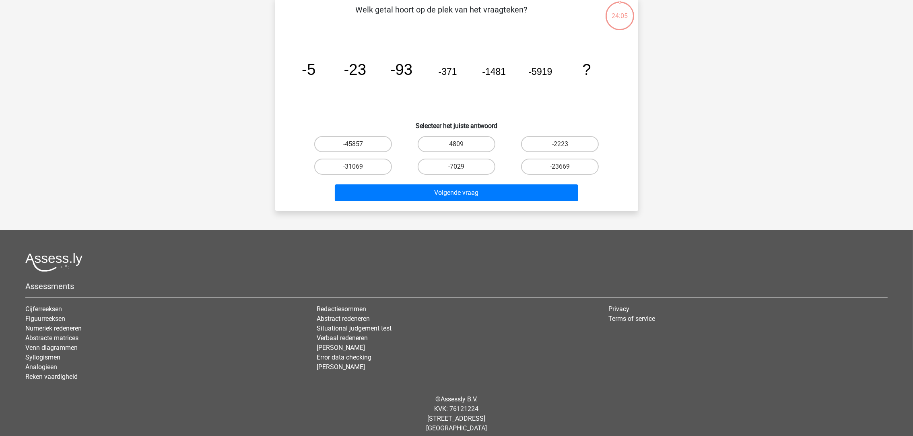
scroll to position [40, 0]
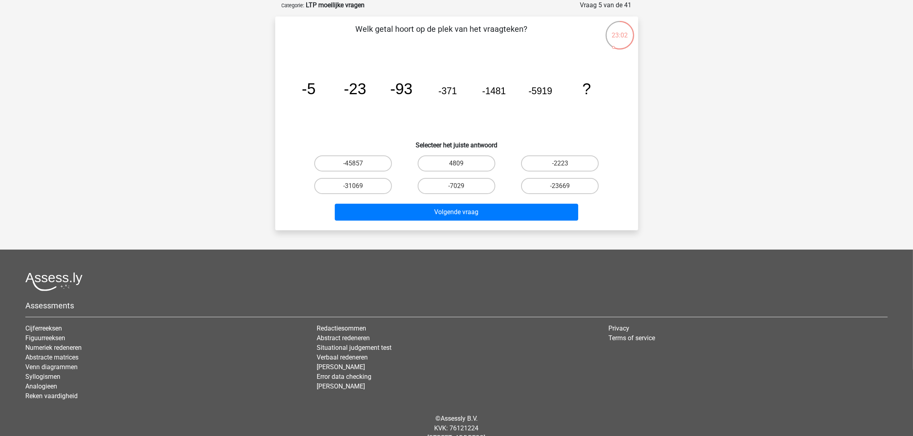
drag, startPoint x: 545, startPoint y: 179, endPoint x: 545, endPoint y: 183, distance: 4.0
click at [545, 179] on label "-23669" at bounding box center [560, 186] width 78 height 16
click at [560, 186] on input "-23669" at bounding box center [562, 188] width 5 height 5
radio input "true"
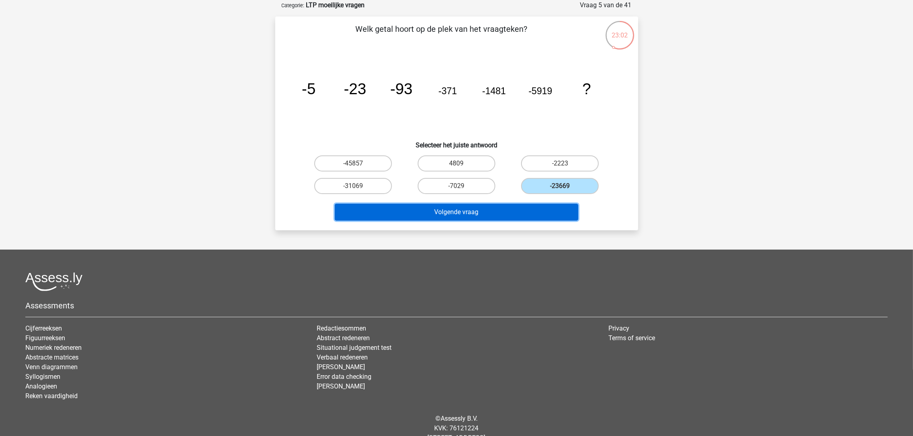
click at [536, 211] on button "Volgende vraag" at bounding box center [457, 212] width 244 height 17
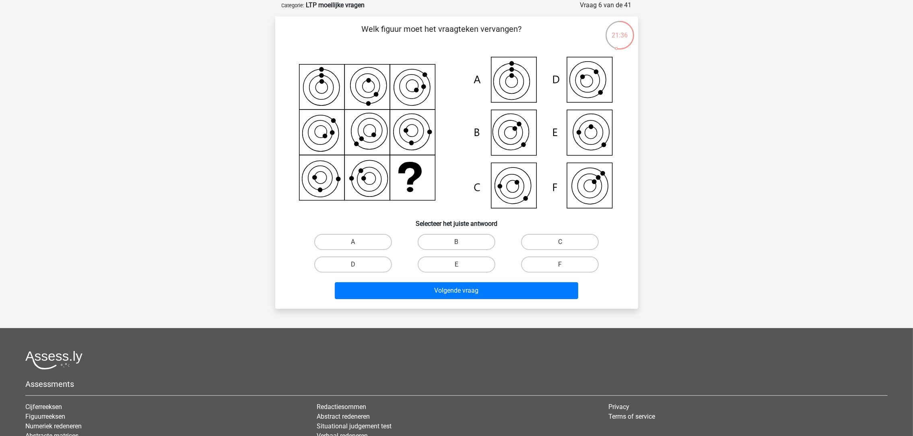
click at [552, 237] on label "C" at bounding box center [560, 242] width 78 height 16
click at [560, 242] on input "C" at bounding box center [562, 244] width 5 height 5
radio input "true"
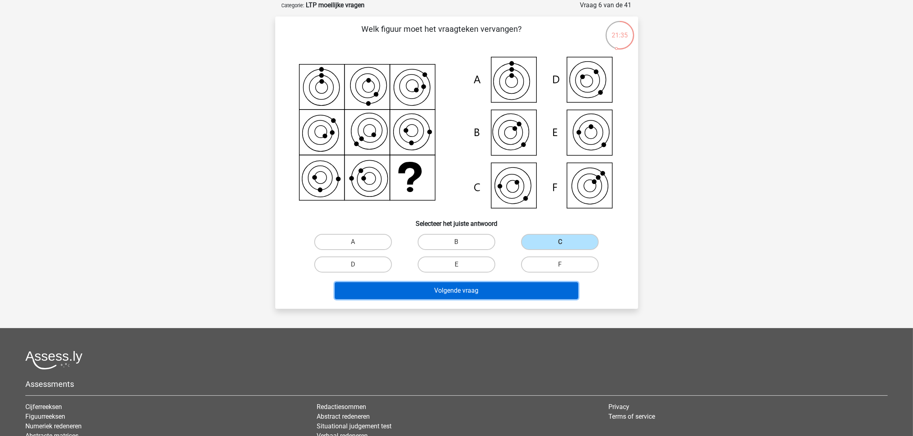
click at [526, 289] on button "Volgende vraag" at bounding box center [457, 290] width 244 height 17
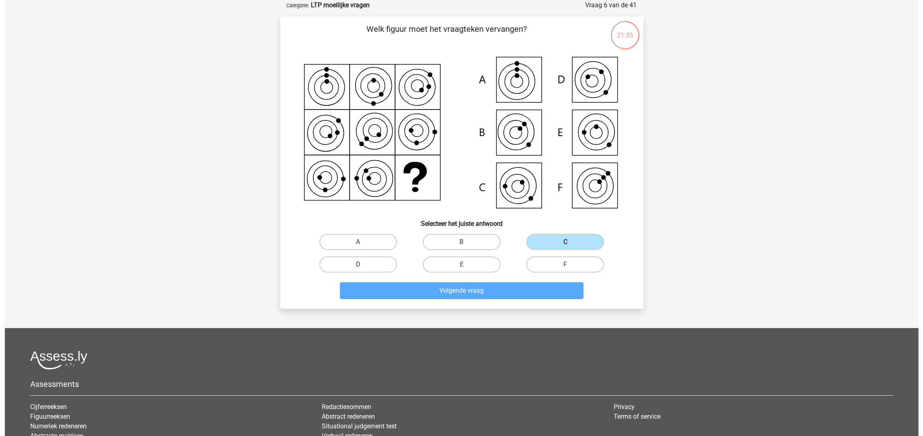
scroll to position [0, 0]
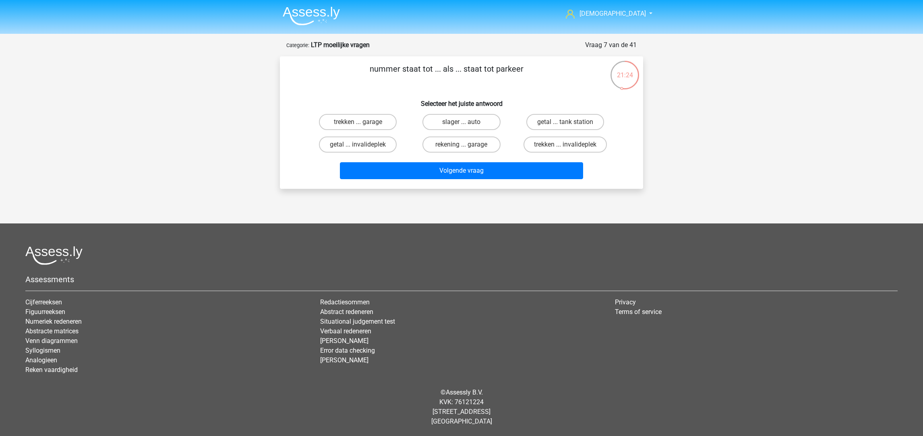
click at [470, 142] on label "rekening ... garage" at bounding box center [461, 144] width 78 height 16
click at [467, 145] on input "rekening ... garage" at bounding box center [463, 147] width 5 height 5
radio input "true"
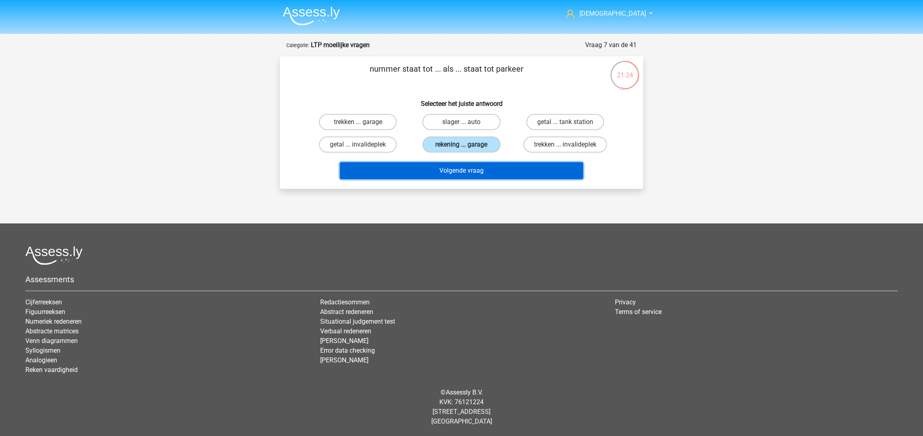
click at [476, 171] on button "Volgende vraag" at bounding box center [462, 170] width 244 height 17
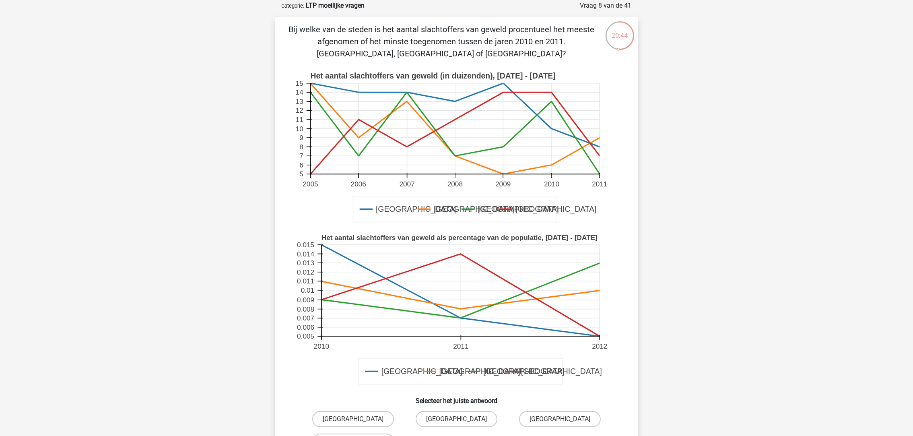
scroll to position [60, 0]
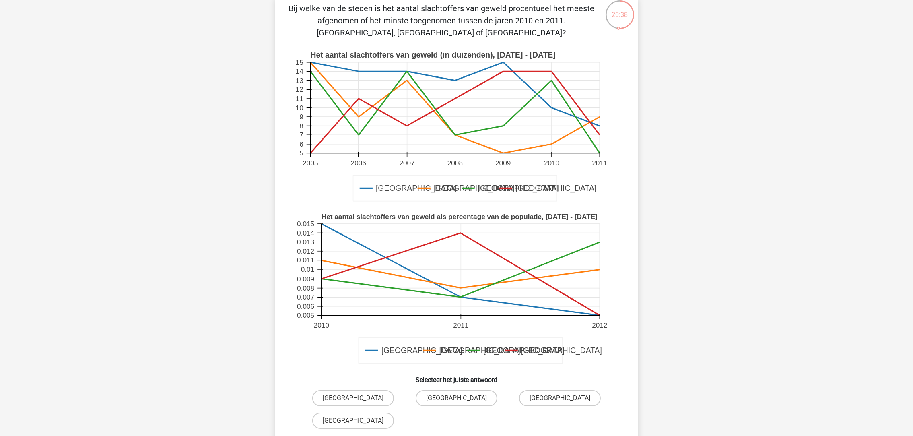
click at [550, 389] on div "[GEOGRAPHIC_DATA]" at bounding box center [559, 398] width 103 height 23
click at [551, 400] on label "[GEOGRAPHIC_DATA]" at bounding box center [560, 398] width 82 height 16
click at [560, 400] on input "[GEOGRAPHIC_DATA]" at bounding box center [562, 400] width 5 height 5
radio input "true"
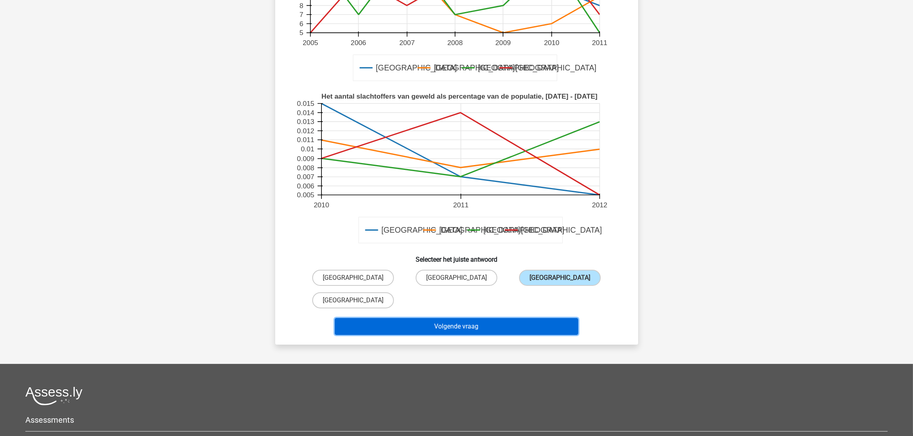
click at [498, 320] on button "Volgende vraag" at bounding box center [457, 326] width 244 height 17
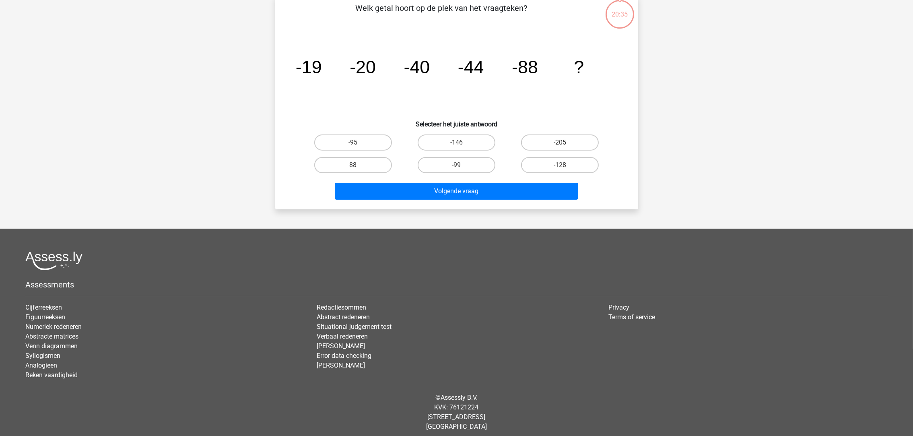
scroll to position [40, 0]
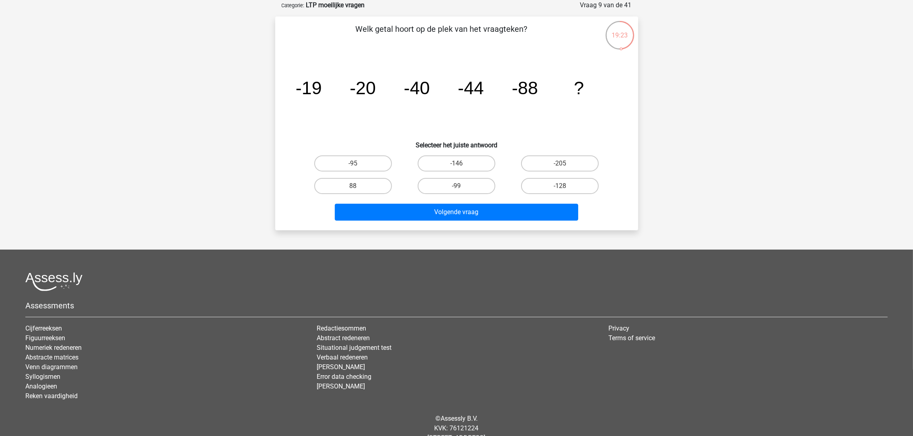
click at [361, 159] on label "-95" at bounding box center [353, 163] width 78 height 16
click at [358, 163] on input "-95" at bounding box center [355, 165] width 5 height 5
radio input "true"
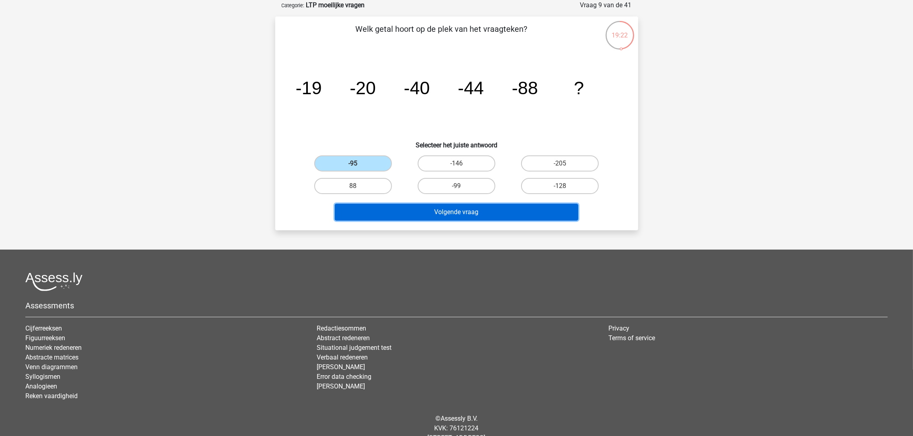
click at [397, 209] on button "Volgende vraag" at bounding box center [457, 212] width 244 height 17
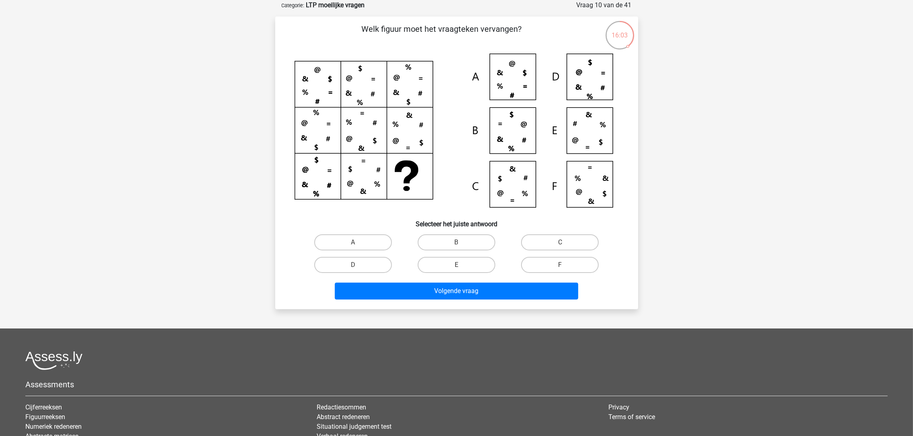
click at [542, 232] on div "C" at bounding box center [559, 242] width 103 height 23
click at [544, 244] on label "C" at bounding box center [560, 242] width 78 height 16
click at [560, 244] on input "C" at bounding box center [562, 244] width 5 height 5
radio input "true"
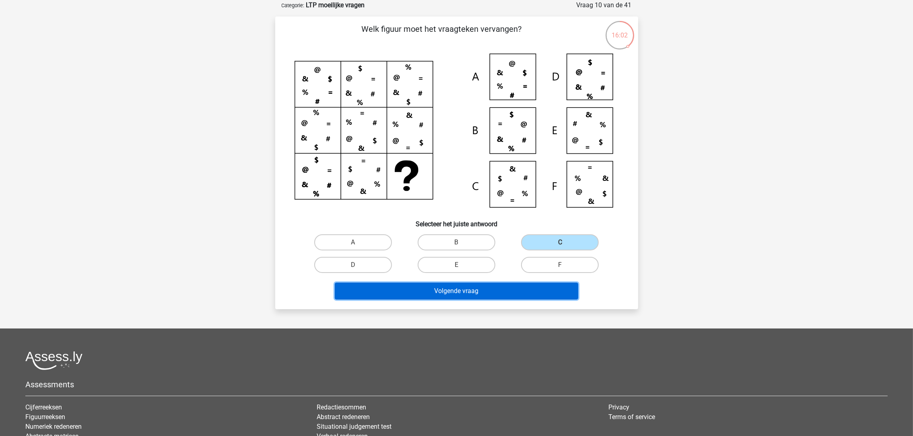
drag, startPoint x: 498, startPoint y: 295, endPoint x: 498, endPoint y: 291, distance: 4.8
click at [498, 291] on button "Volgende vraag" at bounding box center [457, 291] width 244 height 17
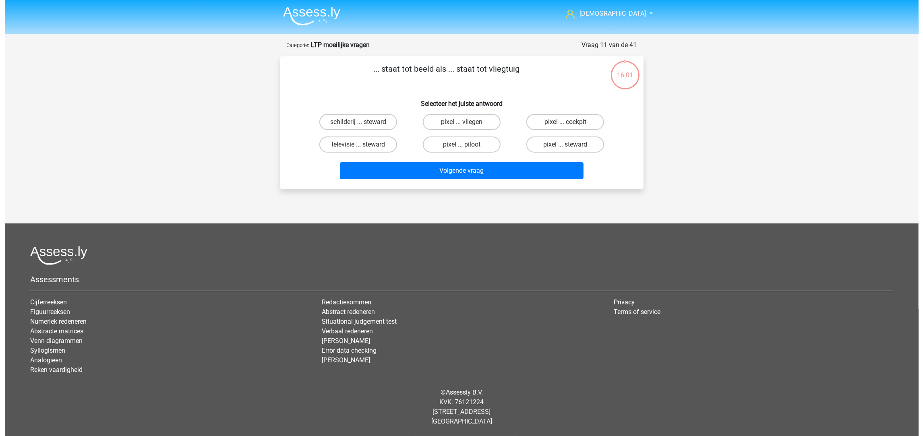
scroll to position [0, 0]
click at [541, 126] on label "pixel ... cockpit" at bounding box center [565, 122] width 78 height 16
click at [565, 126] on input "pixel ... cockpit" at bounding box center [567, 124] width 5 height 5
radio input "true"
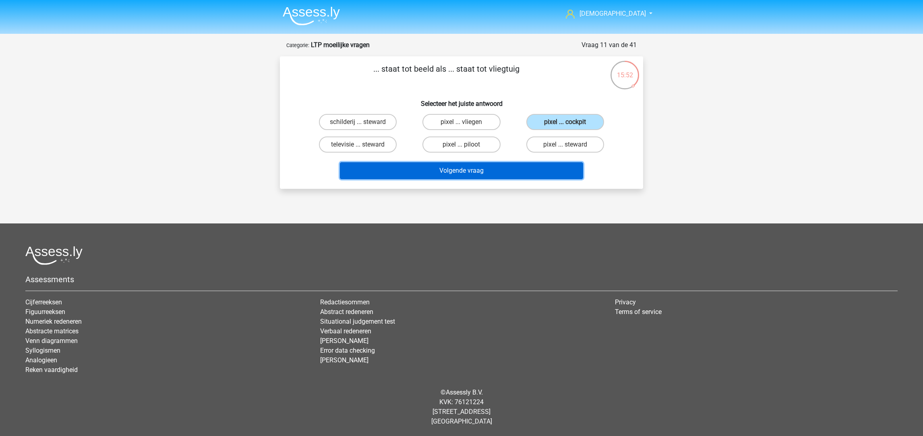
click at [525, 166] on button "Volgende vraag" at bounding box center [462, 170] width 244 height 17
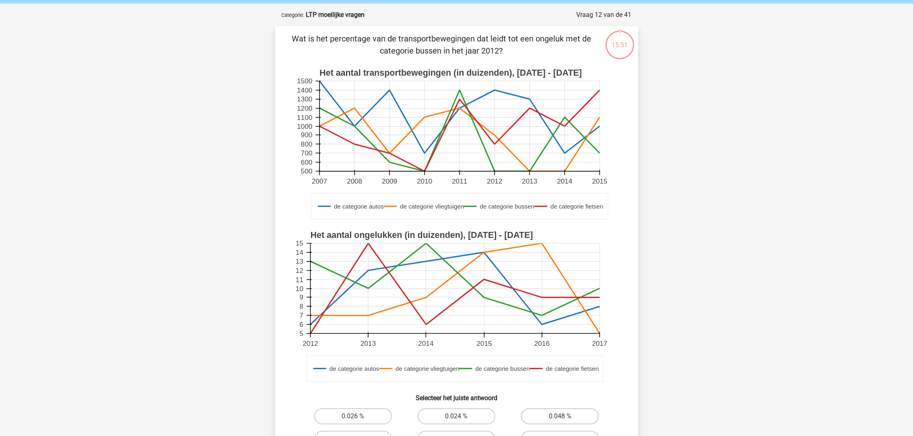
scroll to position [40, 0]
